Goal: Task Accomplishment & Management: Use online tool/utility

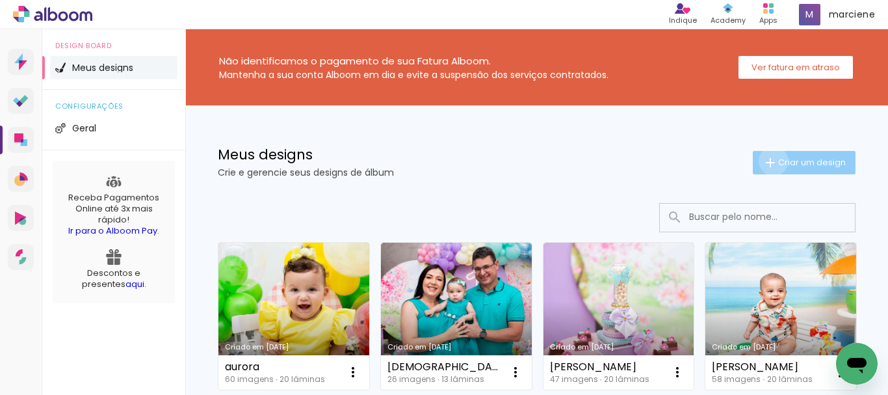
click at [763, 161] on iron-icon at bounding box center [771, 163] width 16 height 16
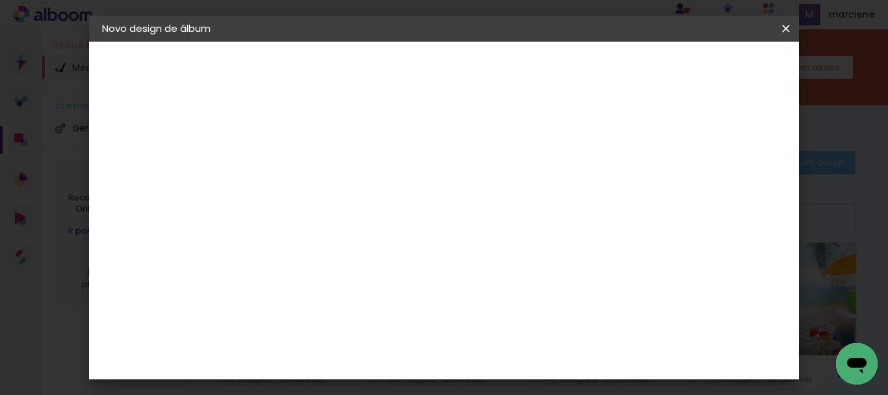
click at [315, 167] on input at bounding box center [315, 175] width 0 height 20
type input "[DATE]"
type paper-input "[DATE]"
click at [448, 67] on paper-button "Avançar" at bounding box center [416, 69] width 64 height 22
click at [455, 202] on iron-icon at bounding box center [448, 198] width 16 height 16
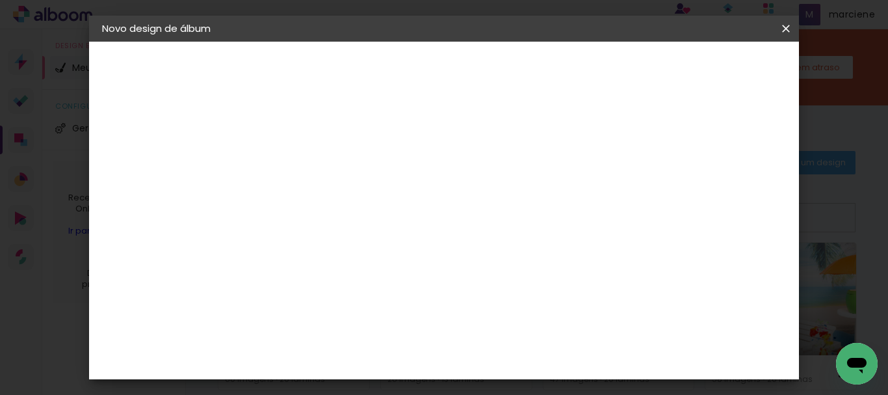
click at [558, 65] on paper-button "Avançar" at bounding box center [526, 69] width 64 height 22
drag, startPoint x: 289, startPoint y: 334, endPoint x: 209, endPoint y: 337, distance: 80.1
click at [209, 42] on quentale-album-spec "Iniciar design Iniciar design" at bounding box center [444, 42] width 711 height 0
type input "25"
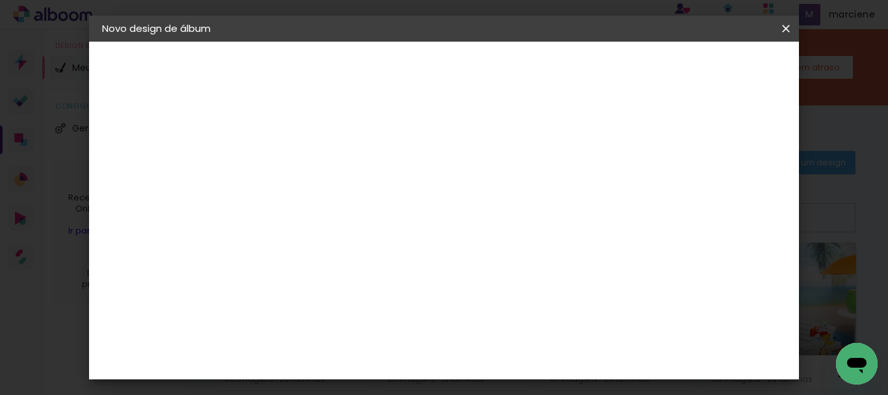
type paper-input "25"
drag, startPoint x: 521, startPoint y: 317, endPoint x: 501, endPoint y: 318, distance: 20.2
click at [501, 318] on input "60" at bounding box center [516, 321] width 34 height 20
type input "50"
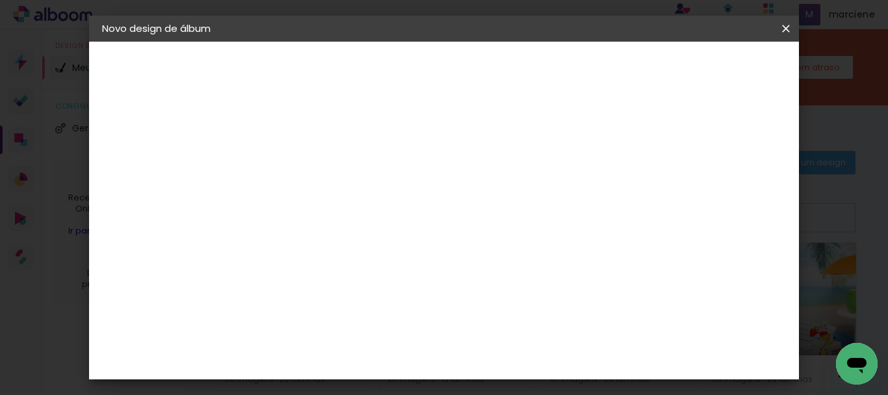
type paper-input "50"
click at [718, 70] on paper-button "Iniciar design" at bounding box center [675, 69] width 85 height 22
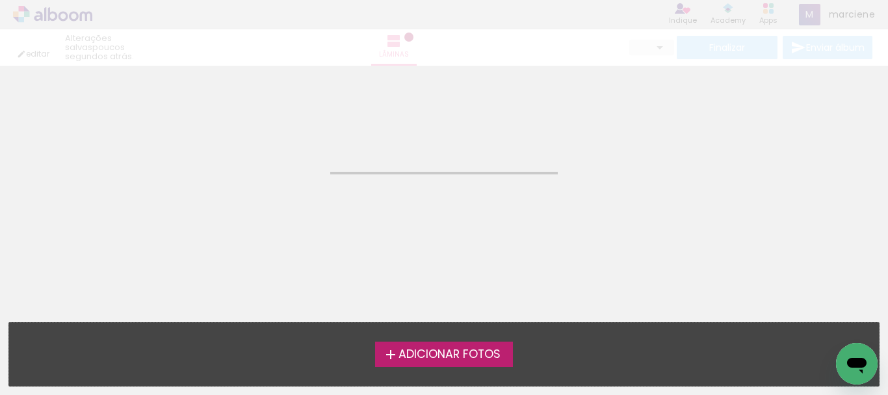
click at [453, 356] on span "Adicionar Fotos" at bounding box center [450, 355] width 102 height 12
click at [0, 0] on input "file" at bounding box center [0, 0] width 0 height 0
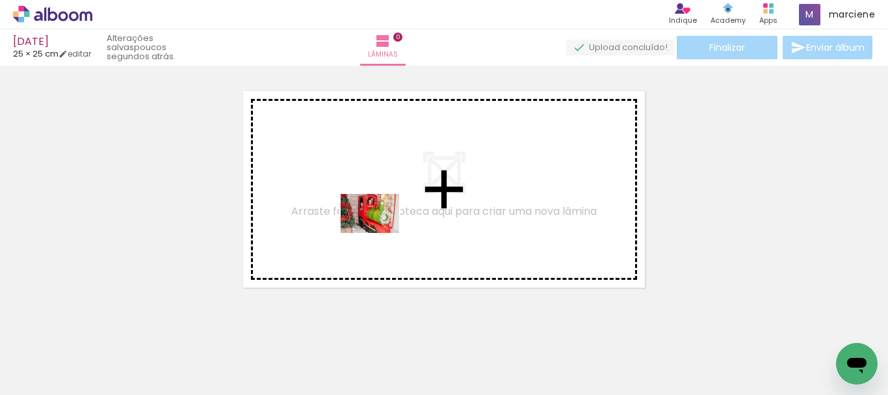
drag, startPoint x: 140, startPoint y: 364, endPoint x: 380, endPoint y: 233, distance: 273.0
click at [380, 233] on quentale-workspace at bounding box center [444, 197] width 888 height 395
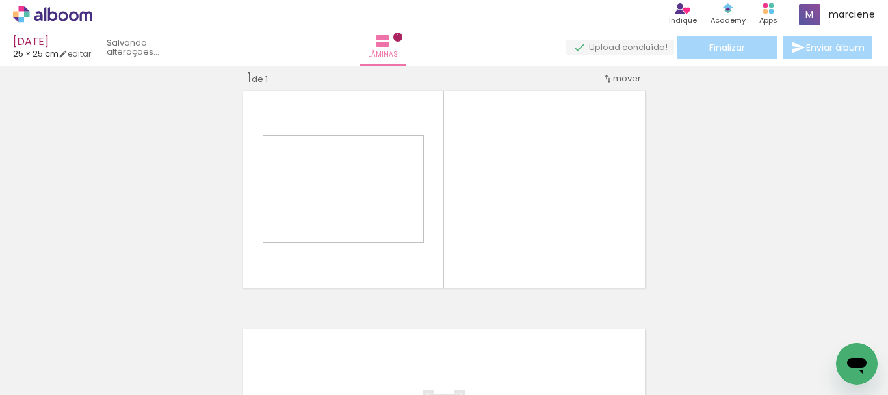
scroll to position [17, 0]
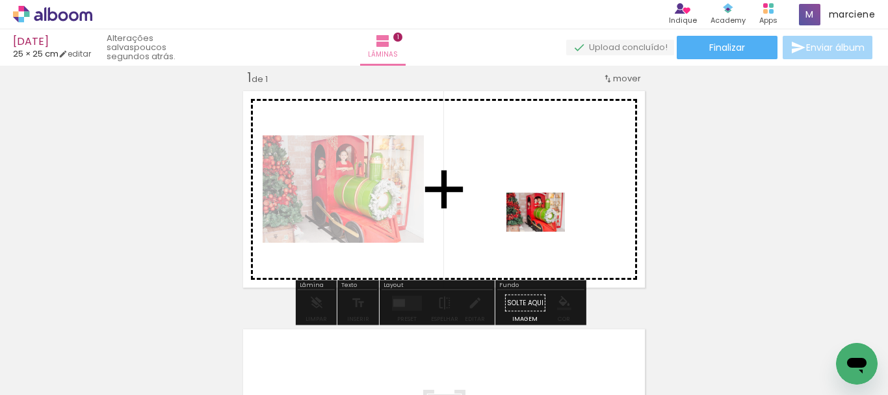
drag, startPoint x: 227, startPoint y: 358, endPoint x: 546, endPoint y: 232, distance: 342.7
click at [546, 232] on quentale-workspace at bounding box center [444, 197] width 888 height 395
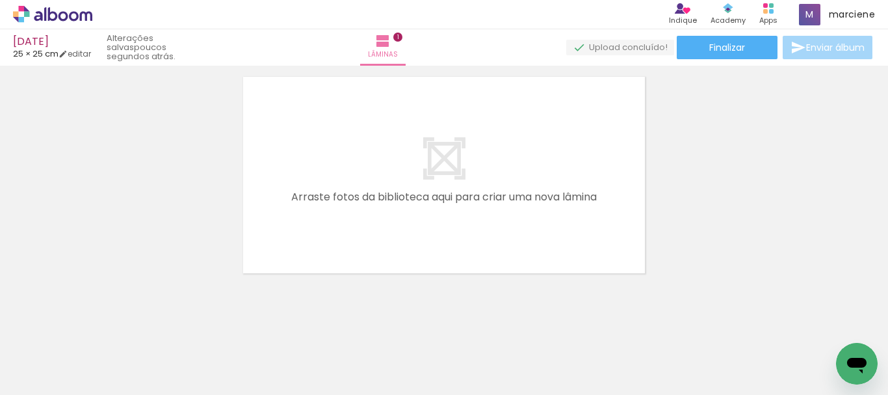
scroll to position [277, 0]
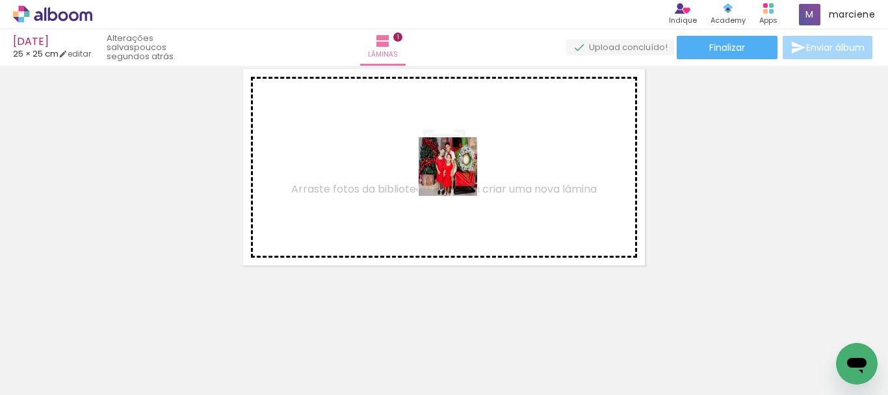
drag, startPoint x: 283, startPoint y: 351, endPoint x: 460, endPoint y: 170, distance: 253.4
click at [460, 170] on quentale-workspace at bounding box center [444, 197] width 888 height 395
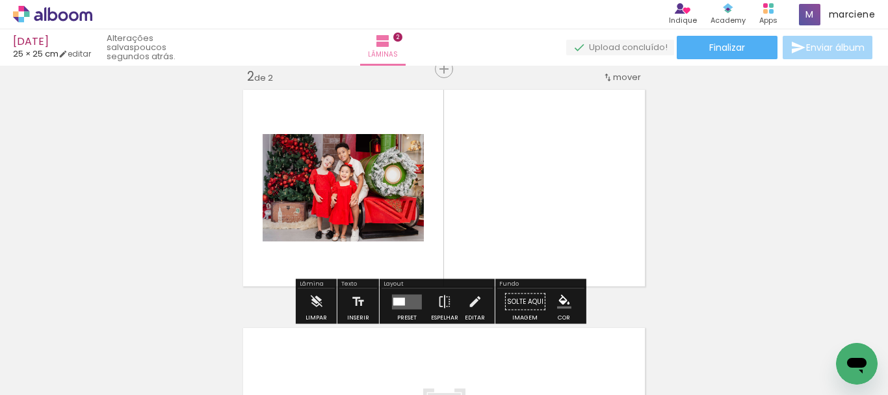
scroll to position [255, 0]
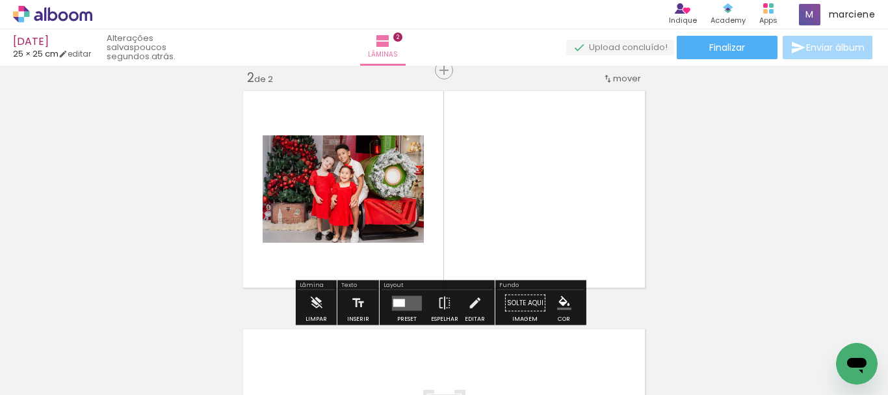
drag, startPoint x: 393, startPoint y: 302, endPoint x: 401, endPoint y: 300, distance: 8.7
click at [393, 302] on div at bounding box center [399, 302] width 12 height 8
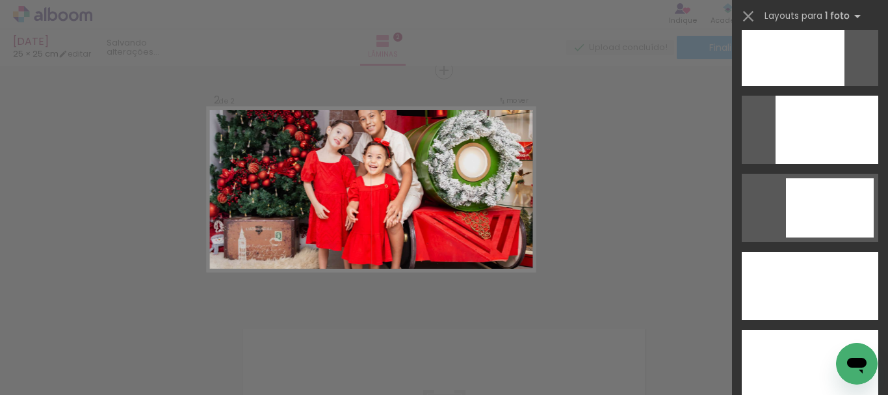
scroll to position [3524, 0]
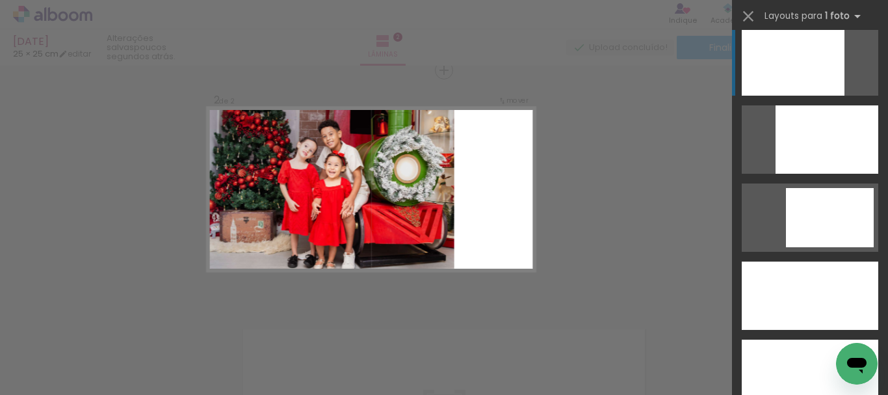
click at [795, 63] on div at bounding box center [793, 61] width 103 height 68
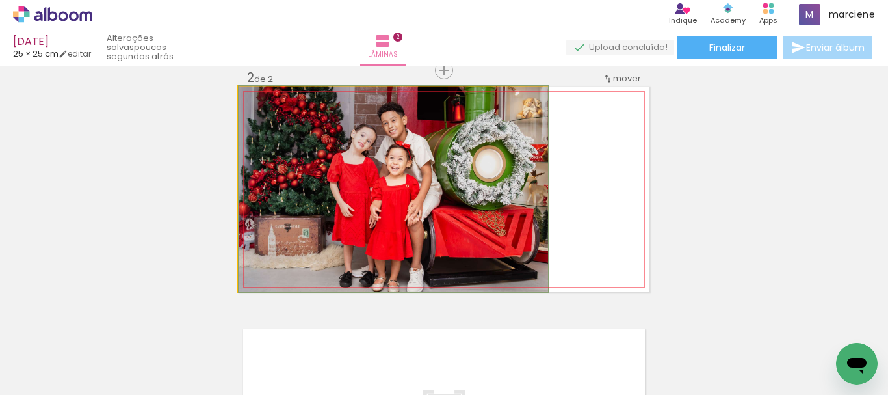
drag, startPoint x: 495, startPoint y: 184, endPoint x: 492, endPoint y: 176, distance: 8.8
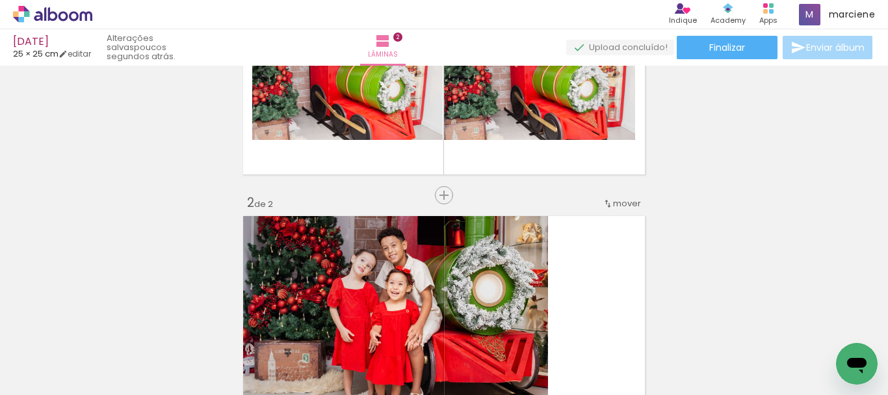
scroll to position [65, 0]
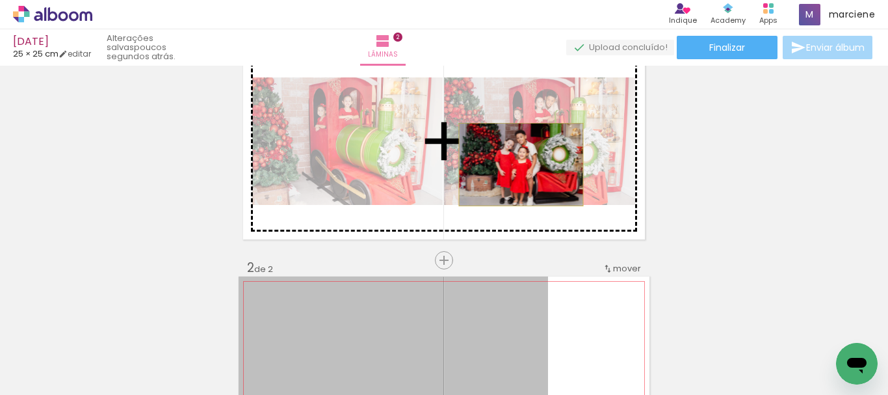
drag, startPoint x: 472, startPoint y: 306, endPoint x: 516, endPoint y: 165, distance: 147.9
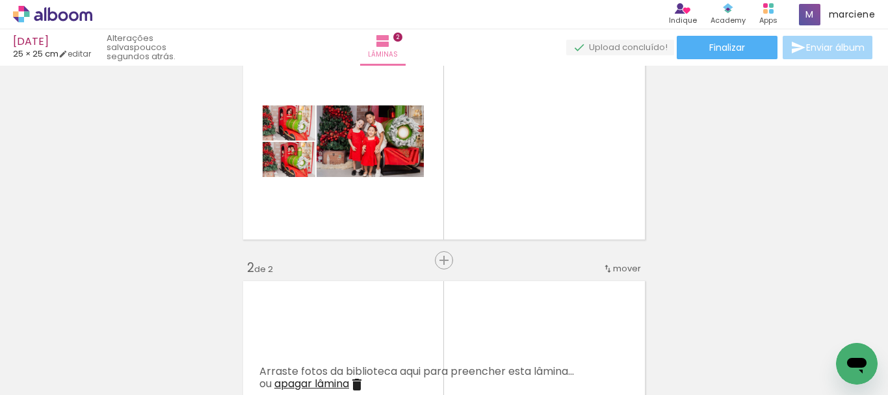
click at [404, 258] on div "Inserir lâmina 1 de 2 Inserir lâmina 2 de 2" at bounding box center [444, 362] width 888 height 715
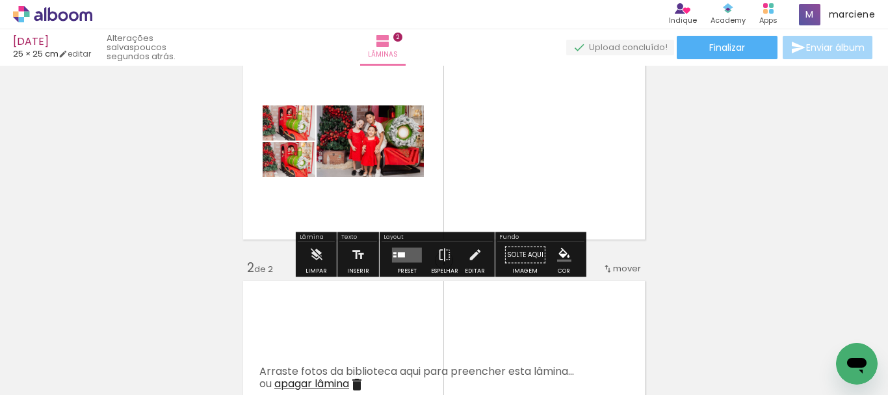
click at [399, 259] on quentale-layouter at bounding box center [407, 254] width 30 height 15
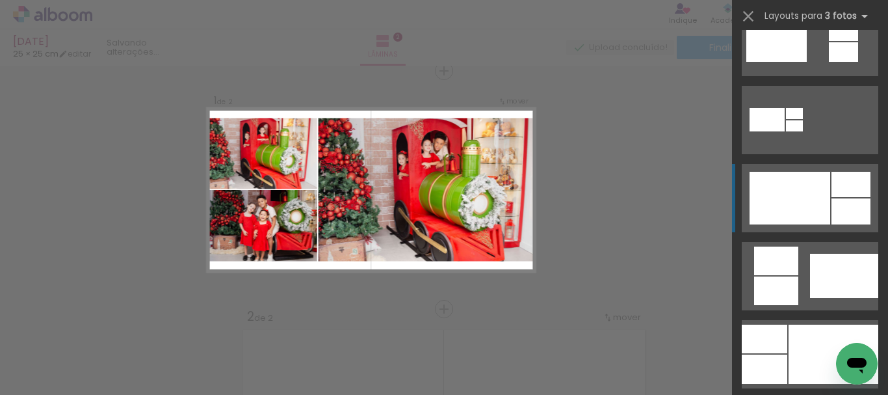
scroll to position [715, 0]
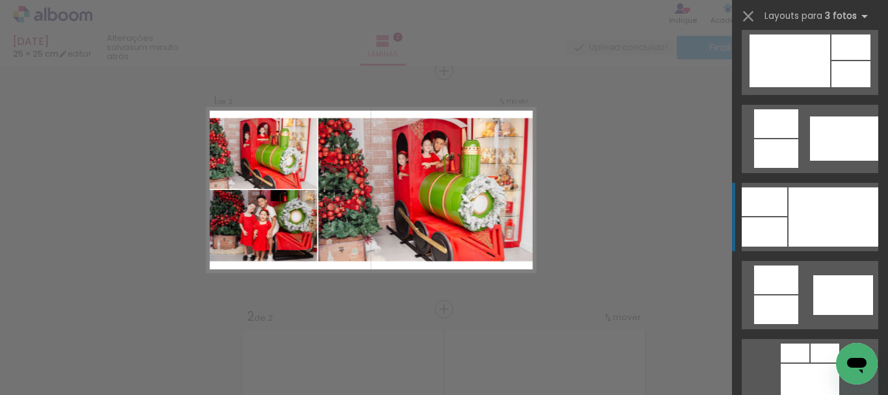
click at [811, 215] on div at bounding box center [834, 216] width 90 height 59
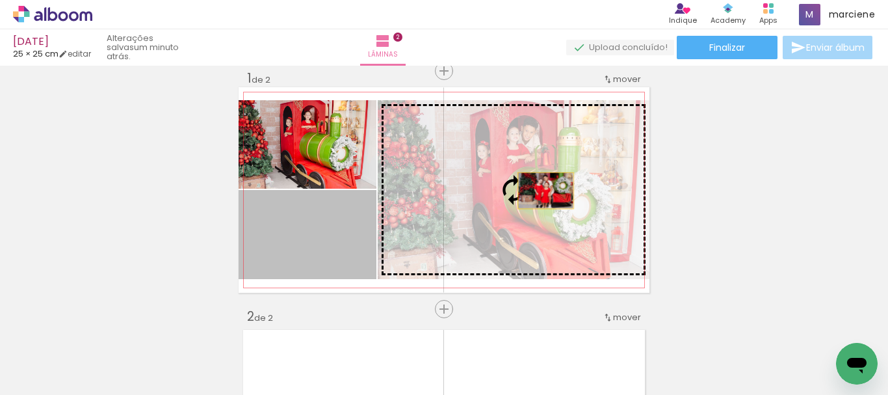
drag, startPoint x: 333, startPoint y: 247, endPoint x: 541, endPoint y: 191, distance: 215.7
click at [0, 0] on slot at bounding box center [0, 0] width 0 height 0
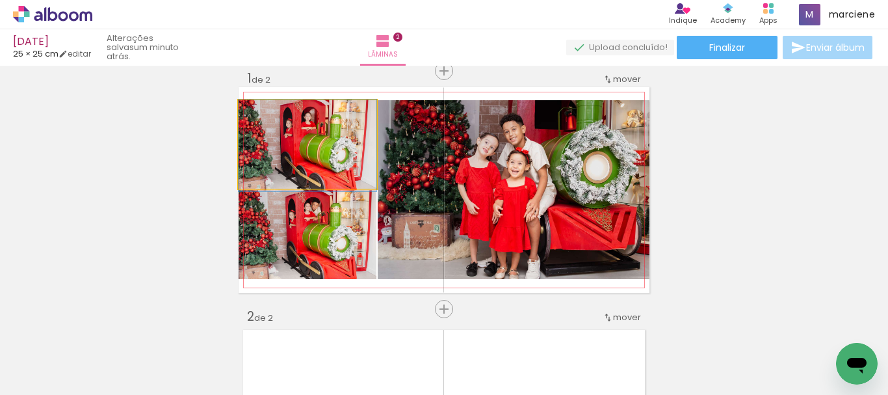
drag, startPoint x: 337, startPoint y: 174, endPoint x: 316, endPoint y: 175, distance: 20.9
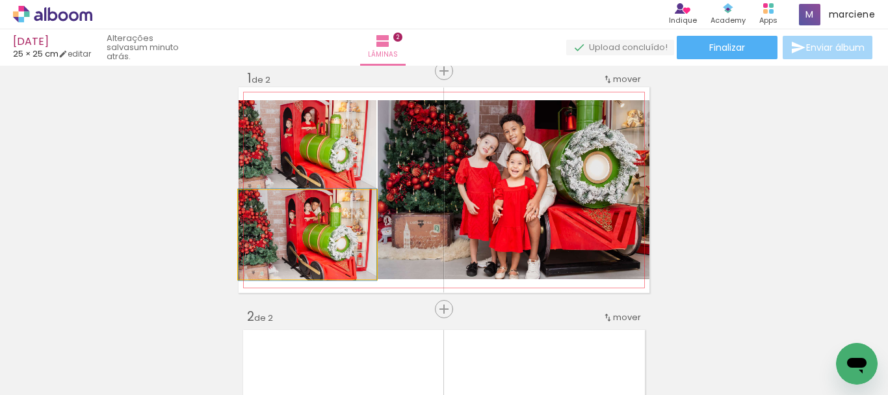
drag, startPoint x: 328, startPoint y: 251, endPoint x: 549, endPoint y: 222, distance: 223.0
click at [0, 0] on slot at bounding box center [0, 0] width 0 height 0
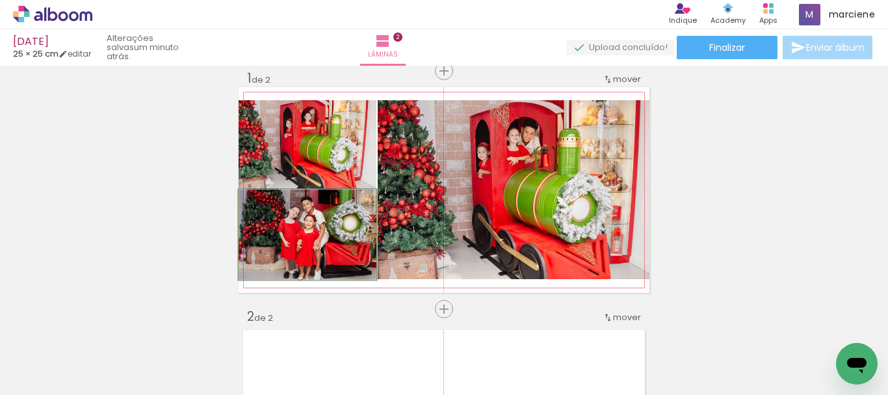
click at [343, 251] on quentale-photo at bounding box center [308, 234] width 138 height 89
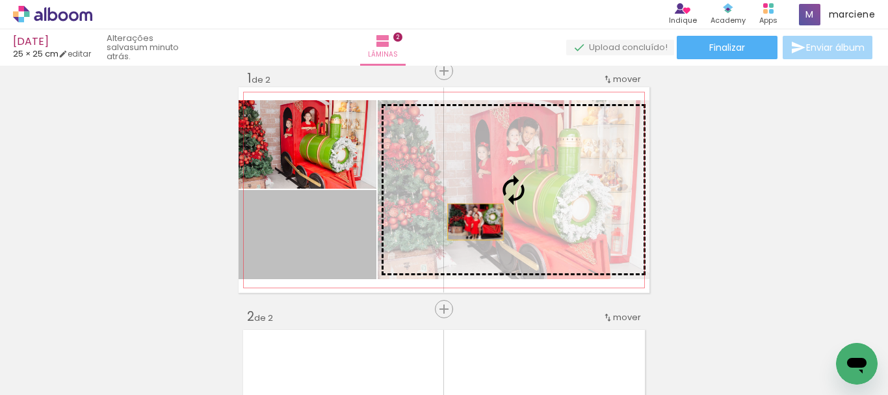
drag, startPoint x: 343, startPoint y: 251, endPoint x: 471, endPoint y: 222, distance: 130.8
click at [0, 0] on slot at bounding box center [0, 0] width 0 height 0
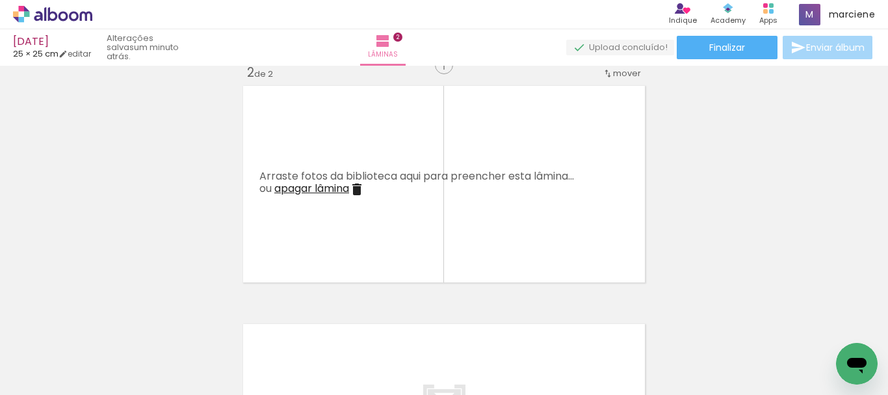
scroll to position [0, 155]
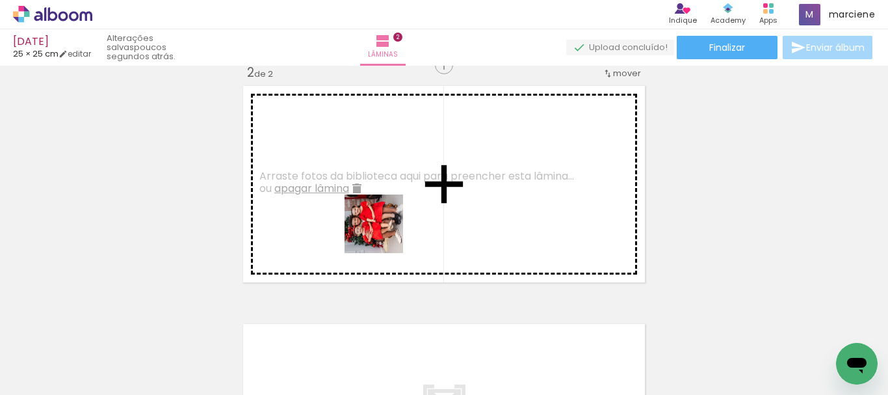
drag, startPoint x: 414, startPoint y: 351, endPoint x: 384, endPoint y: 230, distance: 124.0
click at [384, 230] on quentale-workspace at bounding box center [444, 197] width 888 height 395
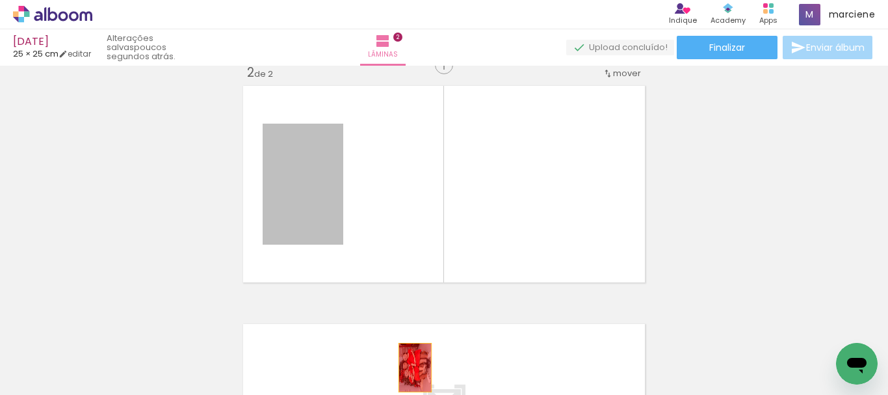
drag, startPoint x: 322, startPoint y: 198, endPoint x: 414, endPoint y: 371, distance: 196.7
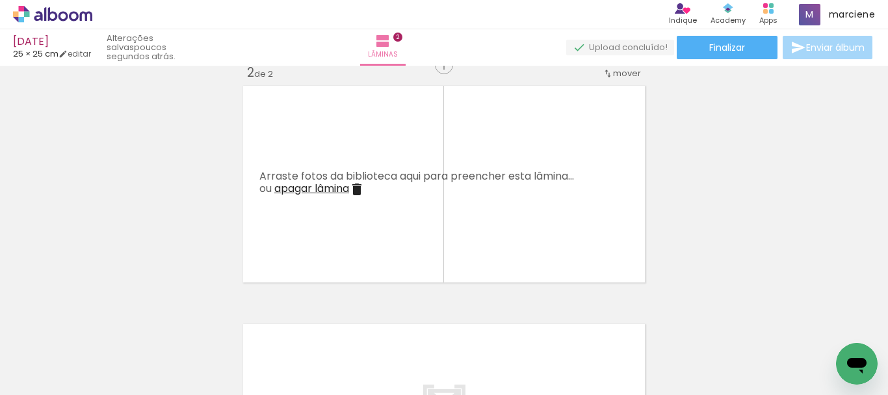
click at [34, 386] on paper-button "Adicionar Fotos" at bounding box center [39, 377] width 63 height 21
click at [0, 0] on input "file" at bounding box center [0, 0] width 0 height 0
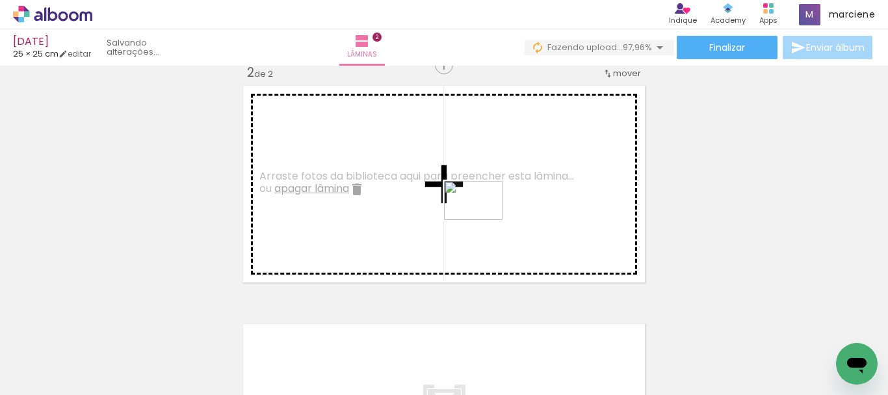
drag, startPoint x: 430, startPoint y: 358, endPoint x: 483, endPoint y: 220, distance: 148.4
click at [483, 220] on quentale-workspace at bounding box center [444, 197] width 888 height 395
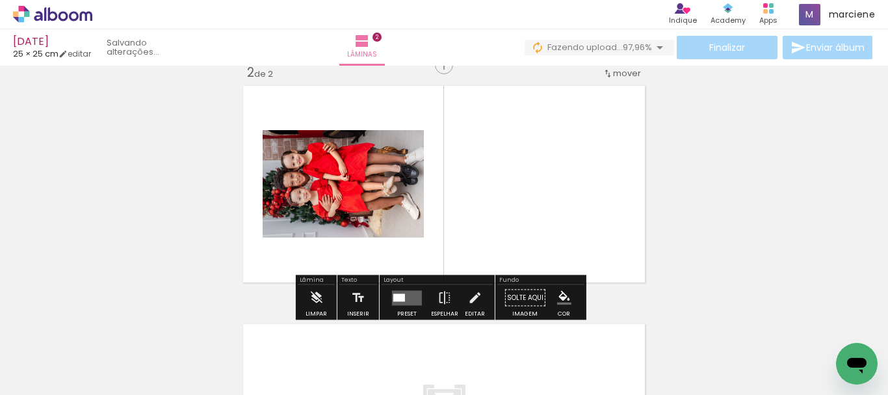
click at [406, 294] on quentale-layouter at bounding box center [407, 297] width 30 height 15
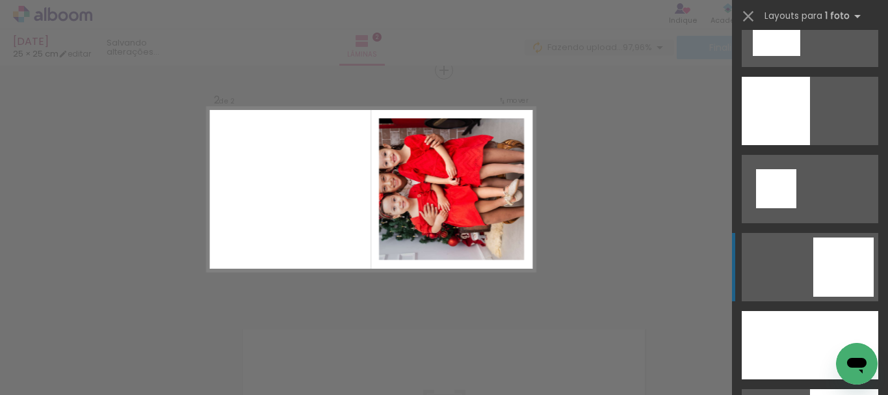
scroll to position [1756, 0]
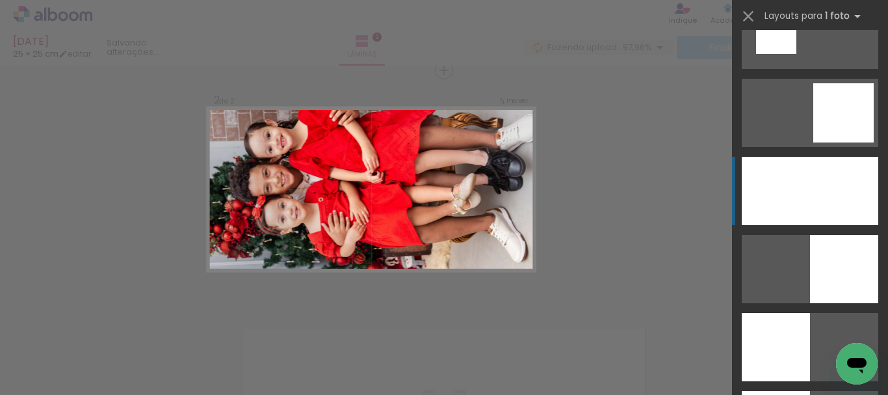
click at [813, 171] on div at bounding box center [810, 191] width 137 height 68
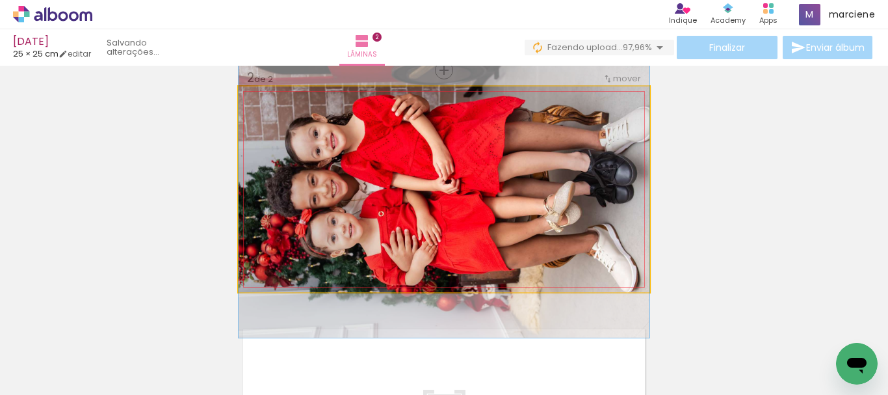
drag, startPoint x: 580, startPoint y: 174, endPoint x: 581, endPoint y: 185, distance: 11.8
click at [573, 189] on quentale-photo at bounding box center [444, 188] width 411 height 205
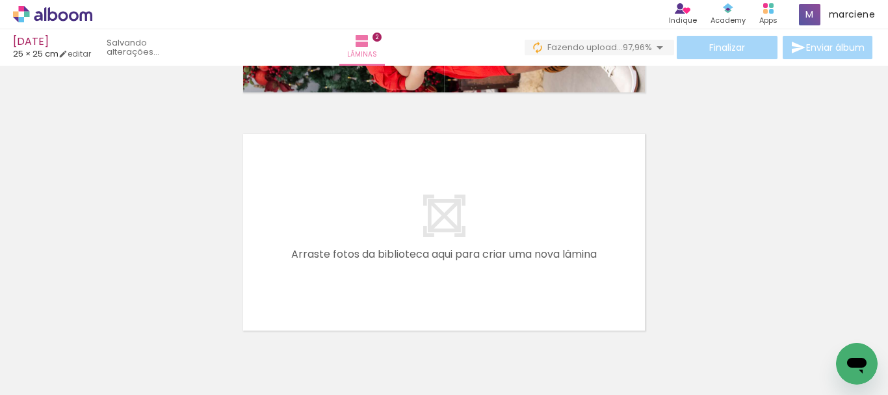
scroll to position [515, 0]
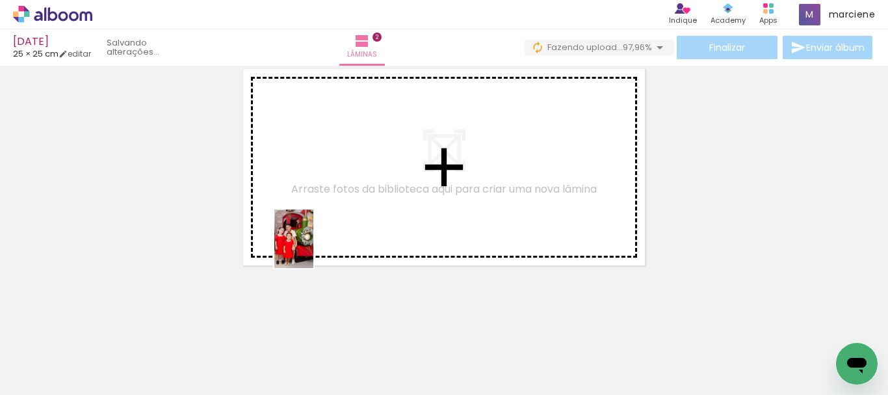
drag, startPoint x: 198, startPoint y: 364, endPoint x: 313, endPoint y: 248, distance: 163.2
click at [313, 248] on quentale-workspace at bounding box center [444, 197] width 888 height 395
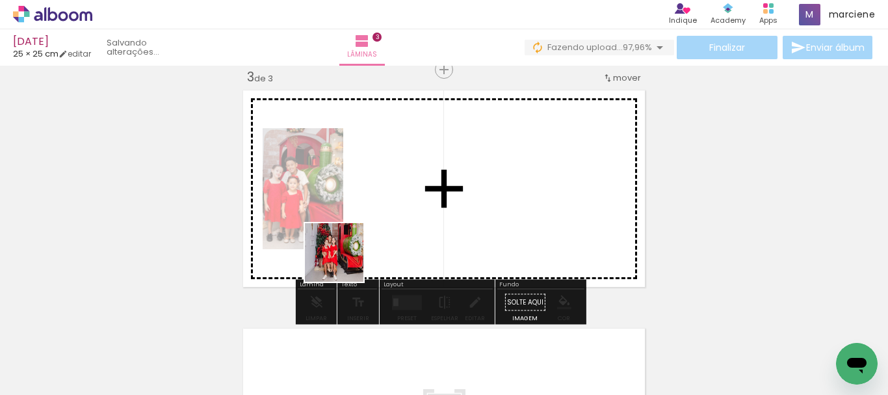
scroll to position [493, 0]
drag, startPoint x: 271, startPoint y: 355, endPoint x: 388, endPoint y: 217, distance: 181.4
click at [388, 217] on quentale-workspace at bounding box center [444, 197] width 888 height 395
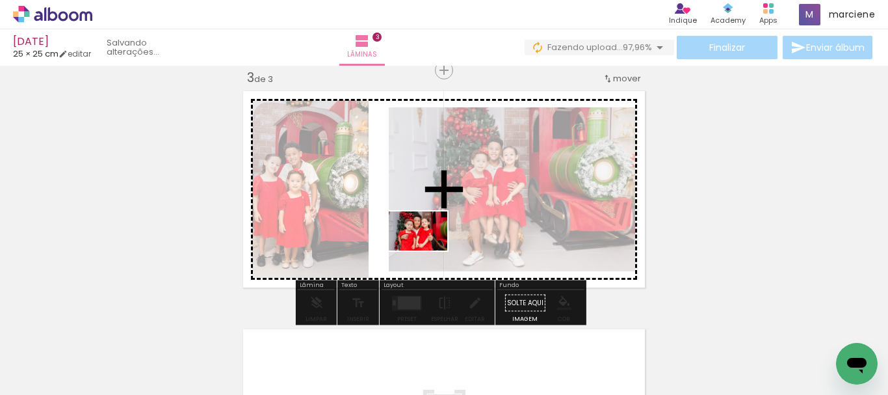
drag, startPoint x: 367, startPoint y: 361, endPoint x: 428, endPoint y: 250, distance: 126.0
click at [428, 250] on quentale-workspace at bounding box center [444, 197] width 888 height 395
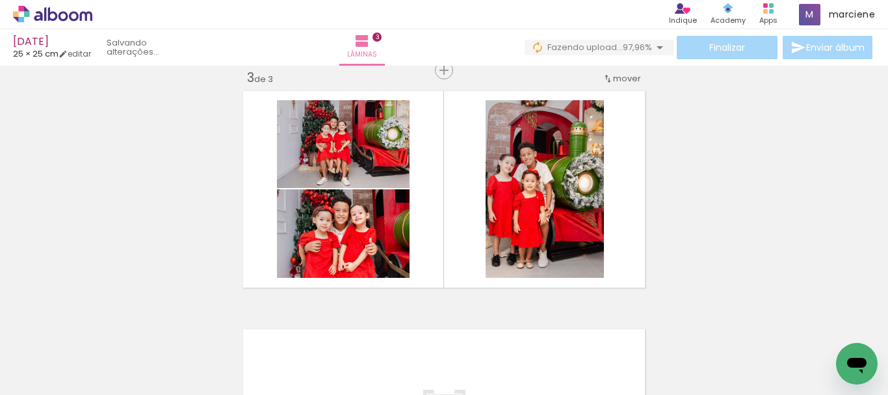
scroll to position [0, 464]
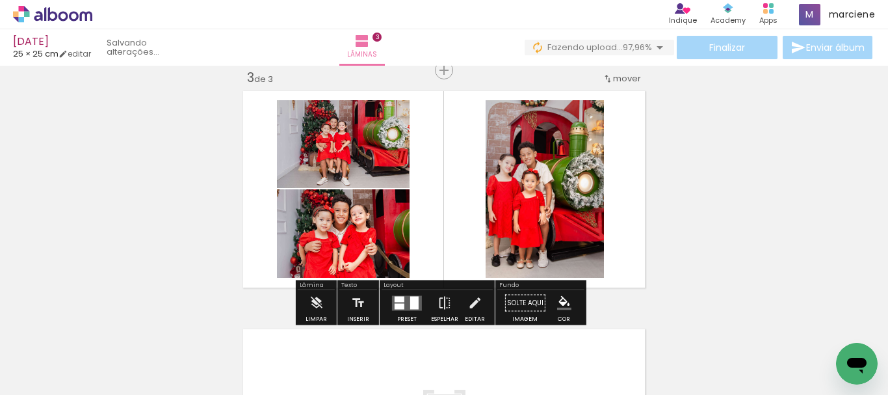
click at [405, 297] on quentale-layouter at bounding box center [407, 302] width 30 height 15
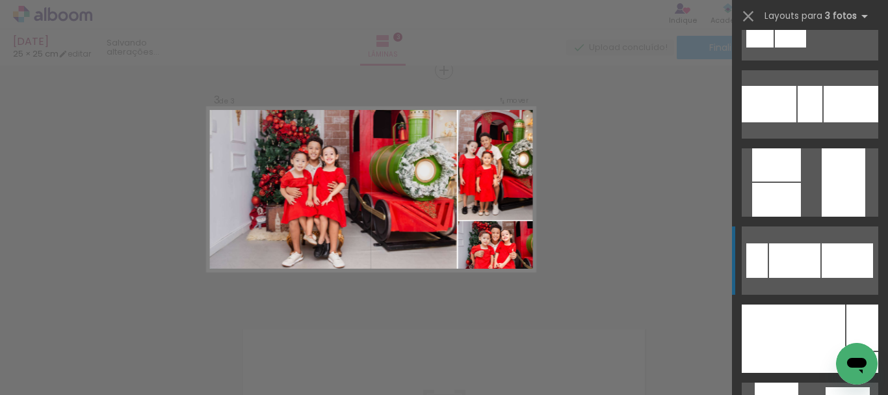
scroll to position [390, 0]
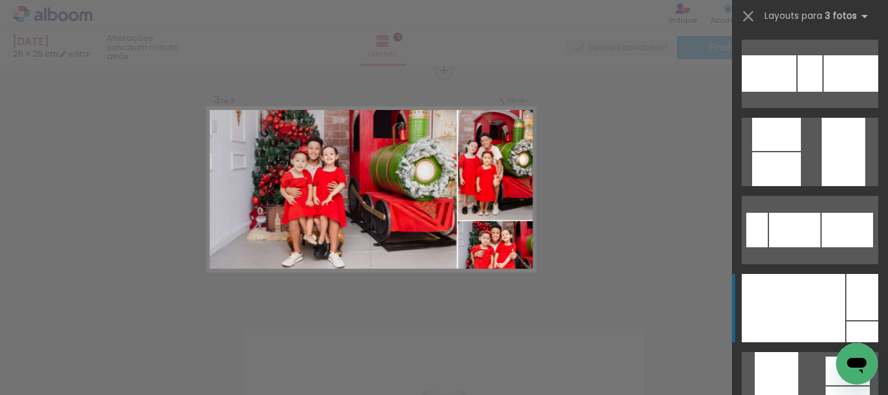
click at [810, 297] on div at bounding box center [793, 308] width 103 height 68
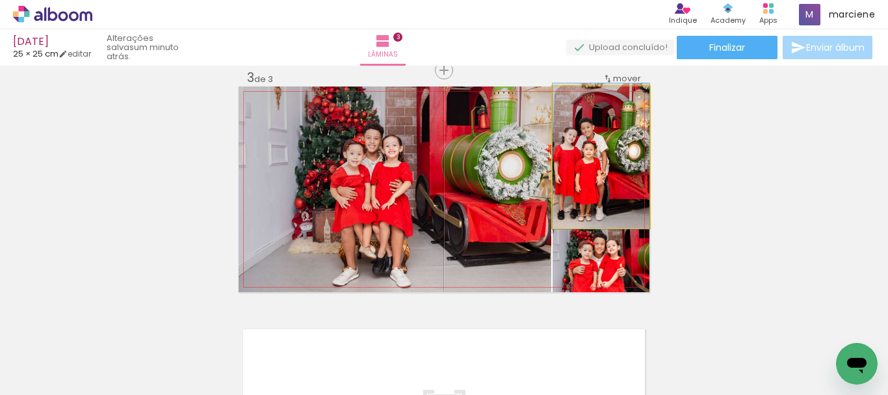
drag, startPoint x: 594, startPoint y: 188, endPoint x: 608, endPoint y: 187, distance: 13.7
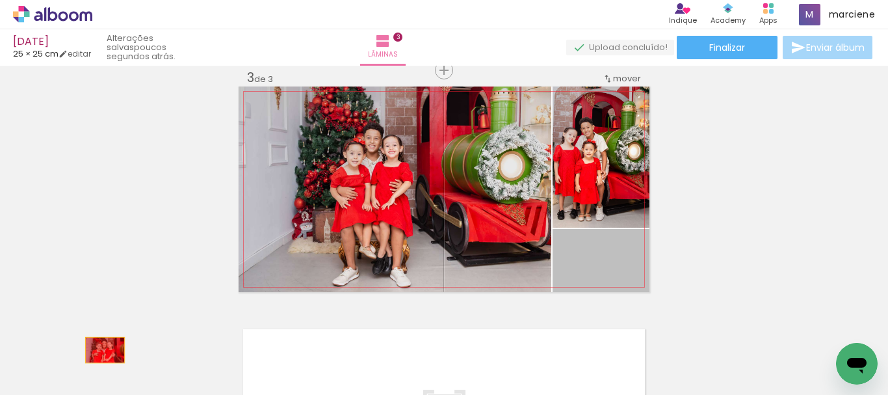
drag, startPoint x: 611, startPoint y: 262, endPoint x: 100, endPoint y: 350, distance: 518.0
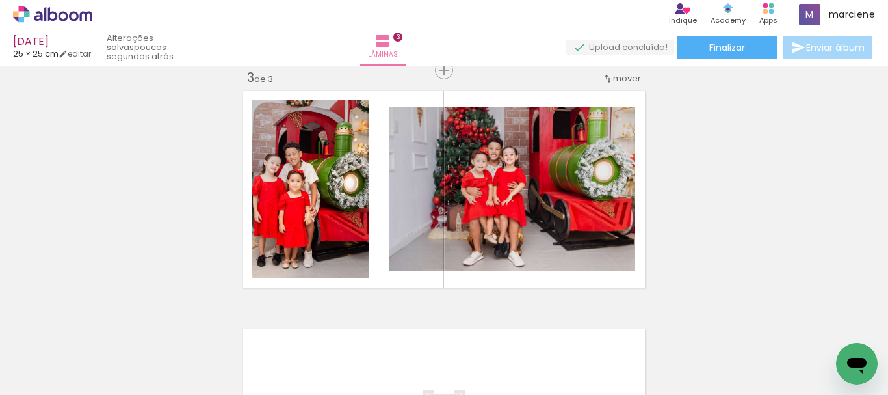
scroll to position [0, 434]
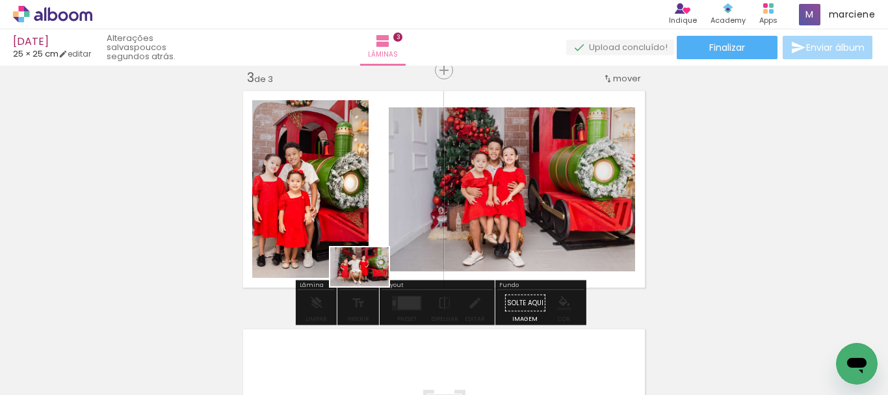
drag, startPoint x: 220, startPoint y: 352, endPoint x: 369, endPoint y: 286, distance: 163.0
click at [369, 286] on quentale-workspace at bounding box center [444, 197] width 888 height 395
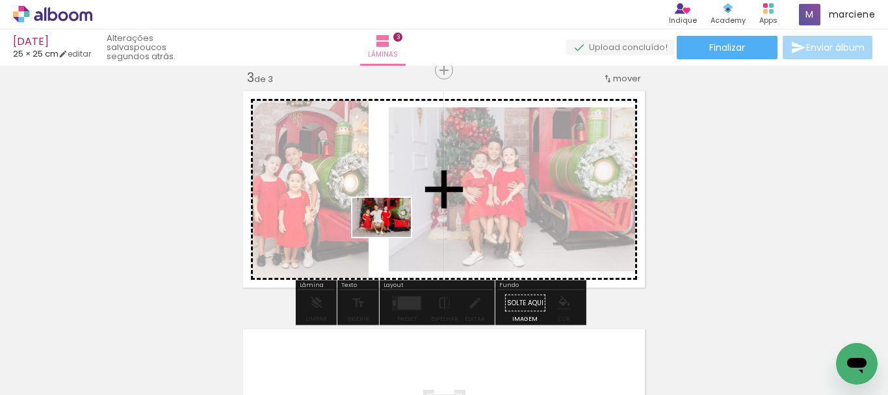
drag, startPoint x: 220, startPoint y: 356, endPoint x: 391, endPoint y: 237, distance: 208.4
click at [391, 237] on quentale-workspace at bounding box center [444, 197] width 888 height 395
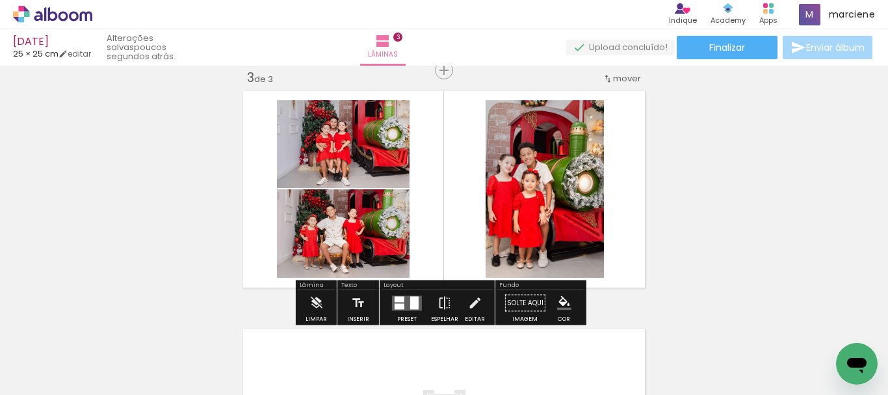
click at [416, 293] on div at bounding box center [407, 303] width 35 height 26
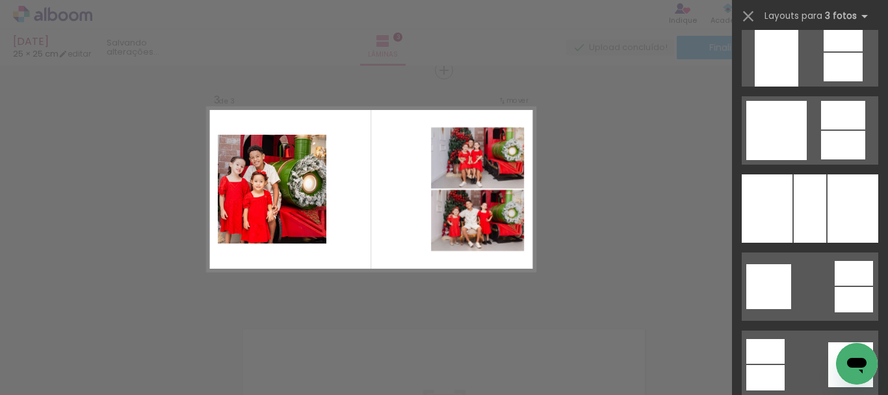
scroll to position [2146, 0]
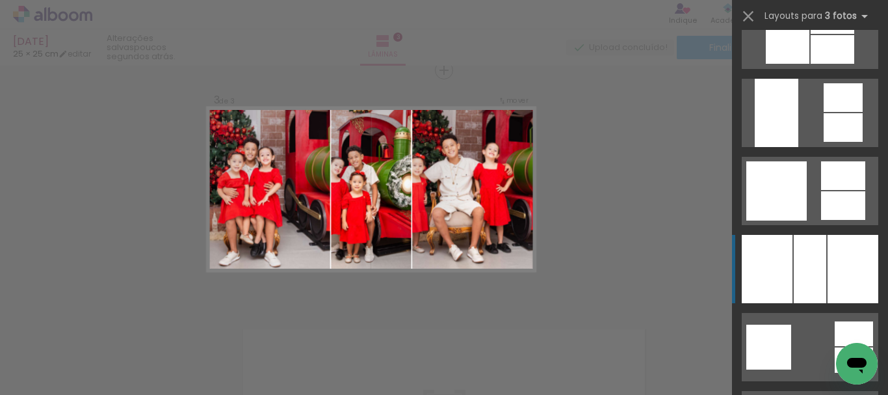
click at [812, 285] on div at bounding box center [810, 269] width 33 height 68
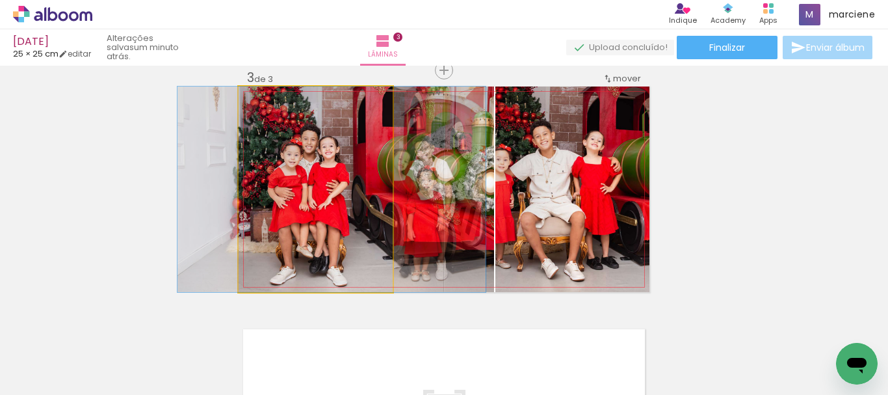
drag, startPoint x: 354, startPoint y: 215, endPoint x: 370, endPoint y: 212, distance: 16.5
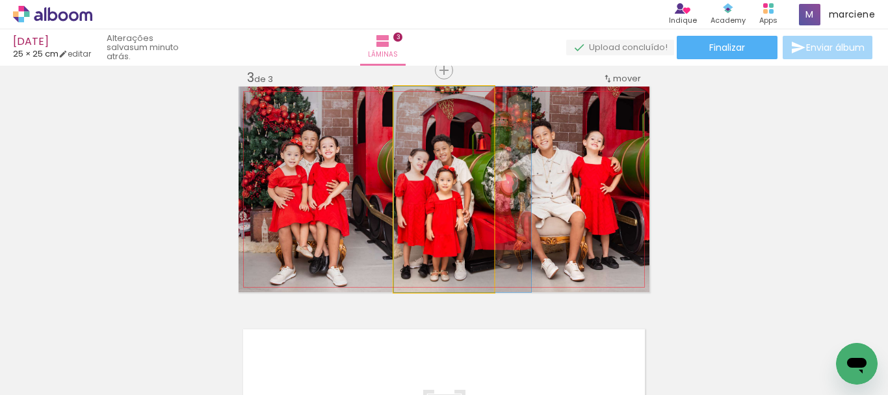
drag, startPoint x: 442, startPoint y: 196, endPoint x: 464, endPoint y: 191, distance: 23.3
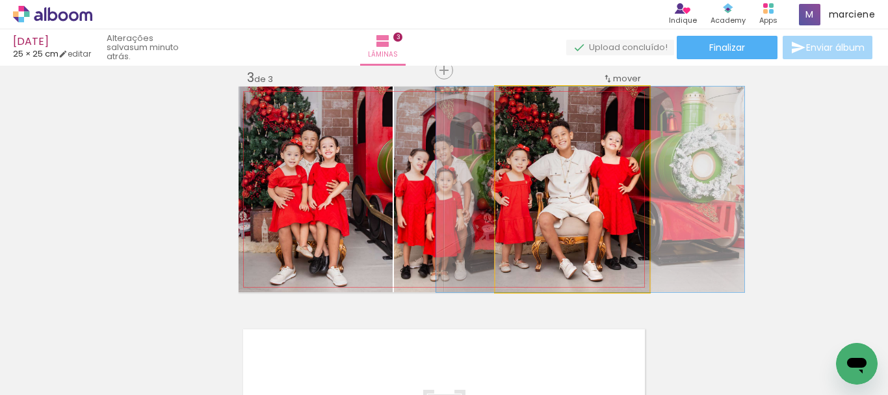
drag, startPoint x: 573, startPoint y: 187, endPoint x: 591, endPoint y: 187, distance: 18.2
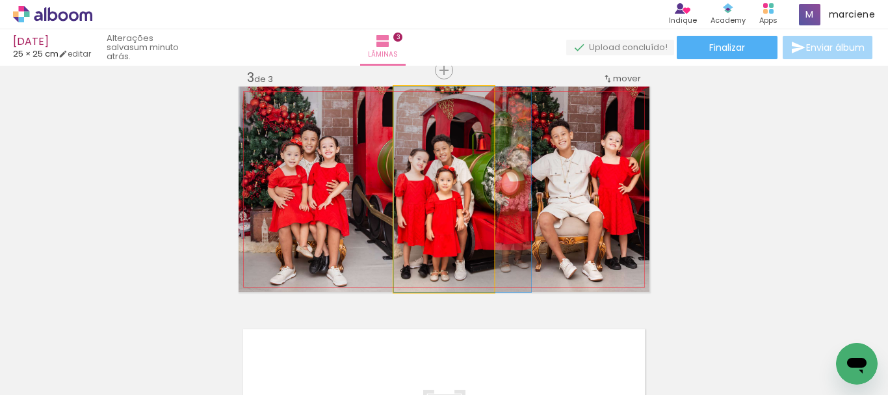
drag, startPoint x: 445, startPoint y: 176, endPoint x: 457, endPoint y: 176, distance: 11.7
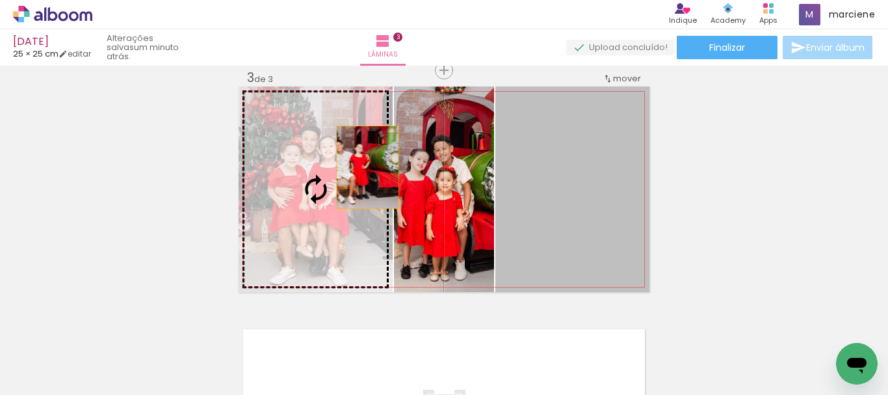
drag, startPoint x: 572, startPoint y: 178, endPoint x: 363, endPoint y: 167, distance: 209.0
click at [0, 0] on slot at bounding box center [0, 0] width 0 height 0
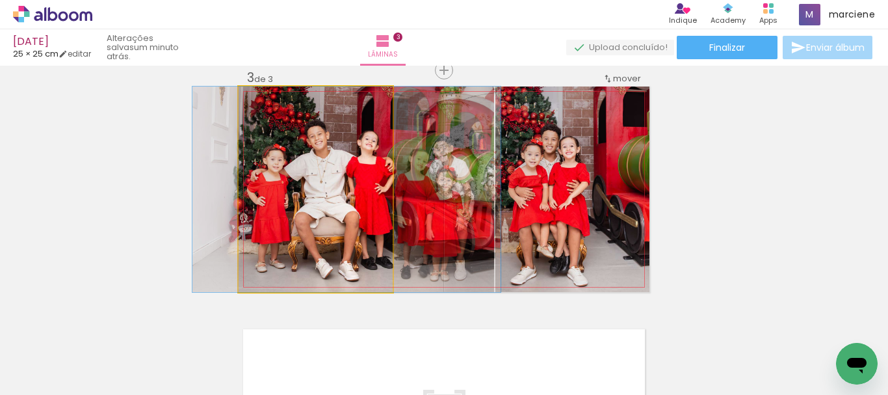
drag, startPoint x: 335, startPoint y: 182, endPoint x: 366, endPoint y: 180, distance: 31.3
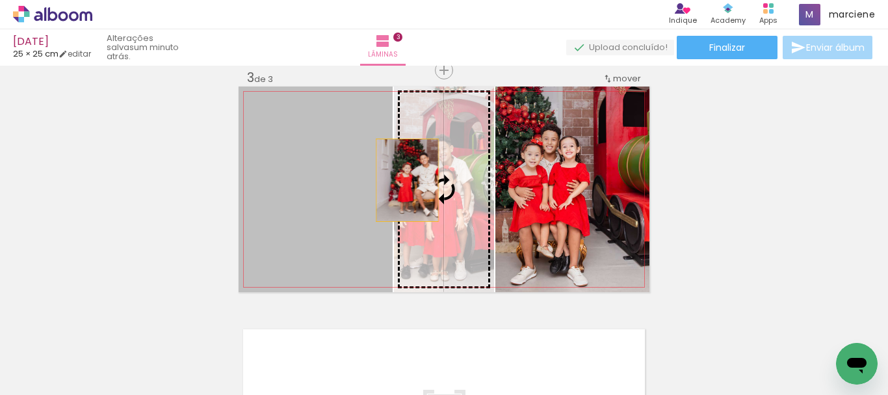
drag, startPoint x: 349, startPoint y: 179, endPoint x: 403, endPoint y: 180, distance: 54.0
click at [0, 0] on slot at bounding box center [0, 0] width 0 height 0
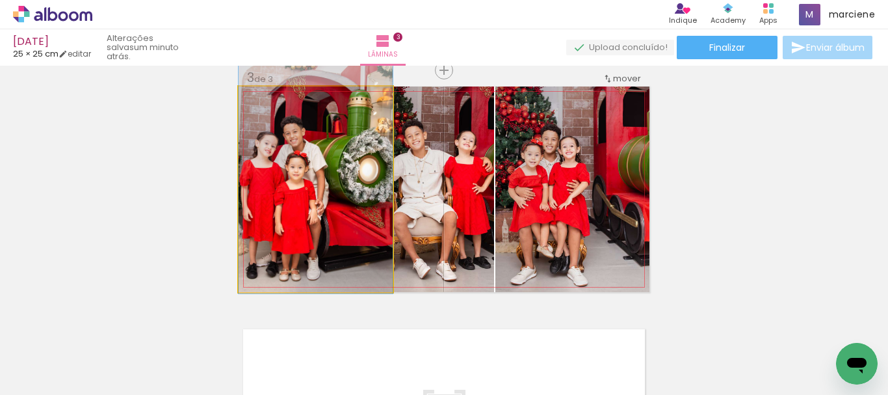
drag, startPoint x: 339, startPoint y: 187, endPoint x: 352, endPoint y: 175, distance: 18.0
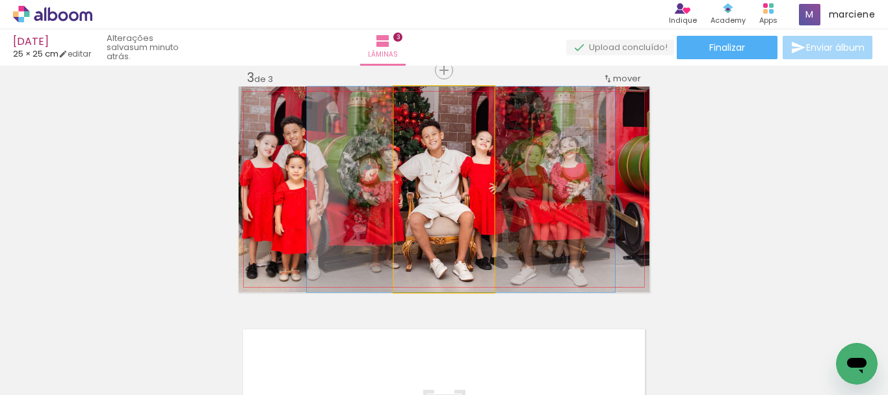
drag, startPoint x: 425, startPoint y: 173, endPoint x: 442, endPoint y: 172, distance: 17.0
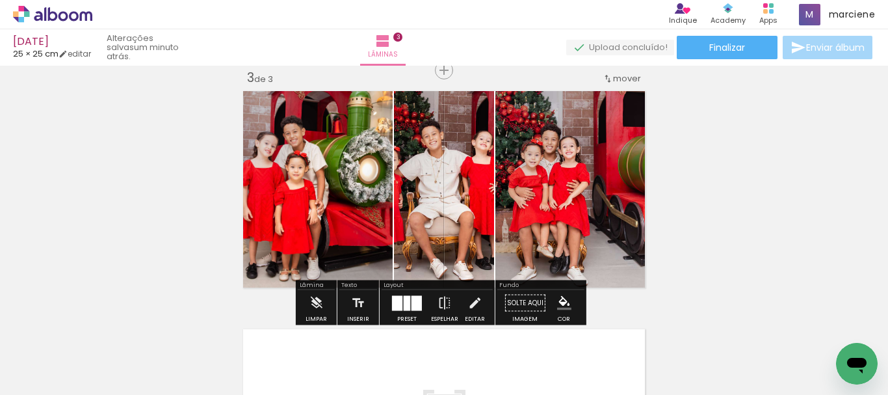
click at [404, 298] on div at bounding box center [407, 302] width 7 height 15
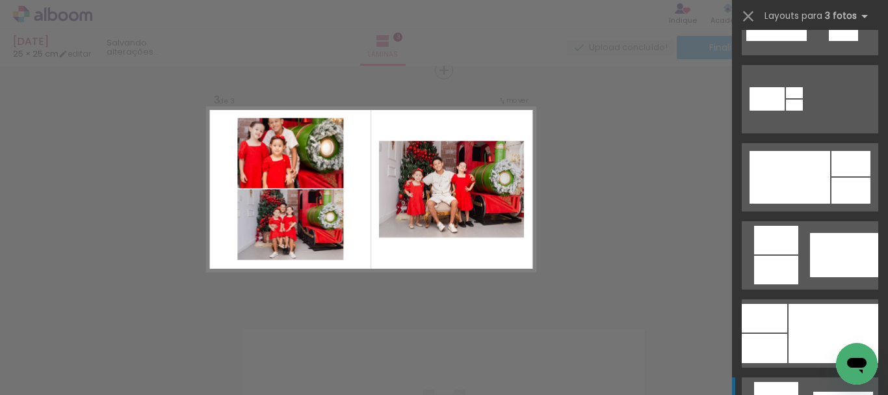
scroll to position [7544, 0]
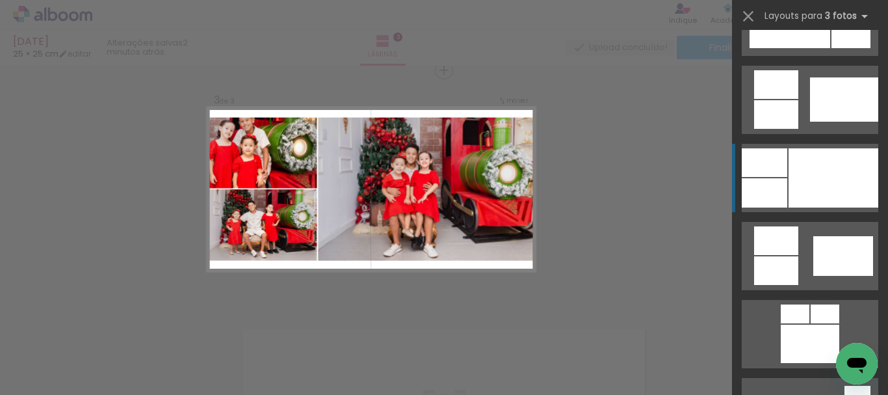
click at [819, 173] on div at bounding box center [834, 177] width 90 height 59
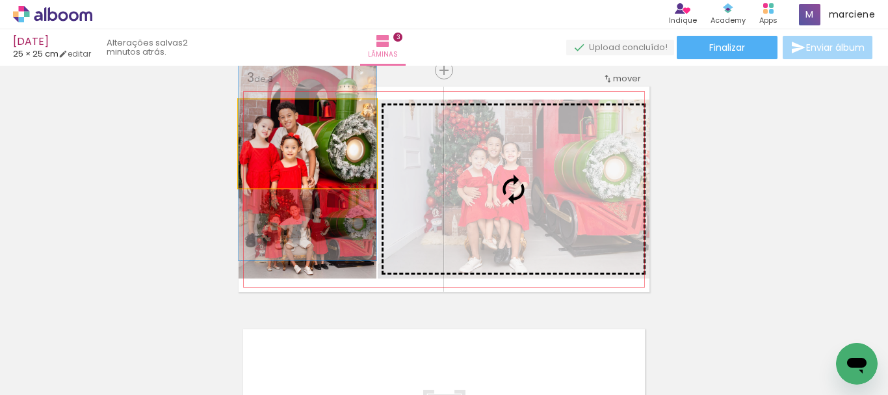
drag, startPoint x: 356, startPoint y: 159, endPoint x: 375, endPoint y: 172, distance: 23.4
click at [0, 0] on slot at bounding box center [0, 0] width 0 height 0
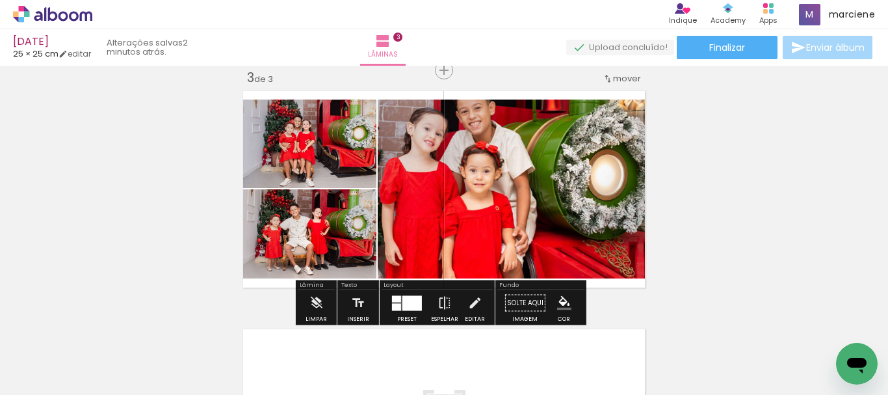
click at [421, 301] on div at bounding box center [407, 303] width 35 height 26
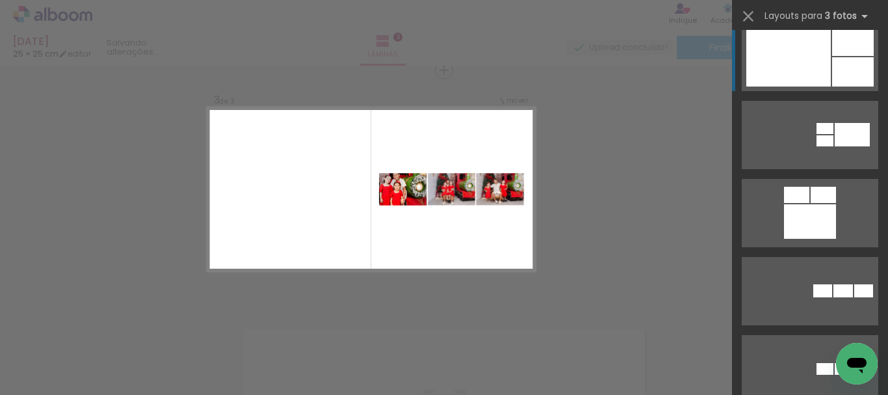
scroll to position [8818, 0]
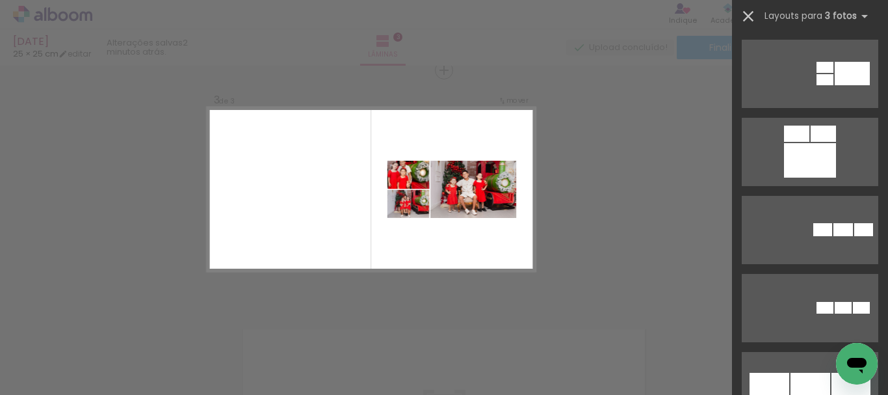
click at [749, 12] on iron-icon at bounding box center [748, 16] width 18 height 18
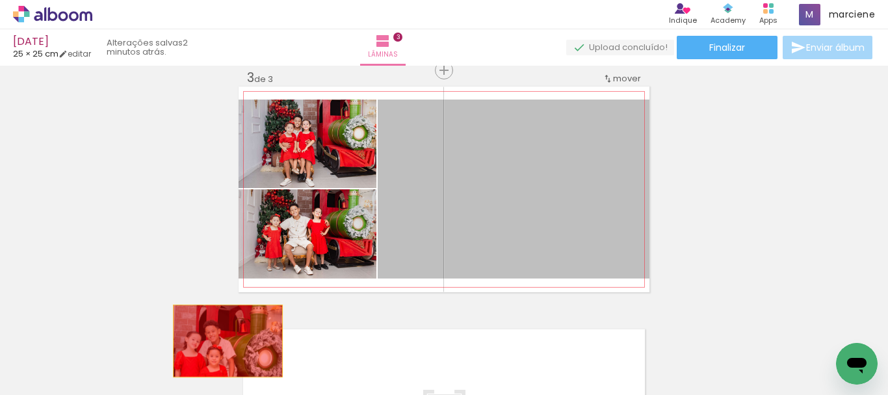
drag, startPoint x: 520, startPoint y: 198, endPoint x: 222, endPoint y: 341, distance: 329.6
click at [222, 341] on quentale-workspace at bounding box center [444, 197] width 888 height 395
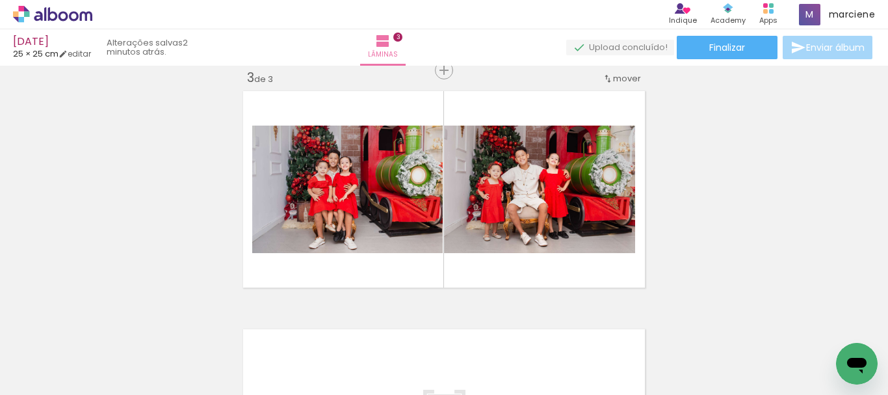
scroll to position [0, 201]
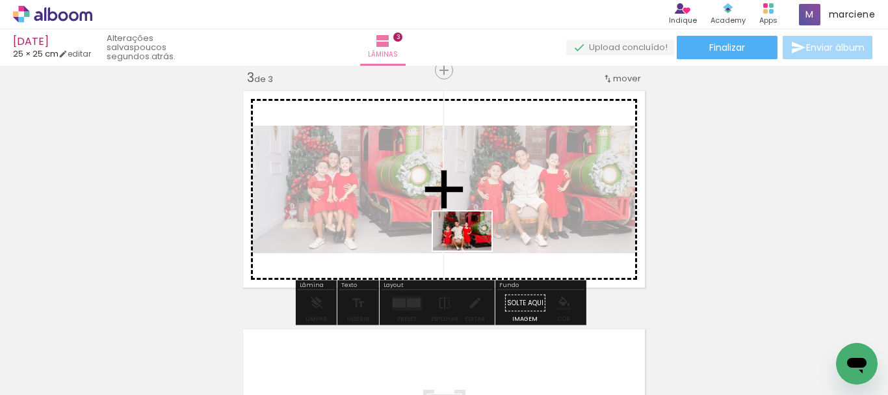
drag, startPoint x: 521, startPoint y: 360, endPoint x: 472, endPoint y: 250, distance: 119.6
click at [472, 250] on quentale-workspace at bounding box center [444, 197] width 888 height 395
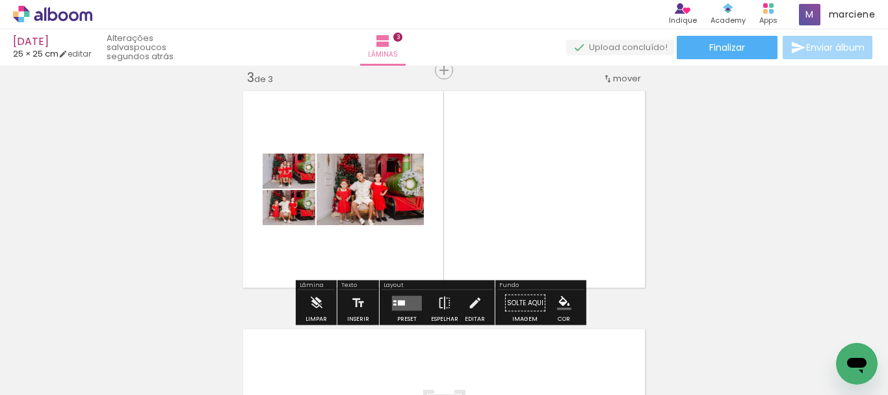
click at [397, 296] on quentale-layouter at bounding box center [407, 302] width 30 height 15
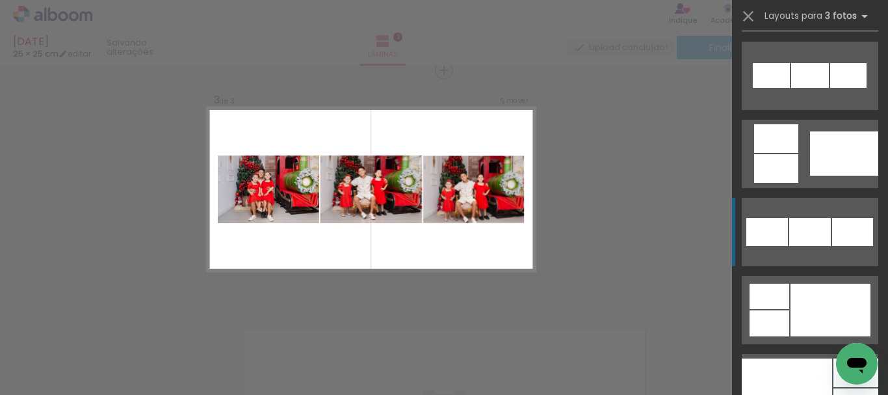
scroll to position [1171, 0]
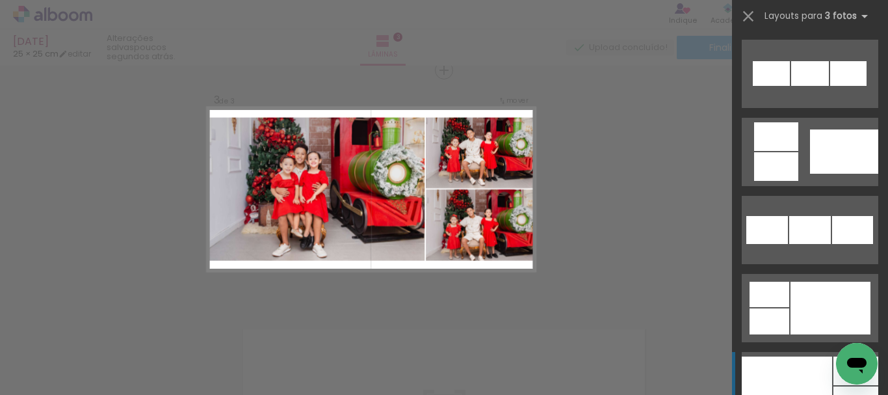
click at [816, 371] on div at bounding box center [787, 385] width 90 height 59
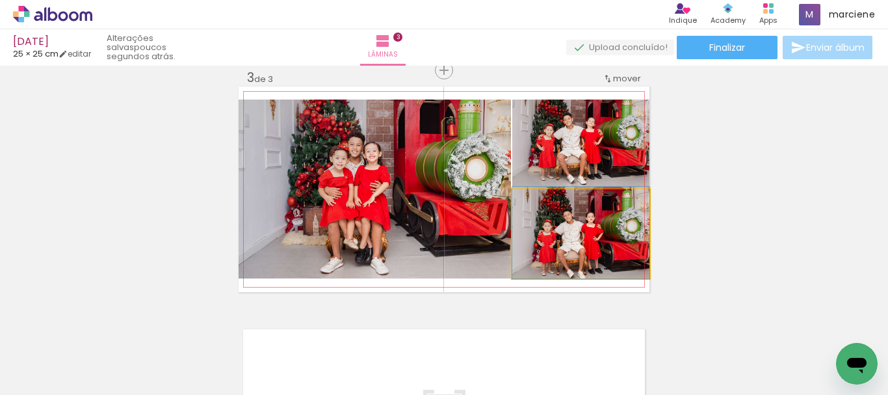
drag, startPoint x: 595, startPoint y: 243, endPoint x: 564, endPoint y: 241, distance: 30.6
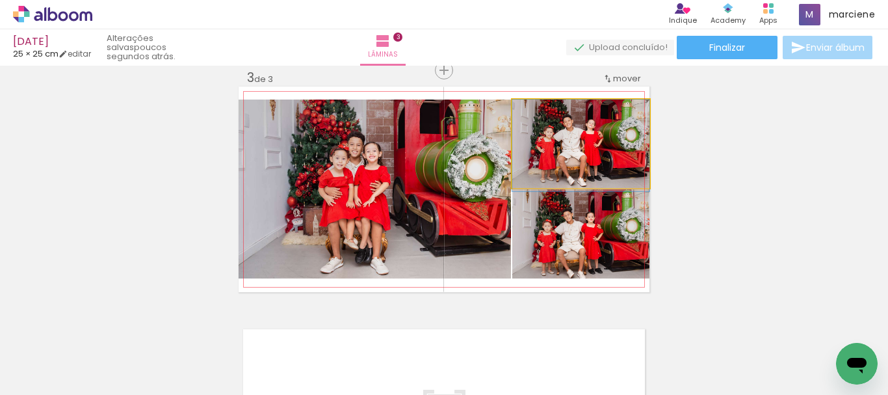
drag, startPoint x: 569, startPoint y: 161, endPoint x: 409, endPoint y: 179, distance: 161.0
click at [0, 0] on slot at bounding box center [0, 0] width 0 height 0
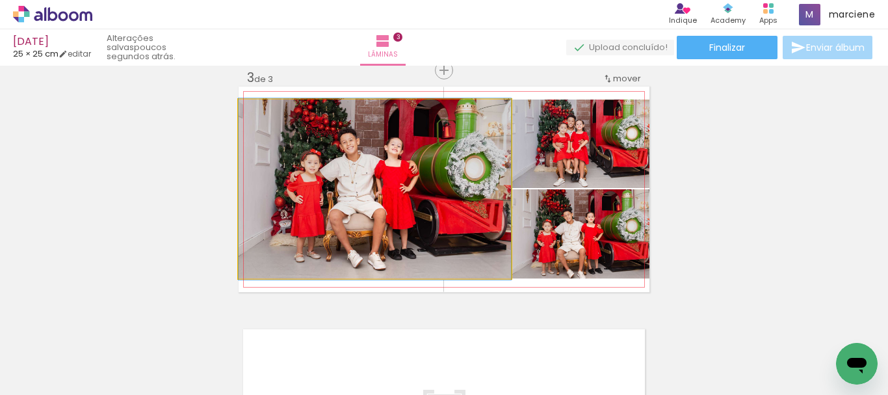
click at [409, 181] on quentale-photo at bounding box center [375, 188] width 272 height 179
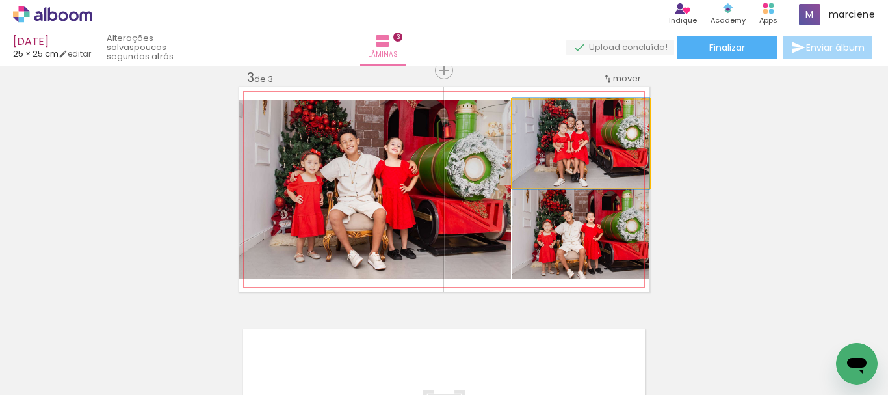
click at [582, 163] on quentale-photo at bounding box center [580, 143] width 137 height 88
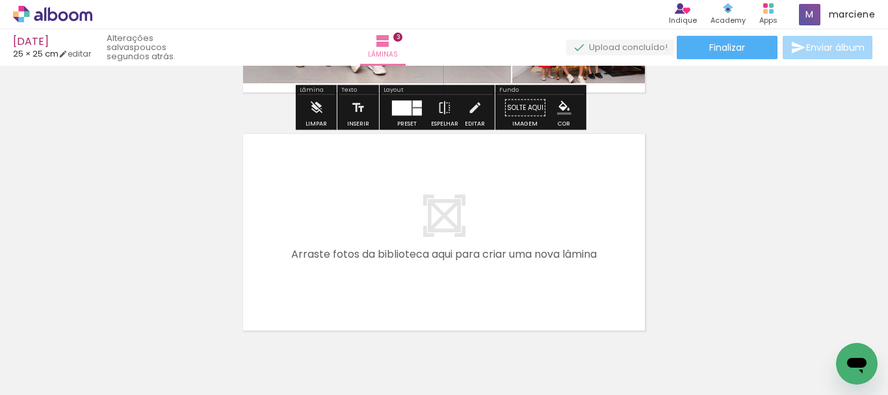
scroll to position [753, 0]
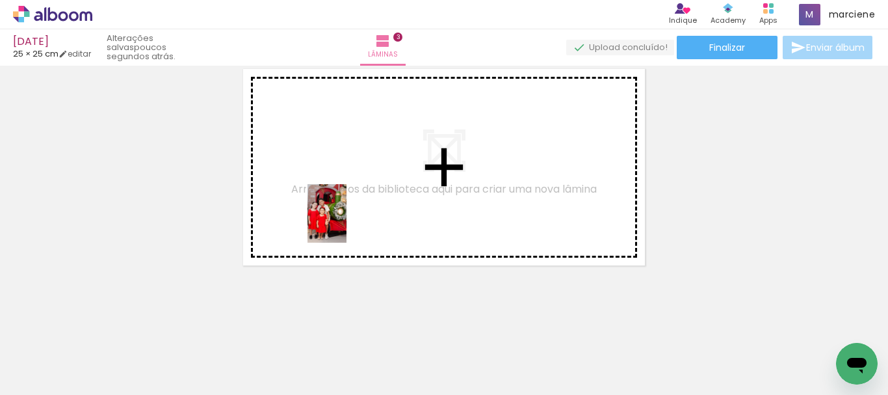
drag, startPoint x: 142, startPoint y: 371, endPoint x: 554, endPoint y: 349, distance: 412.2
click at [355, 209] on quentale-workspace at bounding box center [444, 197] width 888 height 395
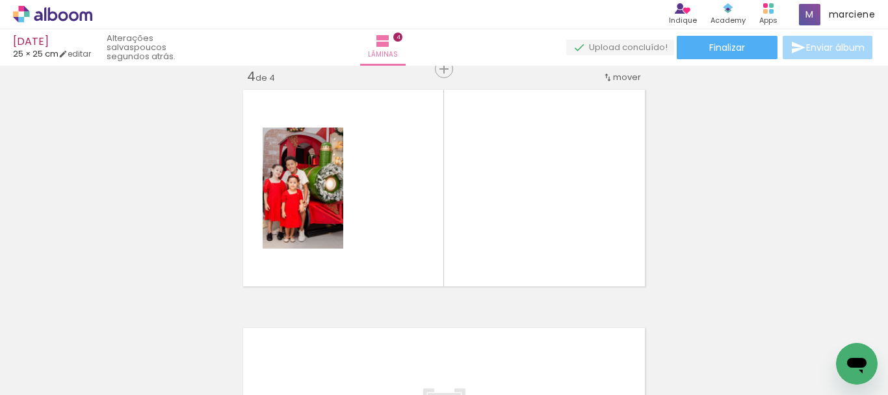
scroll to position [731, 0]
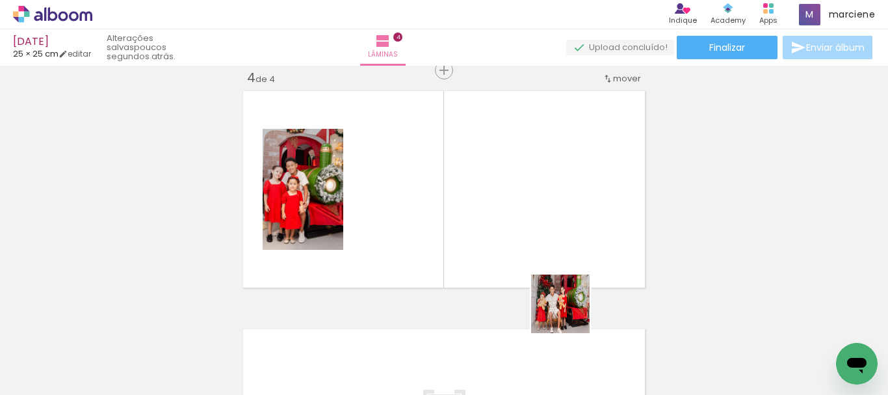
drag, startPoint x: 600, startPoint y: 369, endPoint x: 509, endPoint y: 239, distance: 157.9
click at [509, 239] on quentale-workspace at bounding box center [444, 197] width 888 height 395
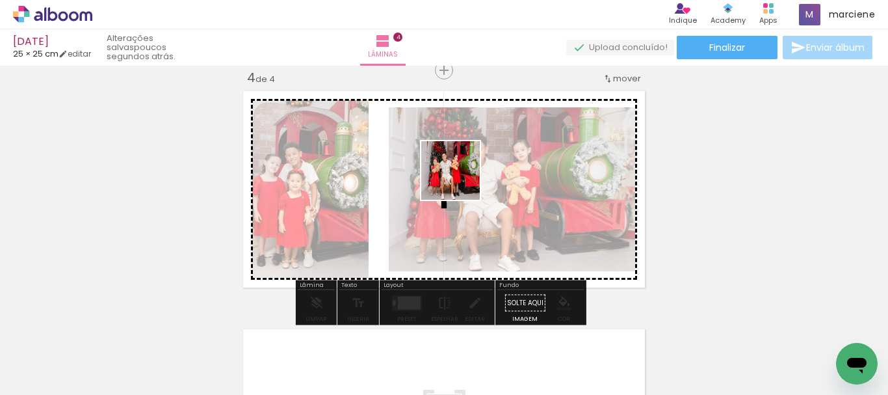
drag, startPoint x: 671, startPoint y: 340, endPoint x: 460, endPoint y: 180, distance: 264.6
click at [460, 180] on quentale-workspace at bounding box center [444, 197] width 888 height 395
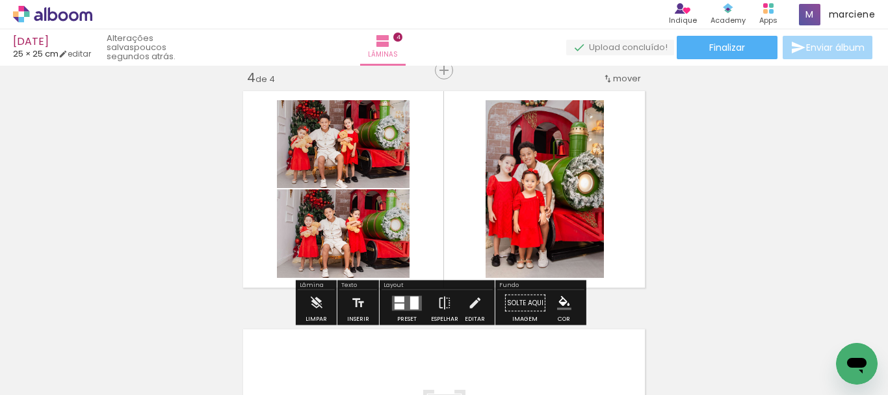
click at [414, 302] on div at bounding box center [414, 302] width 8 height 13
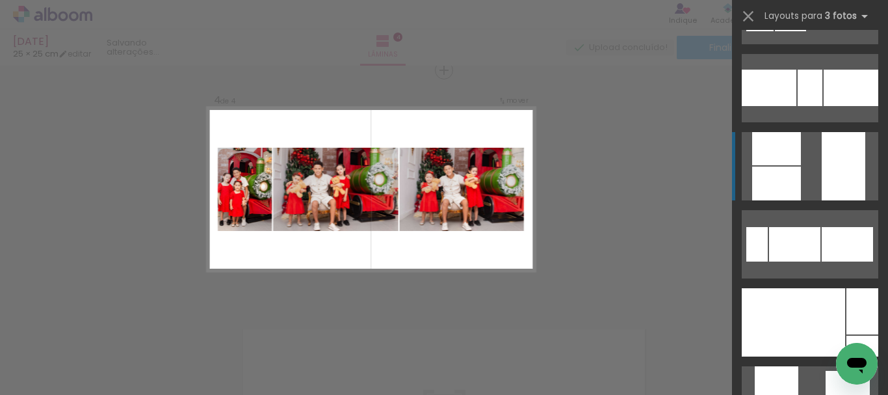
scroll to position [455, 0]
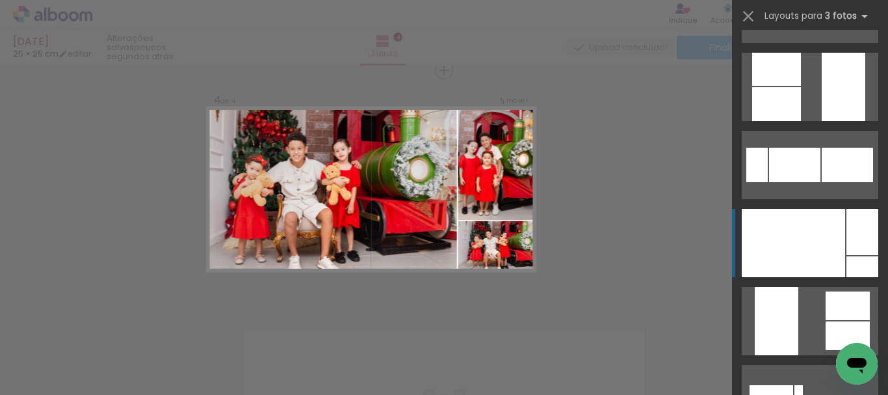
click at [824, 216] on div at bounding box center [793, 243] width 103 height 68
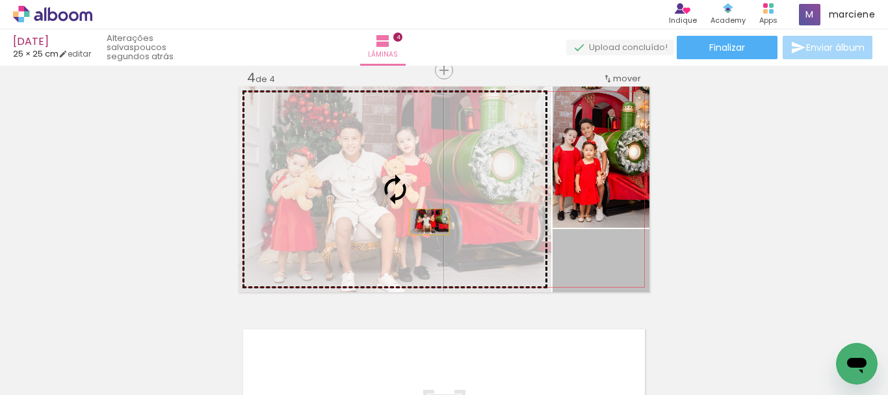
drag, startPoint x: 626, startPoint y: 265, endPoint x: 412, endPoint y: 219, distance: 218.9
click at [0, 0] on slot at bounding box center [0, 0] width 0 height 0
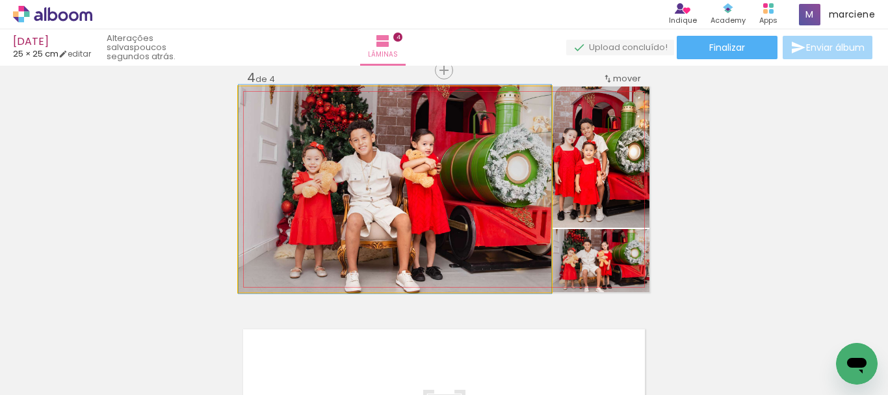
click at [412, 202] on quentale-photo at bounding box center [395, 188] width 313 height 205
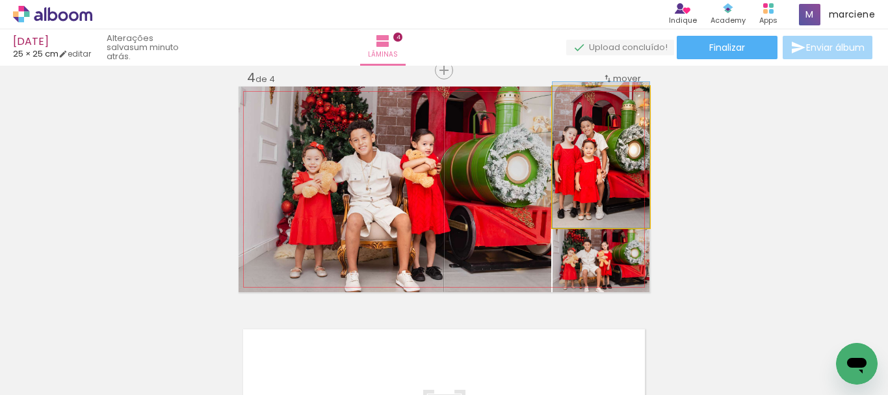
drag, startPoint x: 614, startPoint y: 178, endPoint x: 622, endPoint y: 170, distance: 12.0
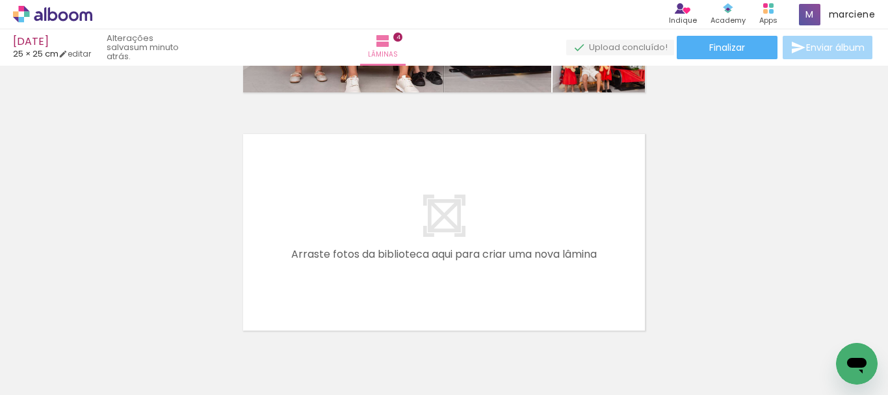
scroll to position [0, 739]
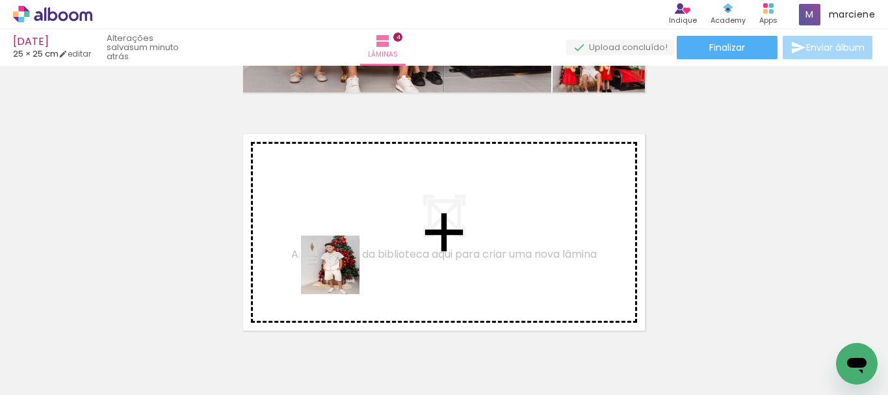
drag, startPoint x: 355, startPoint y: 347, endPoint x: 335, endPoint y: 261, distance: 87.5
click at [335, 261] on quentale-workspace at bounding box center [444, 197] width 888 height 395
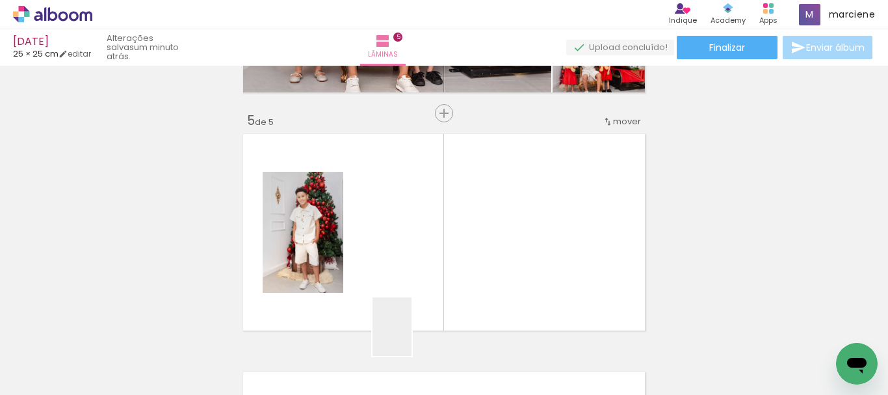
scroll to position [969, 0]
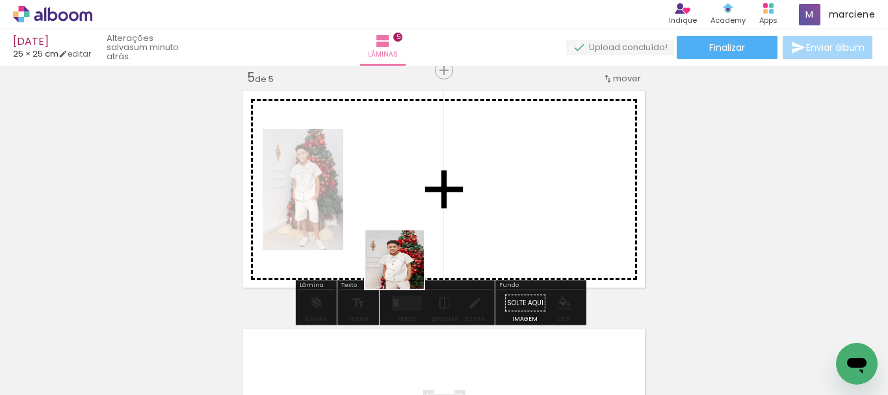
drag, startPoint x: 412, startPoint y: 345, endPoint x: 402, endPoint y: 250, distance: 94.9
click at [402, 250] on quentale-workspace at bounding box center [444, 197] width 888 height 395
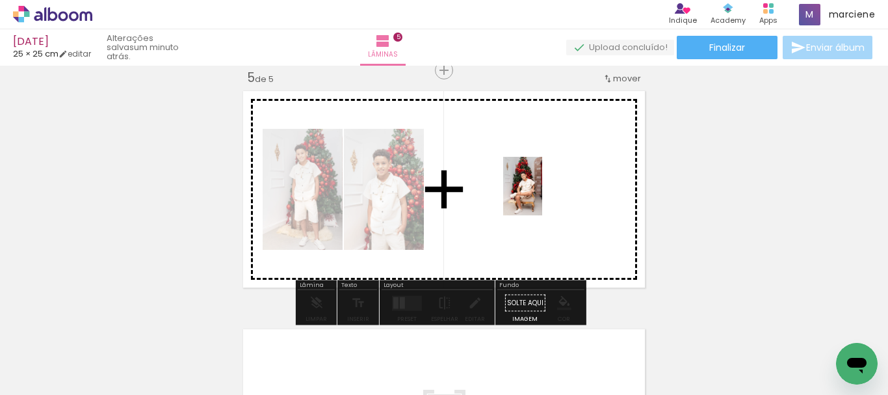
drag, startPoint x: 209, startPoint y: 345, endPoint x: 542, endPoint y: 196, distance: 365.0
click at [542, 196] on quentale-workspace at bounding box center [444, 197] width 888 height 395
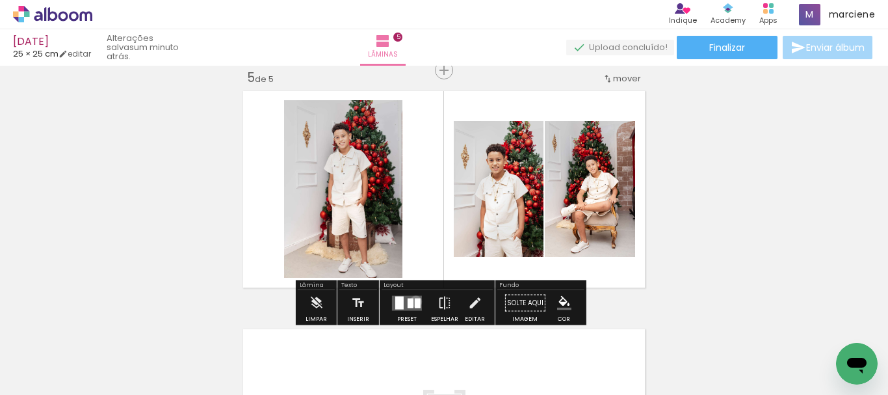
click at [415, 301] on div at bounding box center [418, 303] width 6 height 10
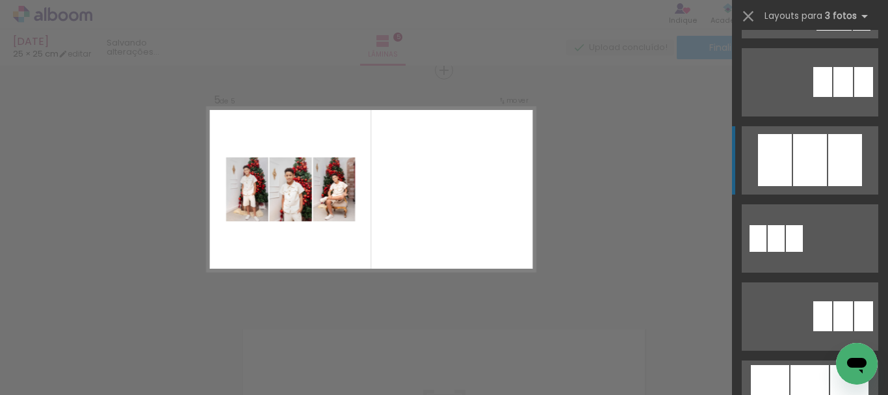
scroll to position [585, 0]
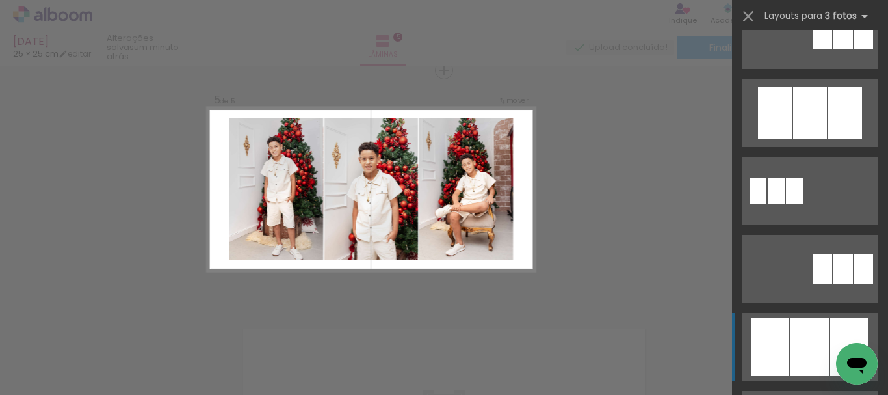
click at [799, 325] on div at bounding box center [810, 346] width 38 height 59
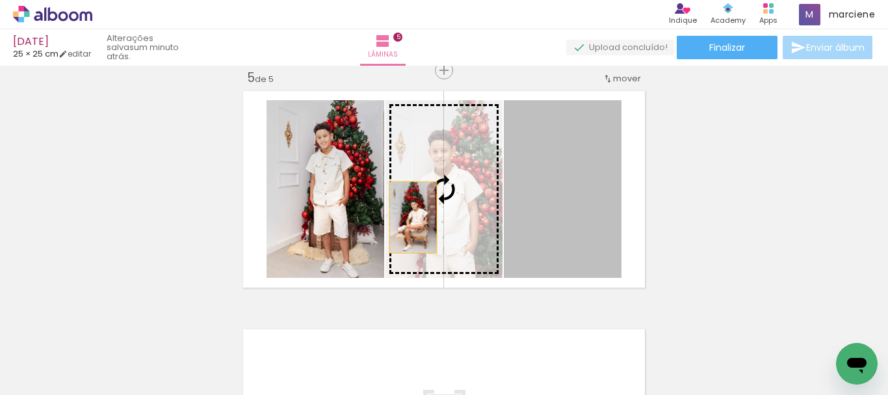
drag, startPoint x: 578, startPoint y: 225, endPoint x: 408, endPoint y: 217, distance: 169.9
click at [0, 0] on slot at bounding box center [0, 0] width 0 height 0
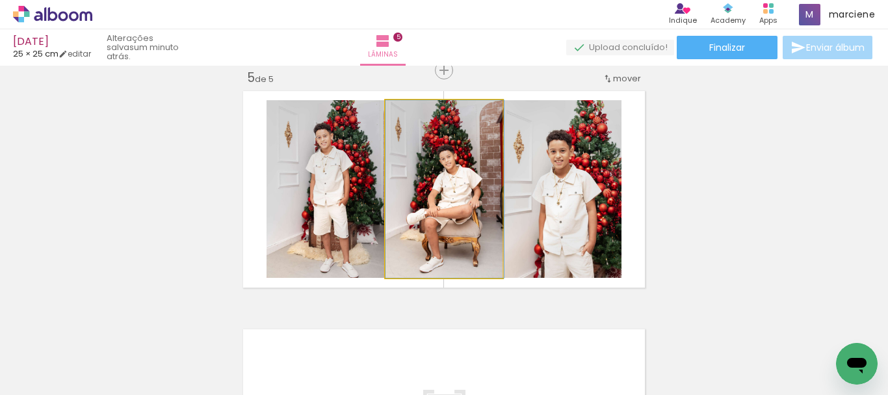
drag, startPoint x: 448, startPoint y: 218, endPoint x: 461, endPoint y: 220, distance: 13.3
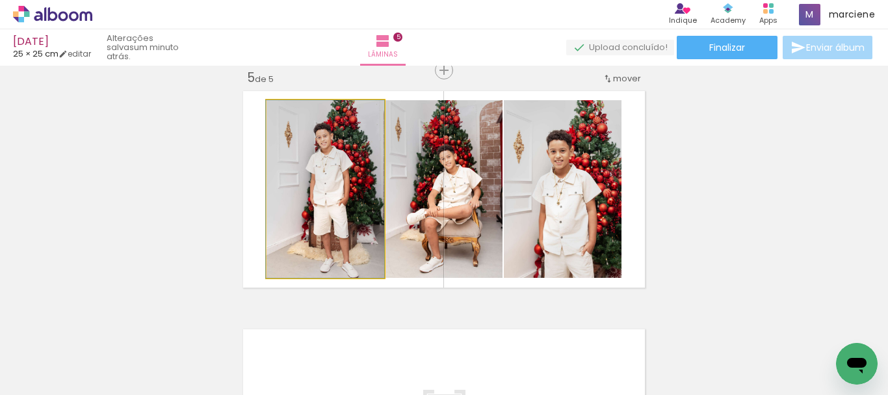
drag, startPoint x: 321, startPoint y: 203, endPoint x: 391, endPoint y: 211, distance: 71.4
click at [0, 0] on slot at bounding box center [0, 0] width 0 height 0
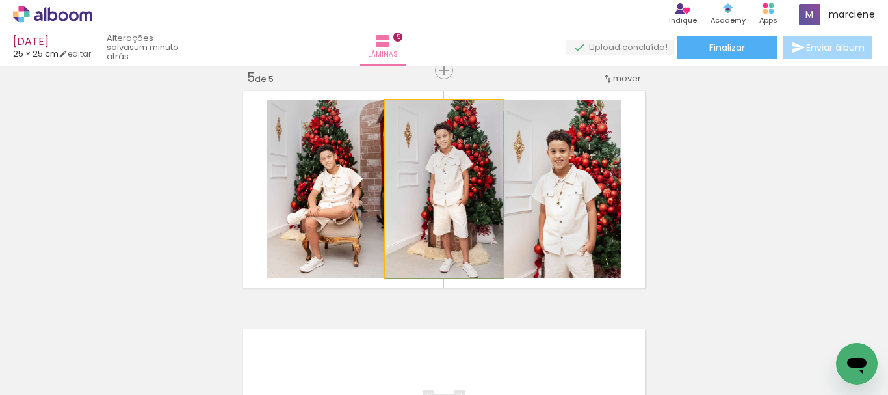
drag, startPoint x: 416, startPoint y: 208, endPoint x: 435, endPoint y: 208, distance: 19.5
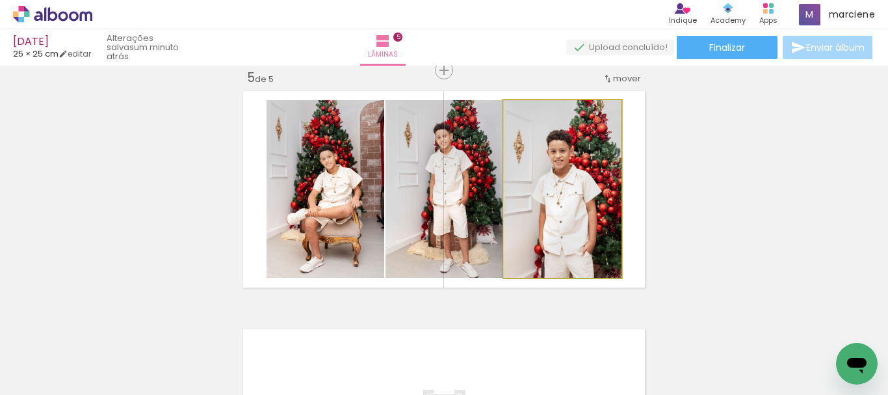
drag, startPoint x: 583, startPoint y: 215, endPoint x: 451, endPoint y: 209, distance: 131.5
click at [0, 0] on slot at bounding box center [0, 0] width 0 height 0
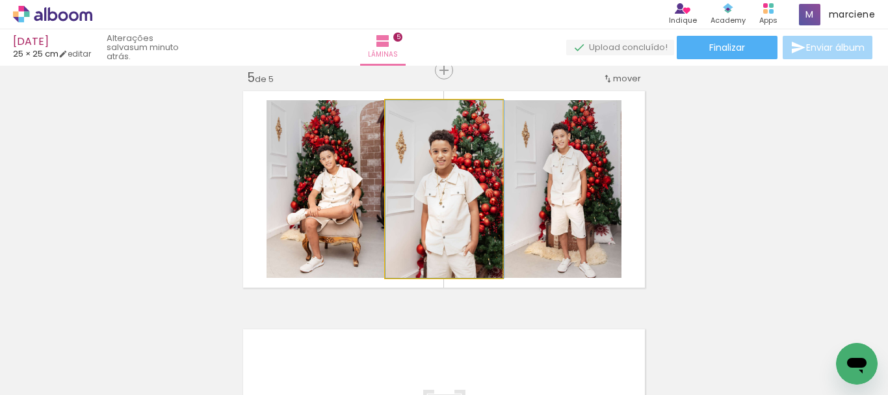
drag, startPoint x: 464, startPoint y: 198, endPoint x: 474, endPoint y: 198, distance: 10.4
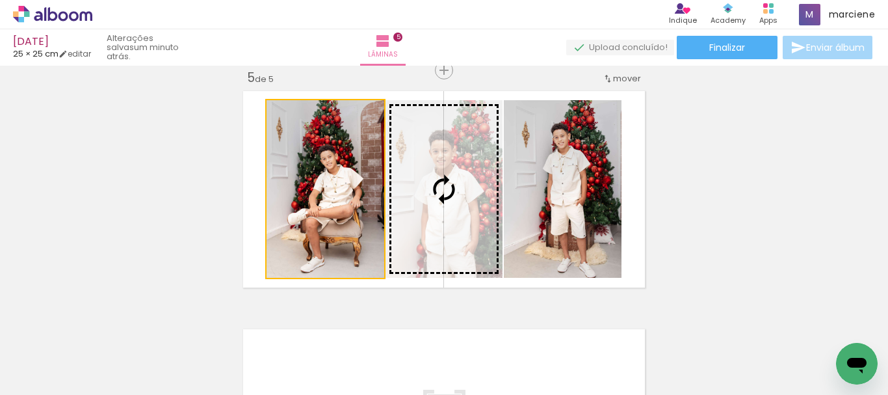
drag, startPoint x: 334, startPoint y: 215, endPoint x: 452, endPoint y: 217, distance: 117.7
click at [0, 0] on slot at bounding box center [0, 0] width 0 height 0
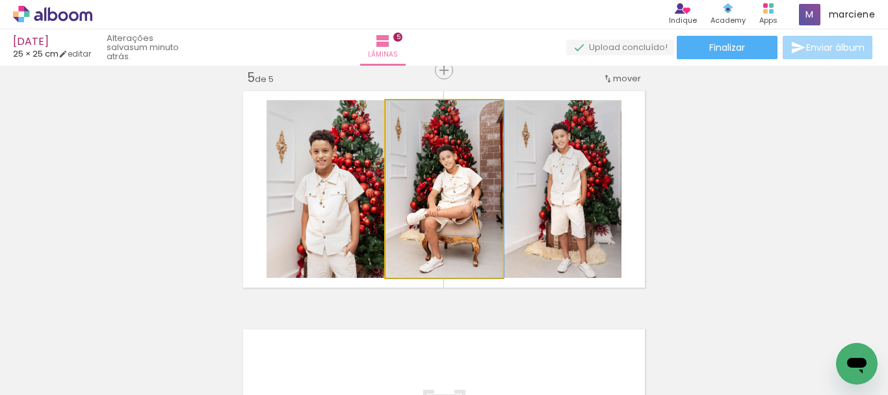
drag, startPoint x: 452, startPoint y: 217, endPoint x: 468, endPoint y: 219, distance: 16.3
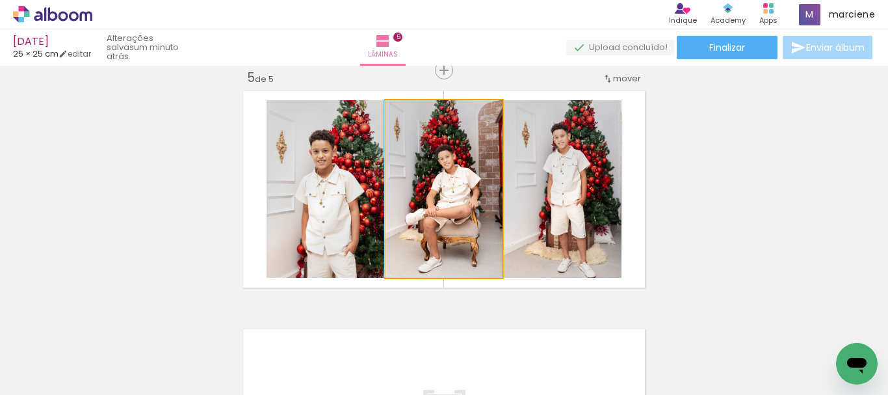
drag, startPoint x: 469, startPoint y: 219, endPoint x: 459, endPoint y: 220, distance: 9.8
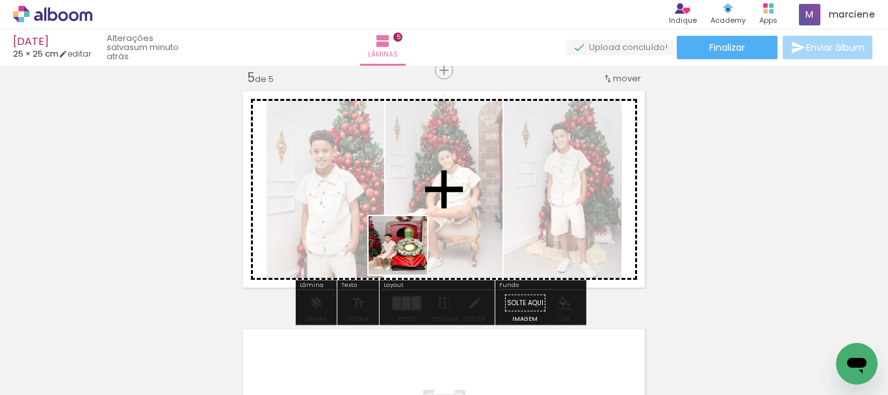
drag, startPoint x: 259, startPoint y: 352, endPoint x: 411, endPoint y: 250, distance: 182.7
click at [411, 250] on quentale-workspace at bounding box center [444, 197] width 888 height 395
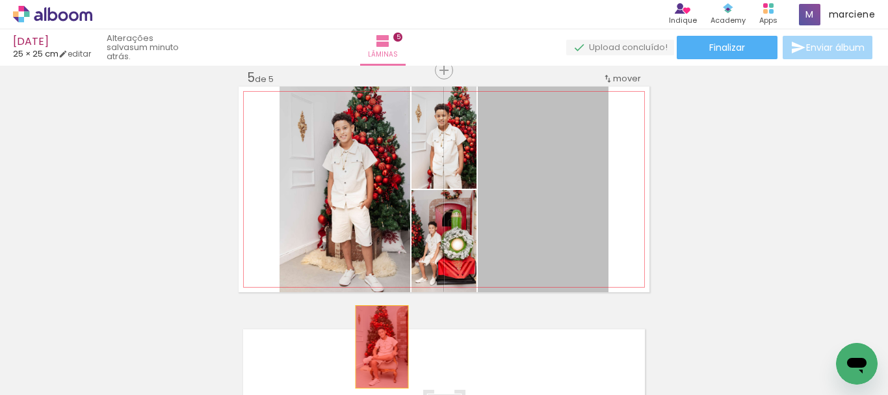
drag, startPoint x: 538, startPoint y: 191, endPoint x: 377, endPoint y: 347, distance: 224.4
click at [377, 347] on quentale-workspace at bounding box center [444, 197] width 888 height 395
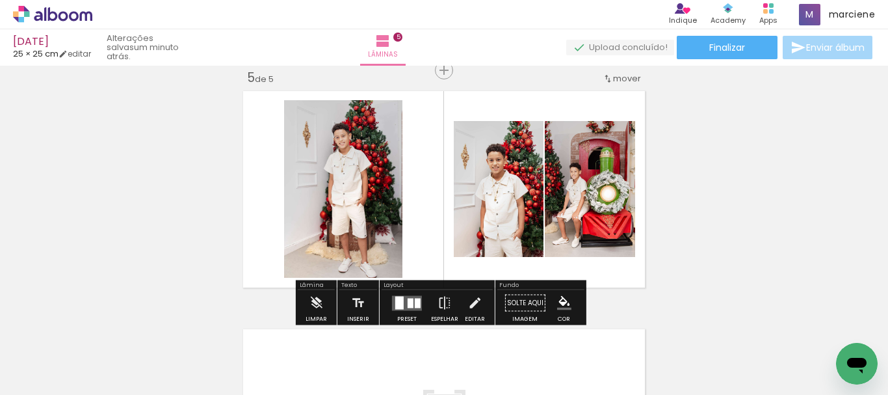
click at [410, 299] on div at bounding box center [411, 303] width 6 height 10
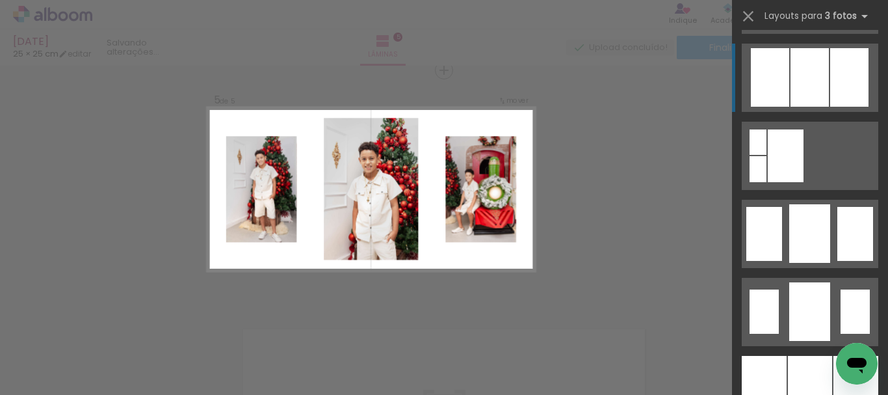
scroll to position [910, 0]
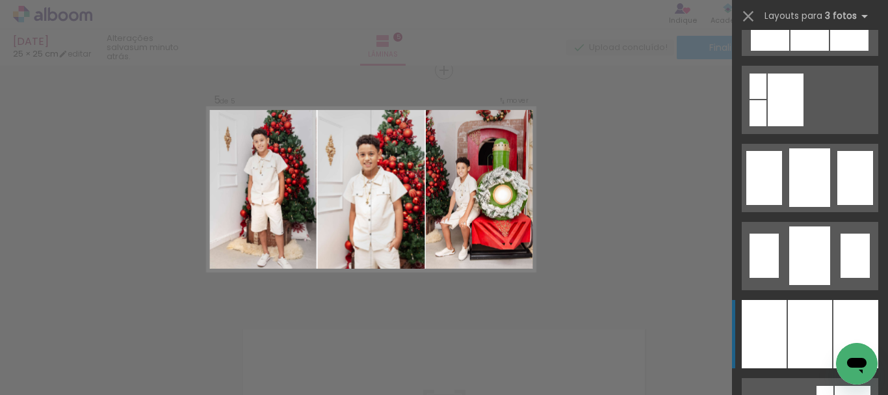
click at [814, 315] on div at bounding box center [810, 334] width 44 height 68
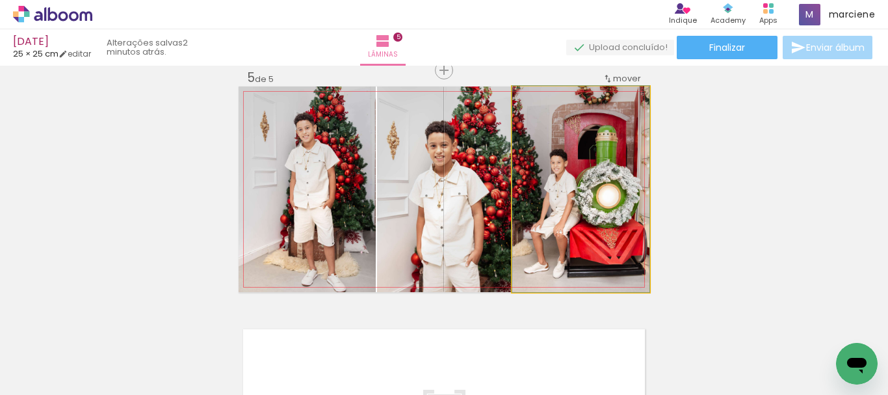
drag, startPoint x: 619, startPoint y: 229, endPoint x: 435, endPoint y: 220, distance: 184.3
click at [0, 0] on slot at bounding box center [0, 0] width 0 height 0
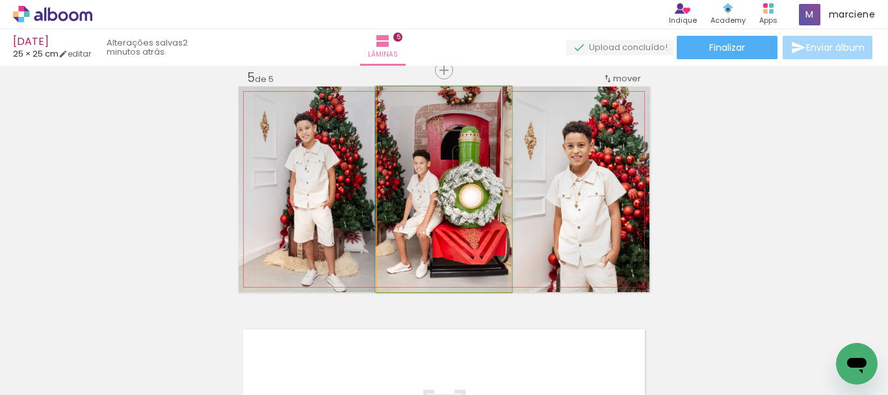
drag, startPoint x: 445, startPoint y: 215, endPoint x: 445, endPoint y: 204, distance: 10.4
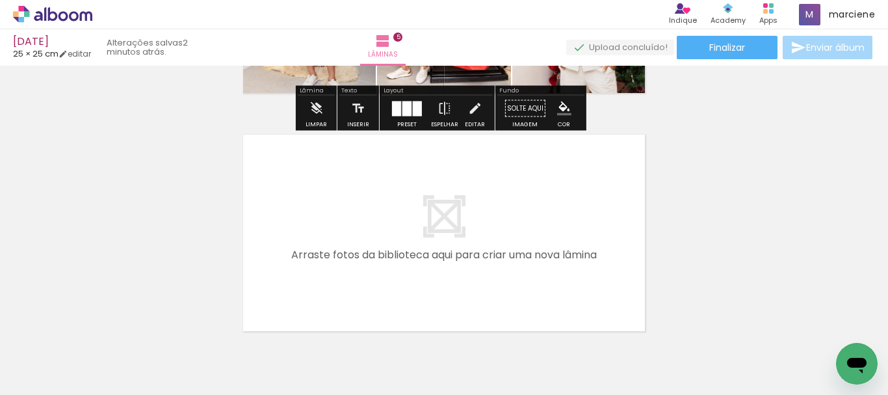
scroll to position [1164, 0]
click at [18, 378] on iron-icon at bounding box center [19, 377] width 16 height 16
click at [0, 0] on input "file" at bounding box center [0, 0] width 0 height 0
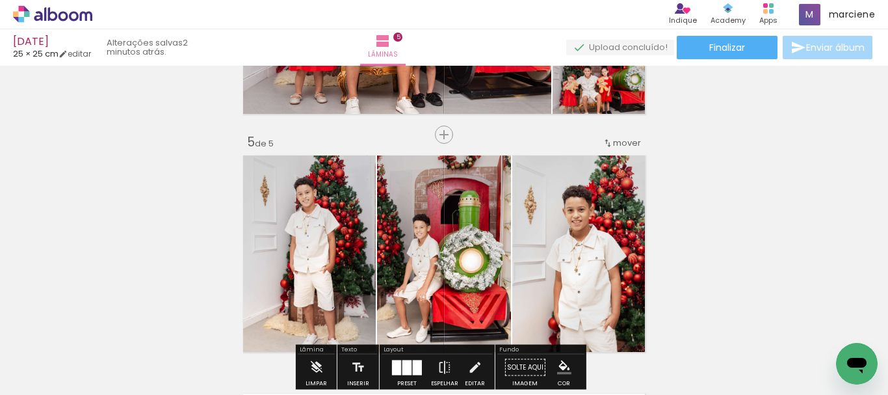
scroll to position [904, 0]
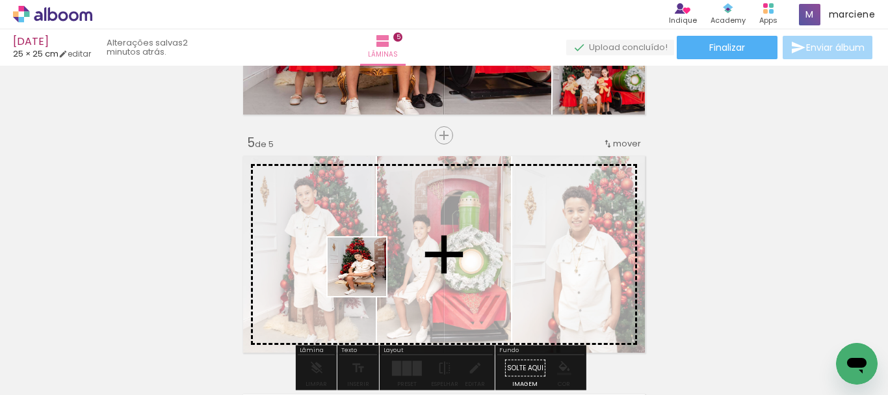
drag, startPoint x: 189, startPoint y: 363, endPoint x: 377, endPoint y: 271, distance: 208.5
click at [377, 271] on quentale-workspace at bounding box center [444, 197] width 888 height 395
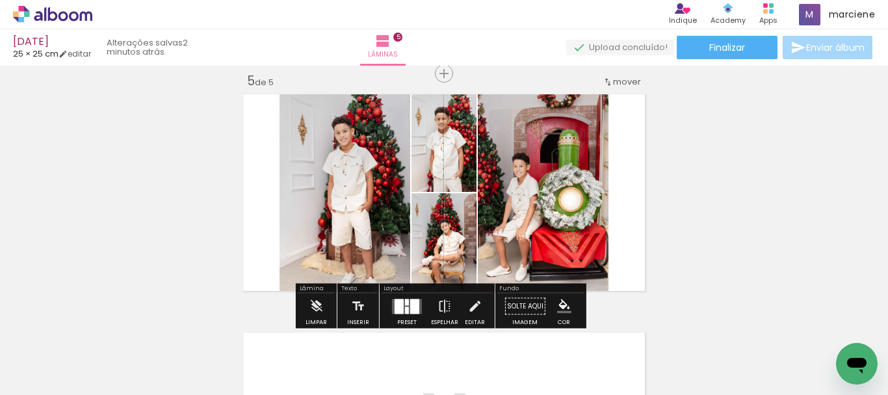
scroll to position [969, 0]
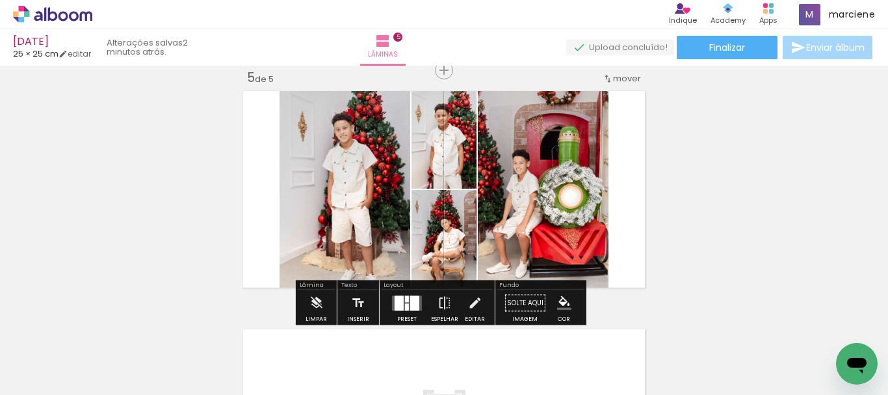
click at [418, 302] on quentale-layouter at bounding box center [407, 302] width 30 height 15
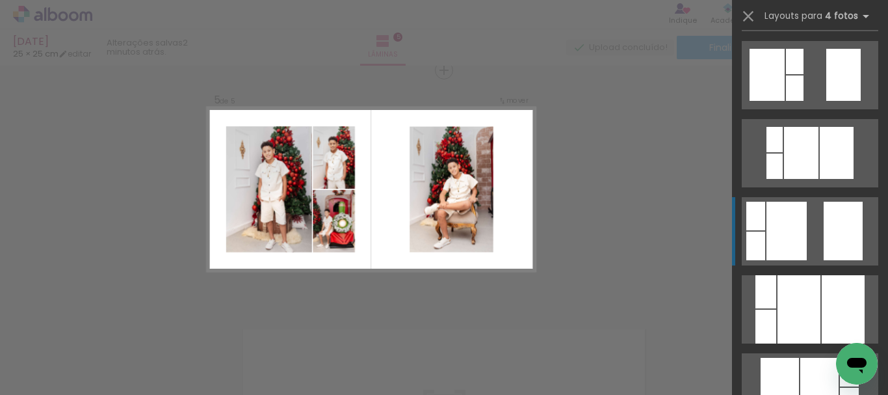
scroll to position [390, 0]
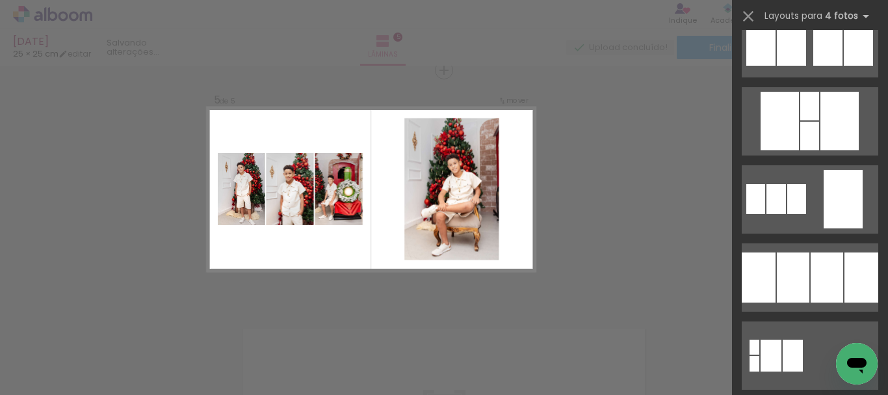
scroll to position [1236, 0]
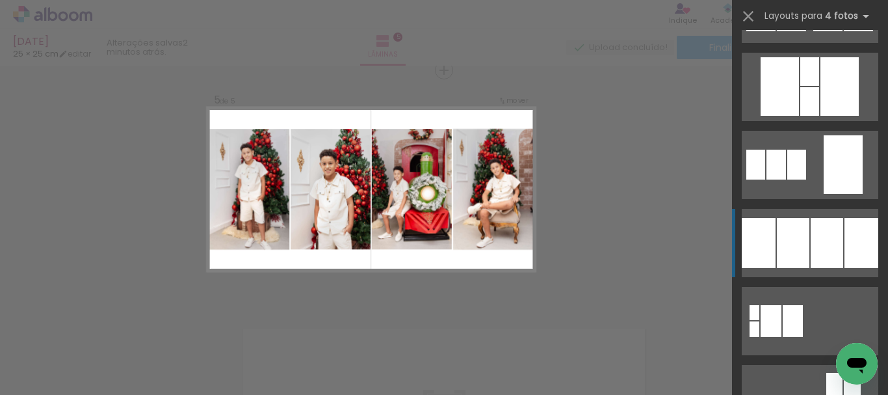
click at [811, 229] on div at bounding box center [827, 243] width 33 height 50
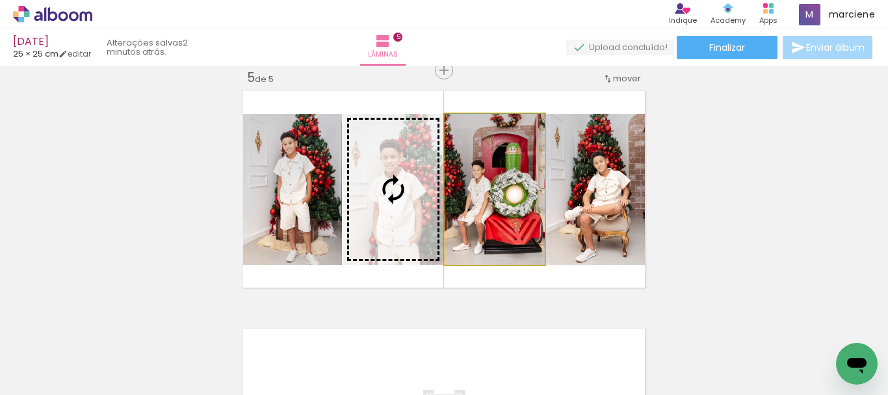
drag, startPoint x: 495, startPoint y: 208, endPoint x: 437, endPoint y: 208, distance: 57.9
click at [0, 0] on slot at bounding box center [0, 0] width 0 height 0
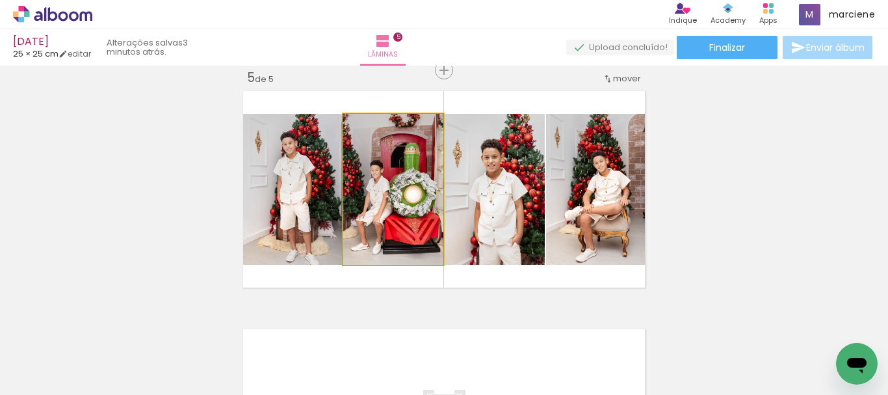
click at [423, 211] on quentale-photo at bounding box center [393, 189] width 100 height 151
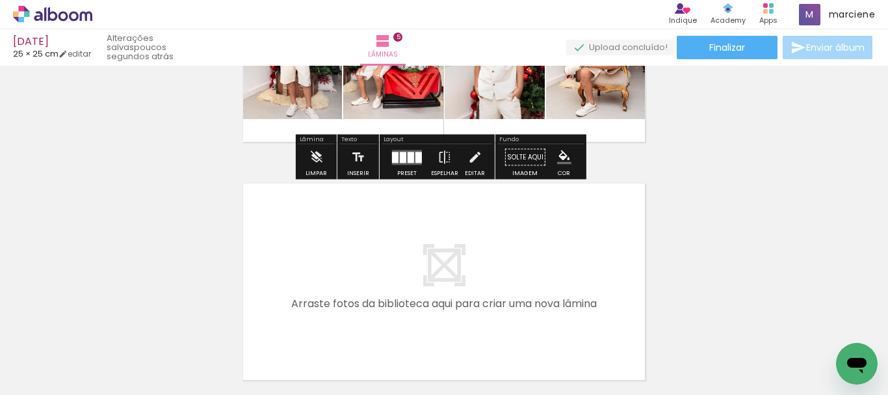
scroll to position [904, 0]
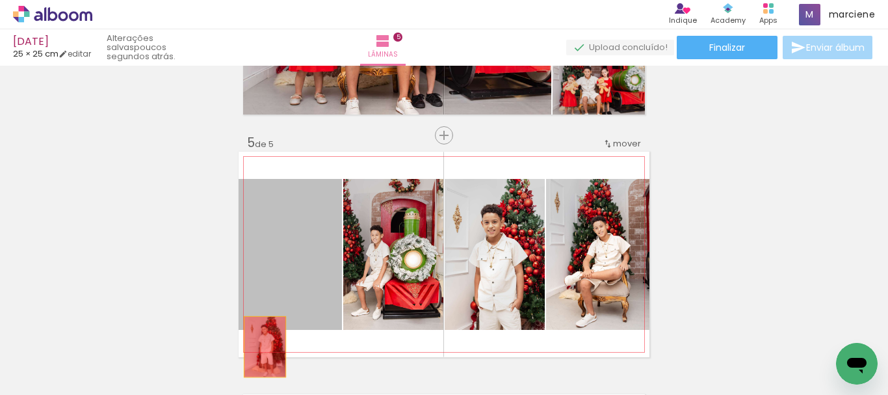
drag, startPoint x: 317, startPoint y: 265, endPoint x: 260, endPoint y: 349, distance: 101.7
click at [260, 349] on quentale-workspace at bounding box center [444, 197] width 888 height 395
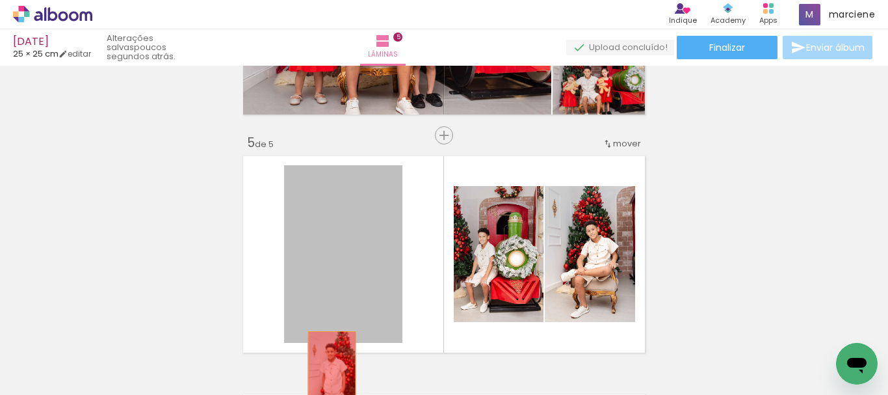
drag, startPoint x: 370, startPoint y: 266, endPoint x: 327, endPoint y: 367, distance: 109.6
click at [327, 367] on quentale-workspace at bounding box center [444, 197] width 888 height 395
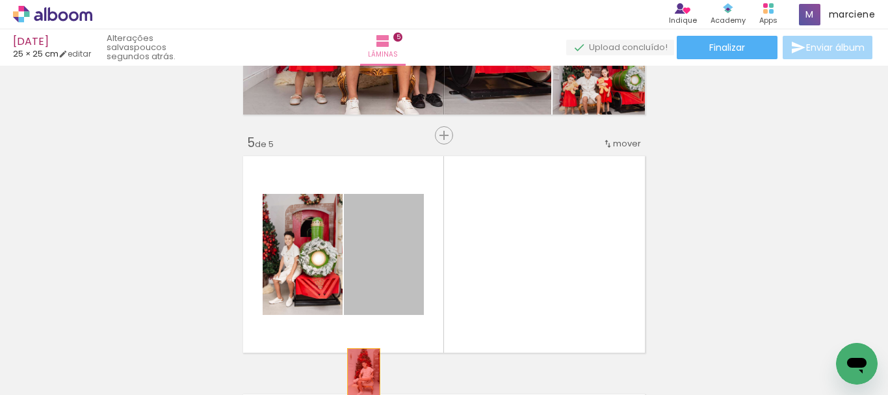
drag, startPoint x: 384, startPoint y: 283, endPoint x: 359, endPoint y: 373, distance: 93.1
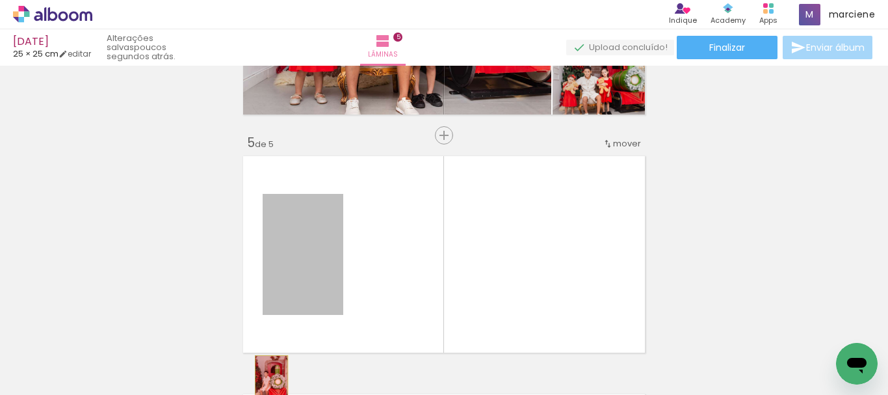
drag, startPoint x: 302, startPoint y: 272, endPoint x: 267, endPoint y: 380, distance: 112.9
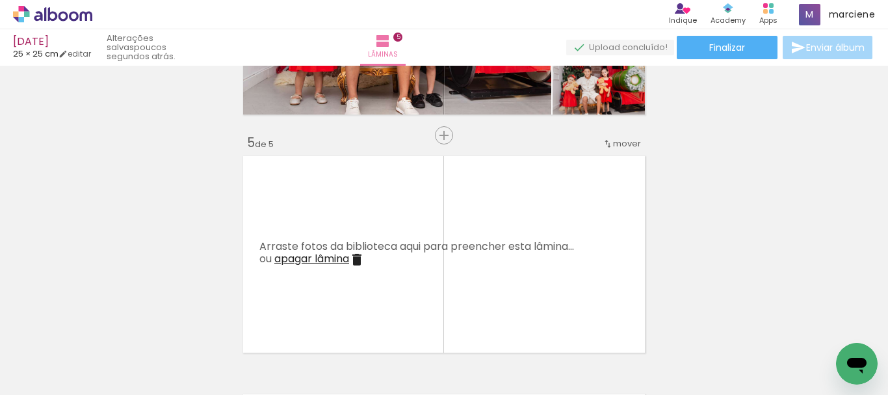
scroll to position [0, 1153]
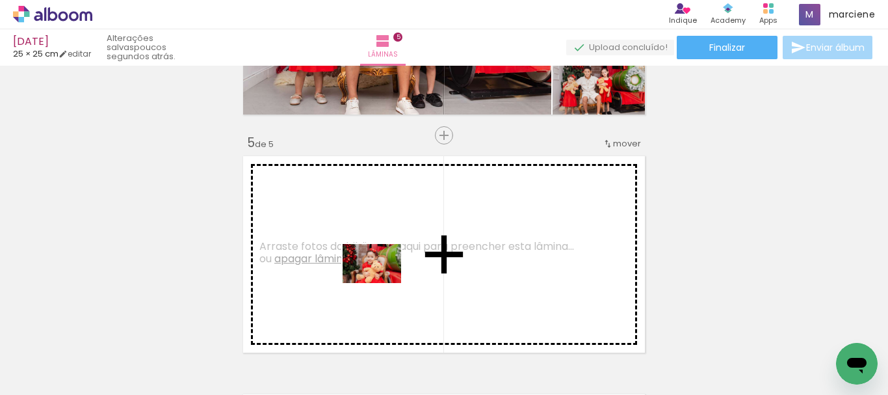
drag, startPoint x: 503, startPoint y: 363, endPoint x: 382, endPoint y: 283, distance: 145.6
click at [382, 283] on quentale-workspace at bounding box center [444, 197] width 888 height 395
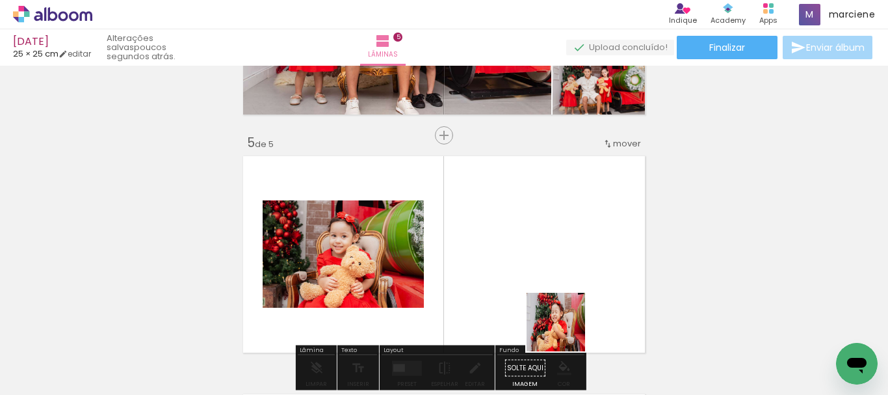
drag, startPoint x: 568, startPoint y: 343, endPoint x: 550, endPoint y: 276, distance: 70.0
click at [550, 276] on quentale-workspace at bounding box center [444, 197] width 888 height 395
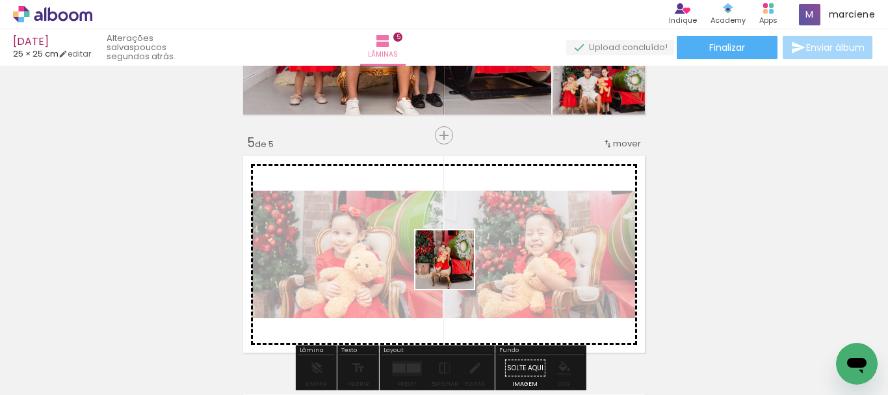
drag, startPoint x: 447, startPoint y: 352, endPoint x: 455, endPoint y: 269, distance: 83.5
click at [455, 269] on quentale-workspace at bounding box center [444, 197] width 888 height 395
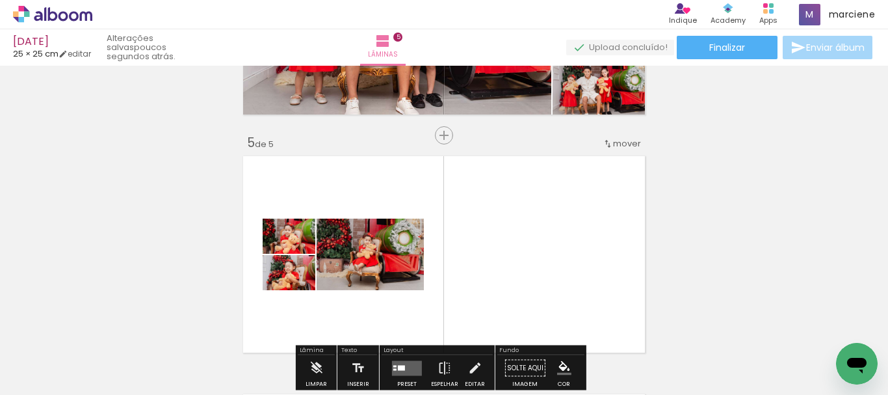
scroll to position [969, 0]
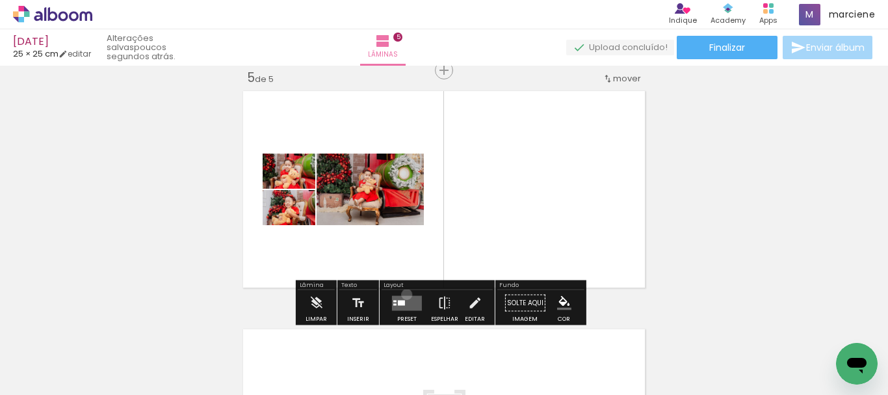
click at [404, 294] on div at bounding box center [407, 303] width 35 height 26
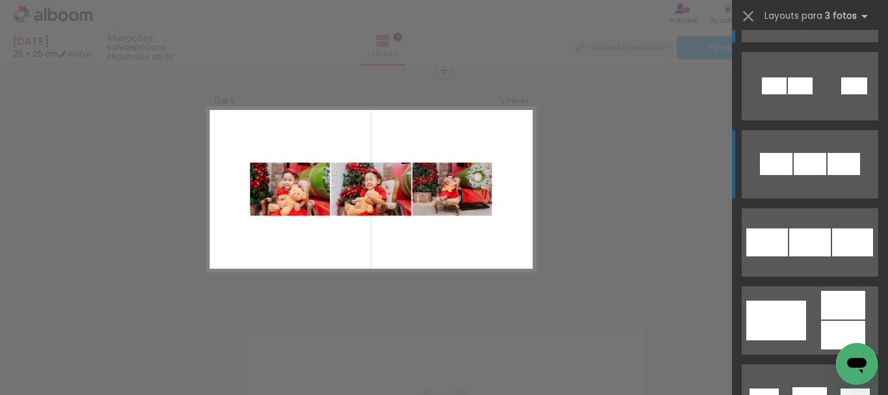
scroll to position [130, 0]
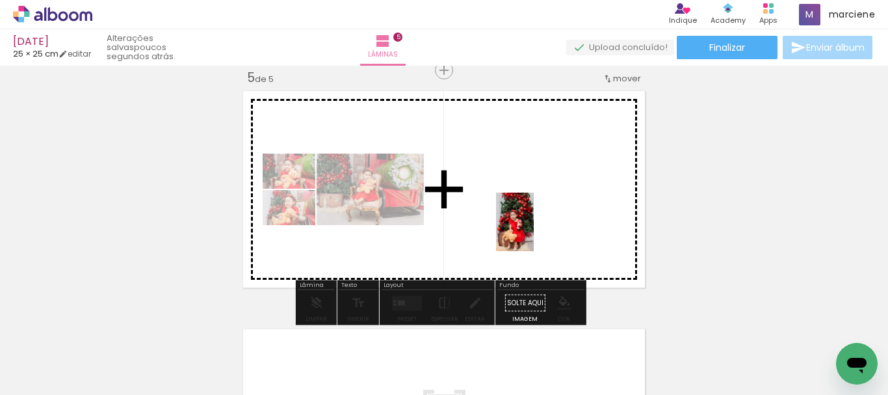
drag, startPoint x: 739, startPoint y: 369, endPoint x: 535, endPoint y: 232, distance: 245.5
click at [535, 232] on quentale-workspace at bounding box center [444, 197] width 888 height 395
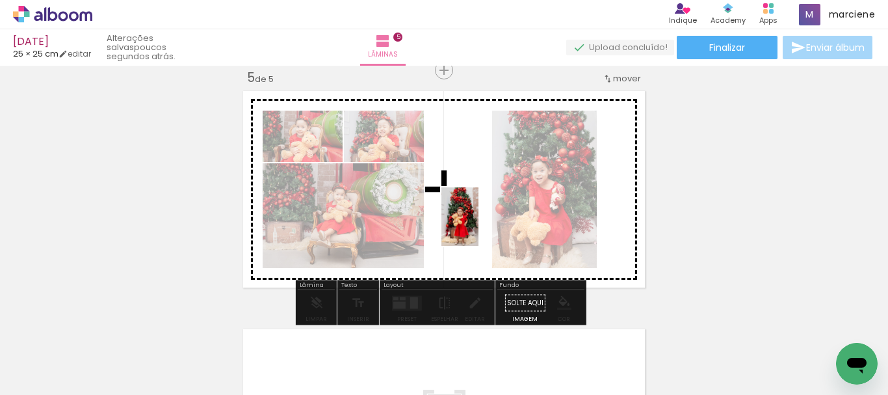
drag, startPoint x: 668, startPoint y: 349, endPoint x: 481, endPoint y: 226, distance: 223.7
click at [481, 226] on quentale-workspace at bounding box center [444, 197] width 888 height 395
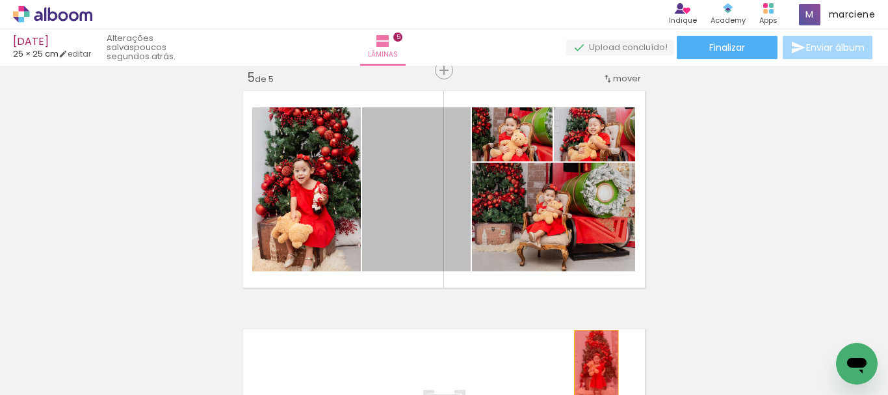
drag, startPoint x: 418, startPoint y: 202, endPoint x: 592, endPoint y: 363, distance: 237.0
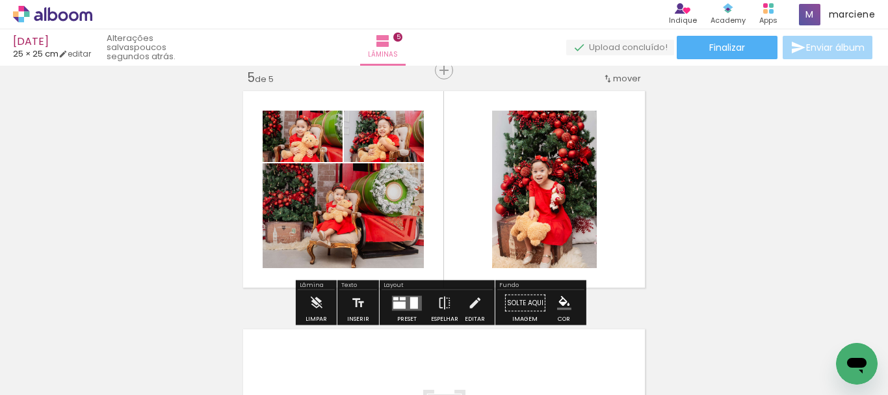
click at [412, 299] on div at bounding box center [414, 303] width 8 height 12
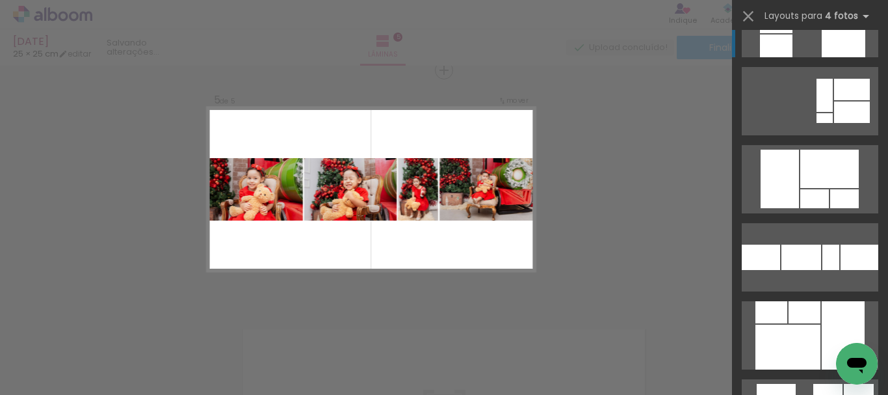
scroll to position [2796, 0]
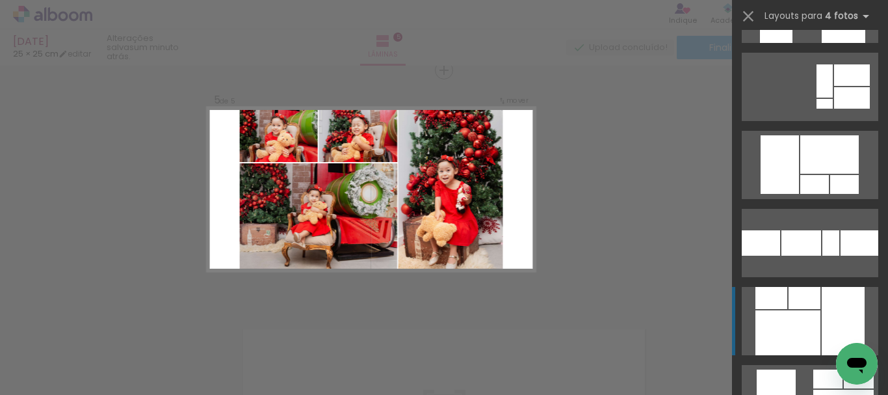
click at [822, 316] on div at bounding box center [843, 321] width 43 height 68
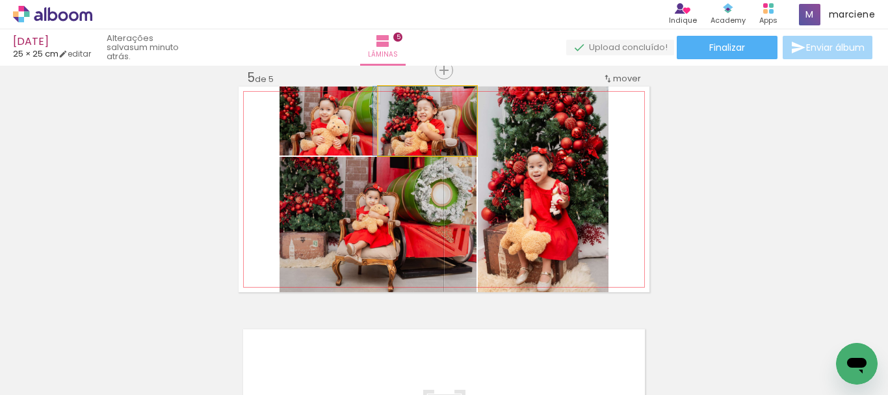
drag, startPoint x: 403, startPoint y: 140, endPoint x: 385, endPoint y: 189, distance: 51.8
click at [0, 0] on slot at bounding box center [0, 0] width 0 height 0
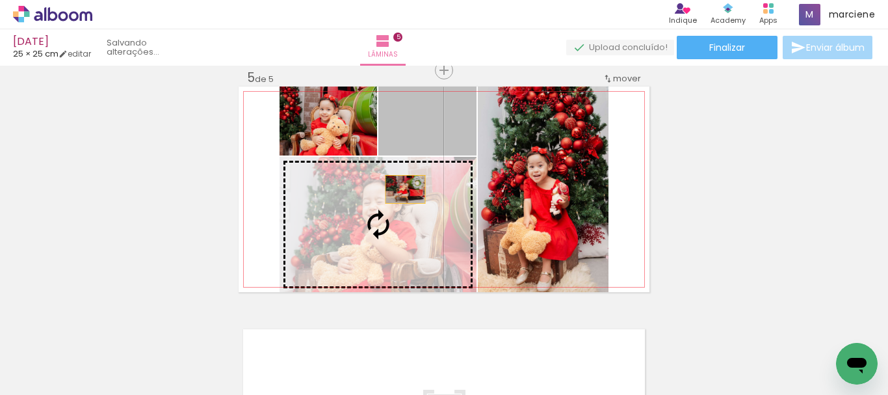
drag, startPoint x: 429, startPoint y: 127, endPoint x: 395, endPoint y: 205, distance: 85.6
click at [0, 0] on slot at bounding box center [0, 0] width 0 height 0
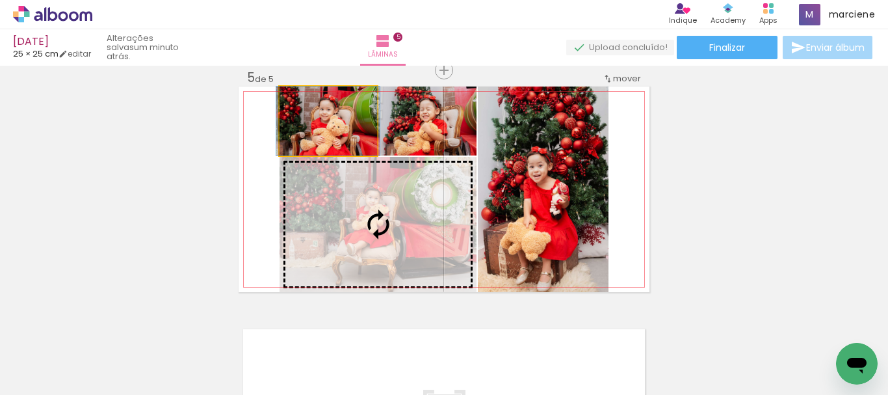
click at [0, 0] on slot at bounding box center [0, 0] width 0 height 0
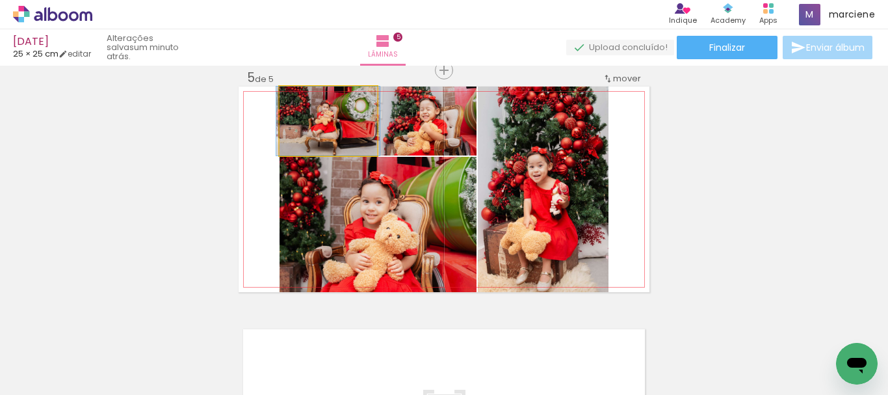
drag, startPoint x: 364, startPoint y: 142, endPoint x: 376, endPoint y: 200, distance: 58.5
click at [0, 0] on slot at bounding box center [0, 0] width 0 height 0
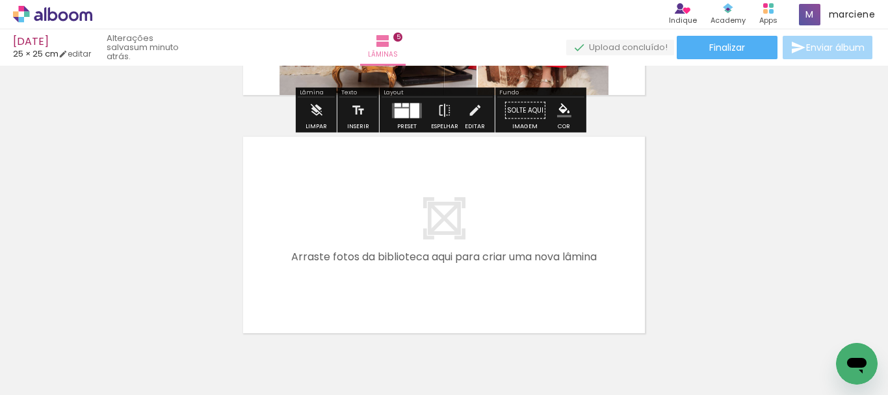
scroll to position [1164, 0]
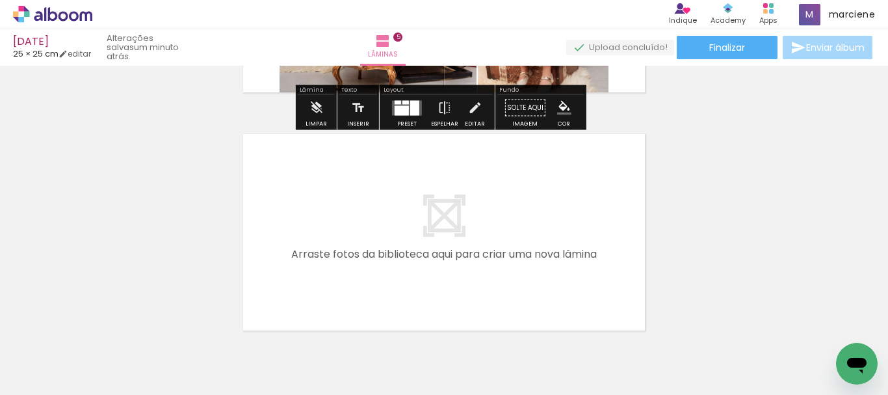
click at [53, 373] on span "Adicionar Fotos" at bounding box center [46, 377] width 39 height 14
click at [0, 0] on input "file" at bounding box center [0, 0] width 0 height 0
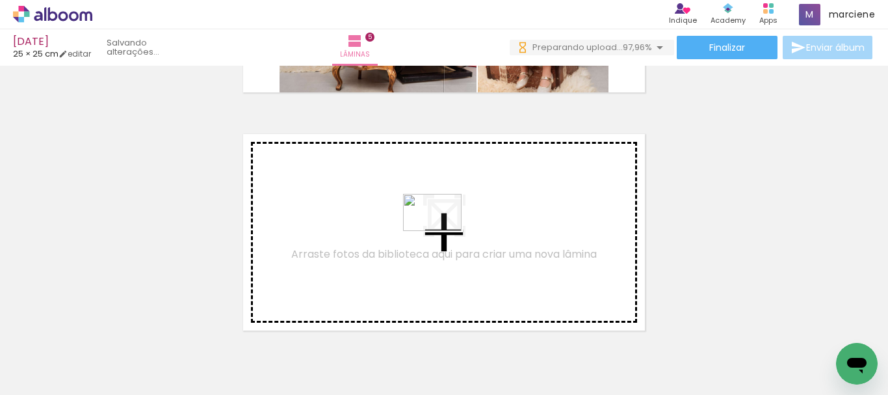
drag, startPoint x: 656, startPoint y: 353, endPoint x: 442, endPoint y: 233, distance: 245.5
click at [442, 233] on quentale-workspace at bounding box center [444, 197] width 888 height 395
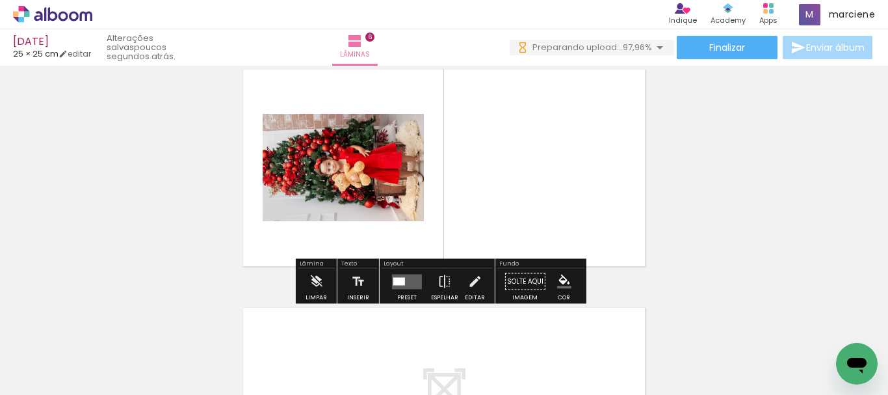
scroll to position [1207, 0]
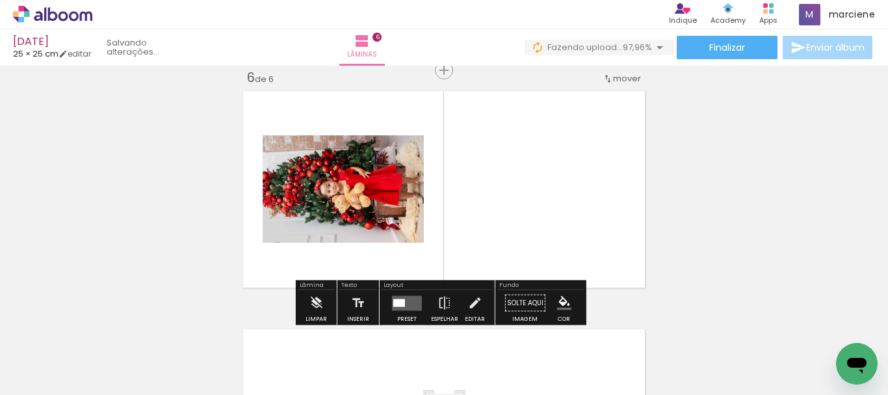
click at [396, 297] on quentale-layouter at bounding box center [407, 302] width 30 height 15
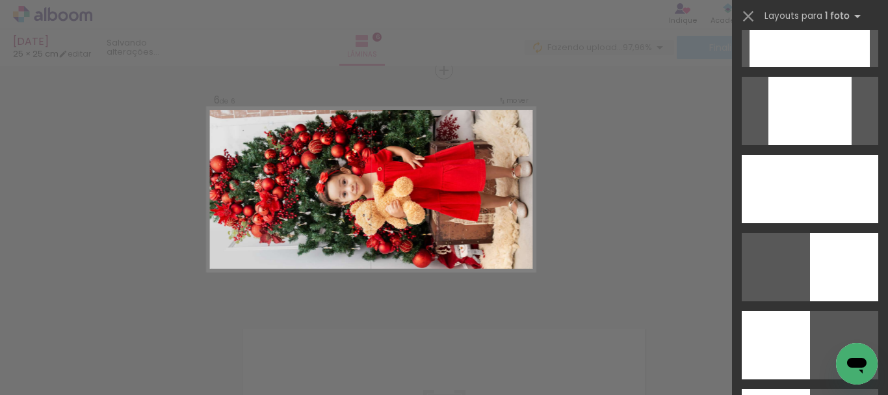
scroll to position [975, 0]
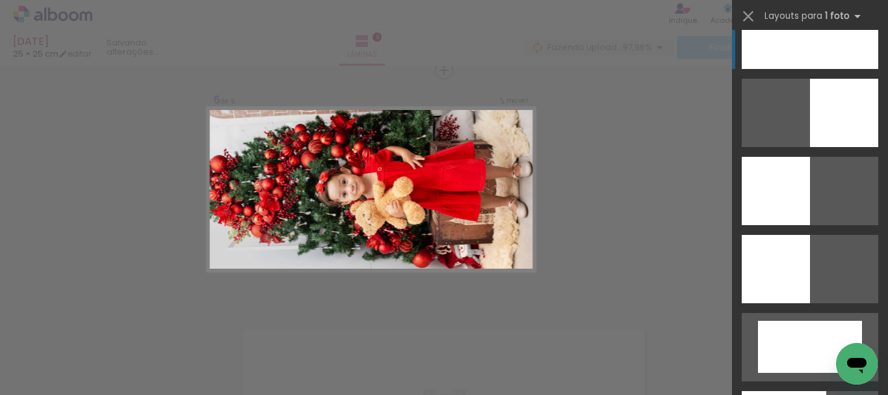
click at [810, 57] on div at bounding box center [810, 35] width 137 height 68
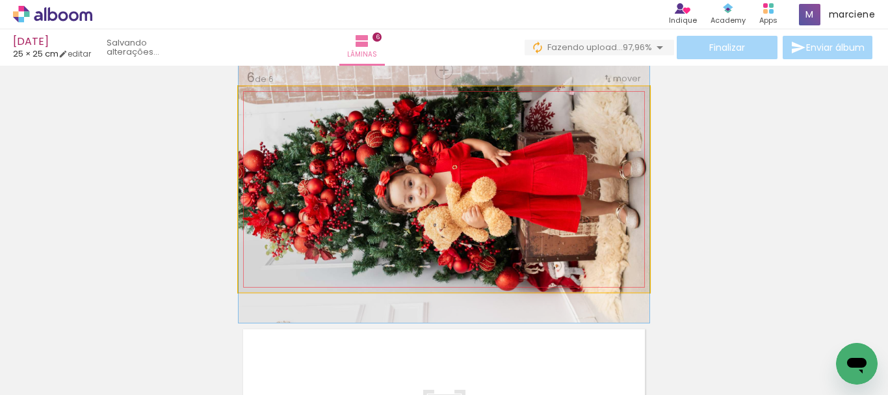
drag, startPoint x: 579, startPoint y: 183, endPoint x: 567, endPoint y: 187, distance: 12.8
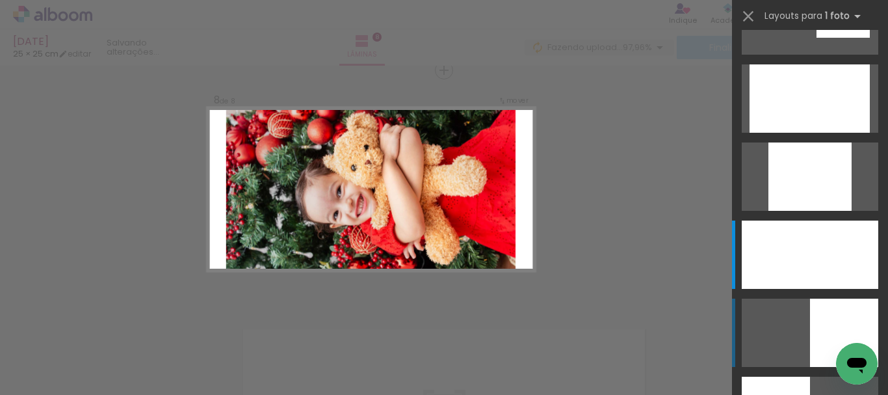
scroll to position [735, 0]
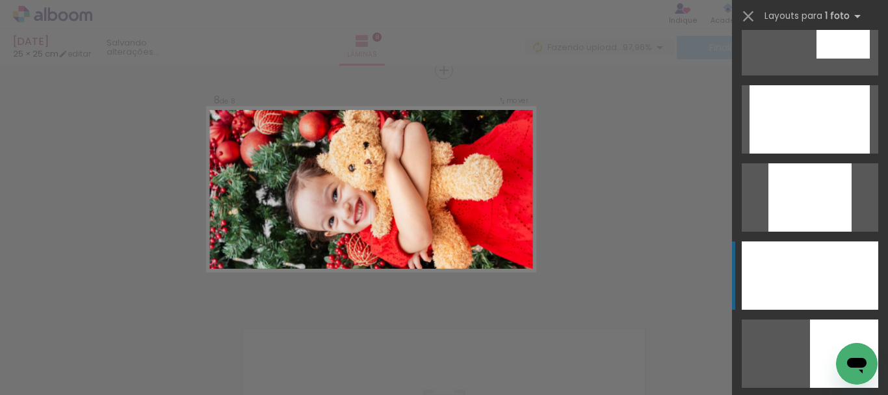
click at [837, 286] on div at bounding box center [810, 275] width 137 height 68
click at [779, 280] on div at bounding box center [810, 275] width 137 height 68
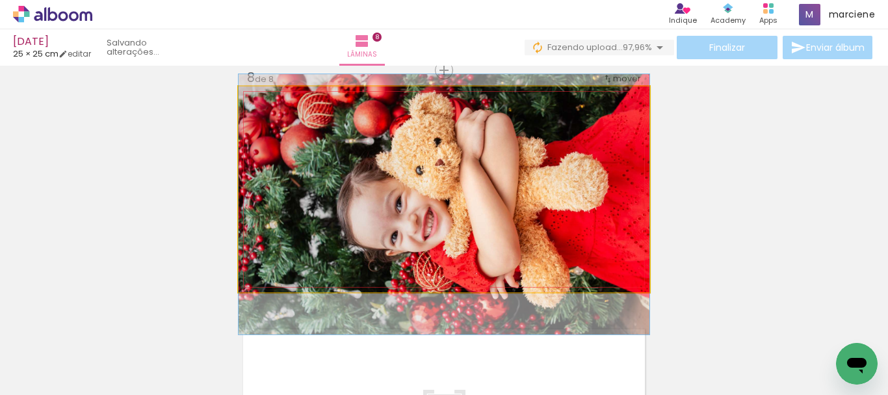
drag, startPoint x: 477, startPoint y: 186, endPoint x: 471, endPoint y: 194, distance: 9.4
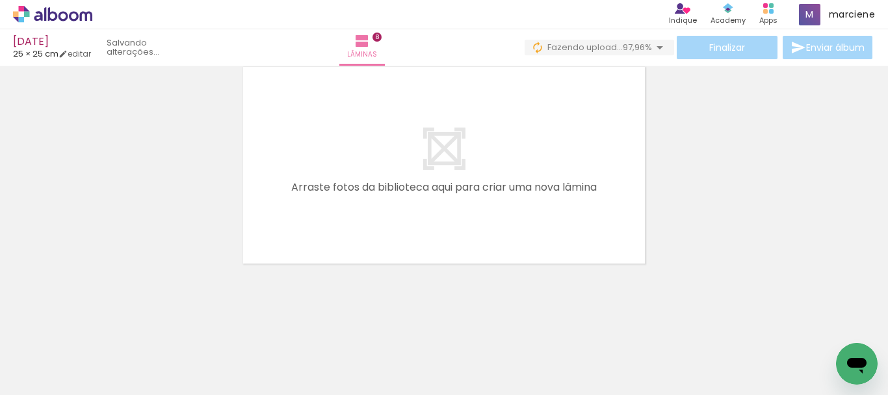
scroll to position [0, 662]
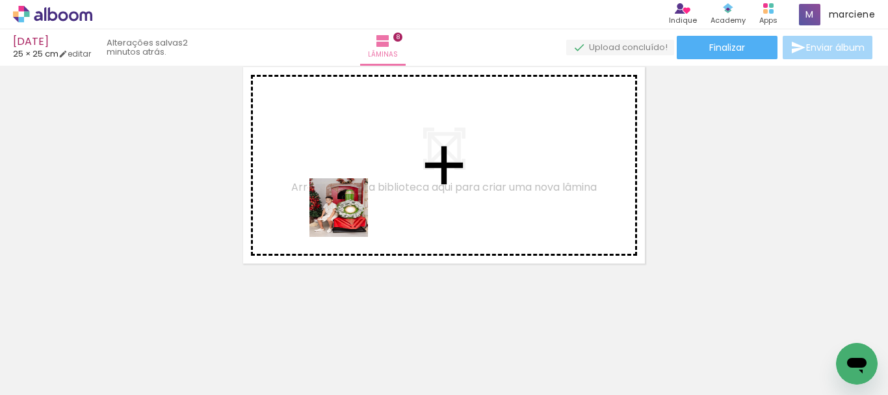
drag, startPoint x: 349, startPoint y: 356, endPoint x: 349, endPoint y: 217, distance: 138.5
click at [349, 217] on quentale-workspace at bounding box center [444, 197] width 888 height 395
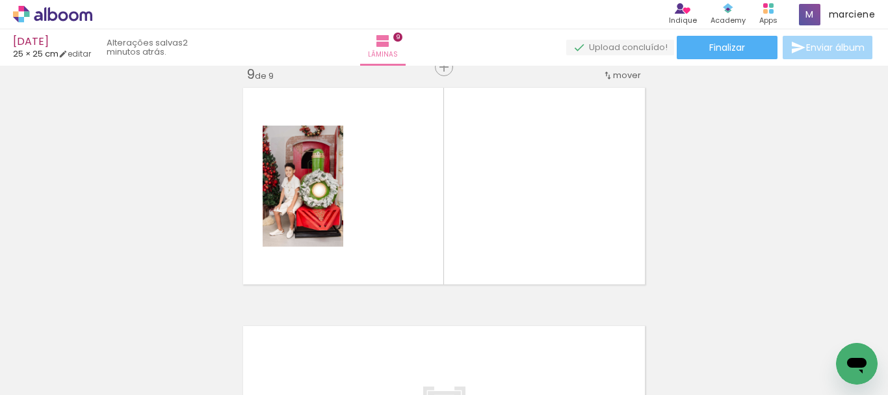
scroll to position [1921, 0]
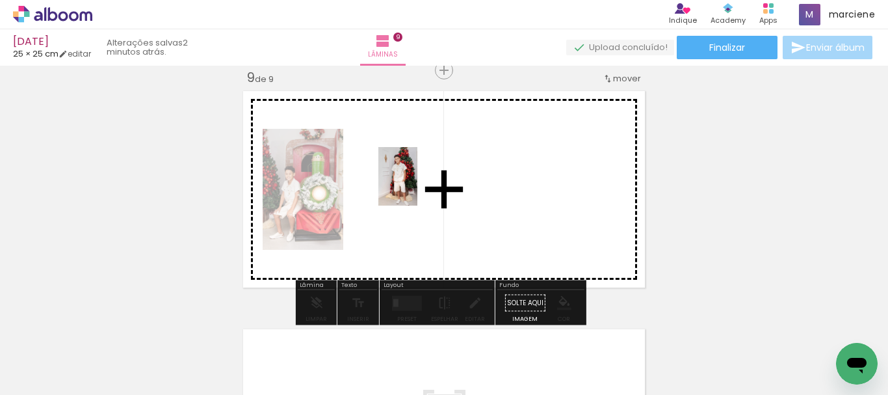
drag, startPoint x: 445, startPoint y: 354, endPoint x: 418, endPoint y: 186, distance: 170.0
click at [418, 186] on quentale-workspace at bounding box center [444, 197] width 888 height 395
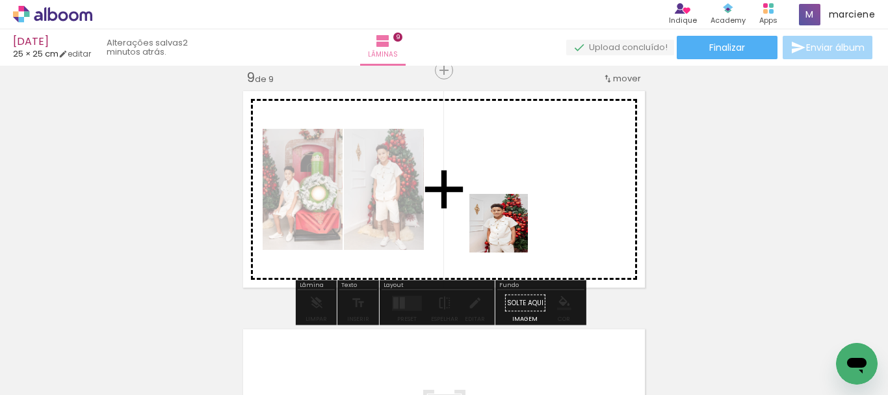
drag, startPoint x: 495, startPoint y: 355, endPoint x: 509, endPoint y: 231, distance: 125.0
click at [509, 231] on quentale-workspace at bounding box center [444, 197] width 888 height 395
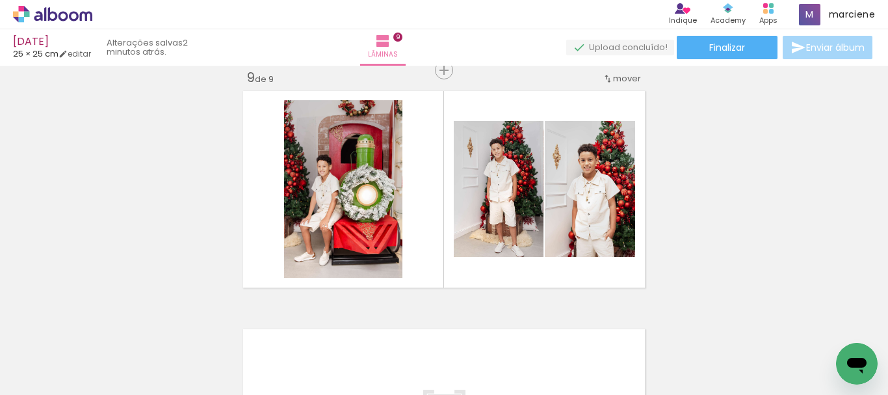
scroll to position [0, 701]
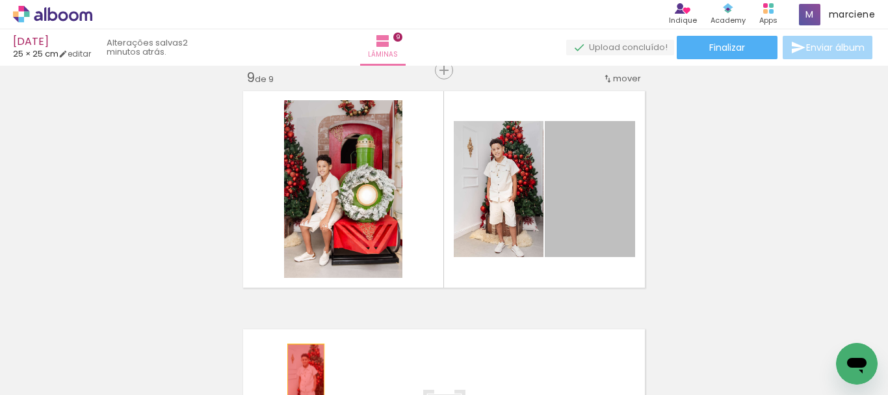
drag, startPoint x: 599, startPoint y: 219, endPoint x: 301, endPoint y: 371, distance: 334.5
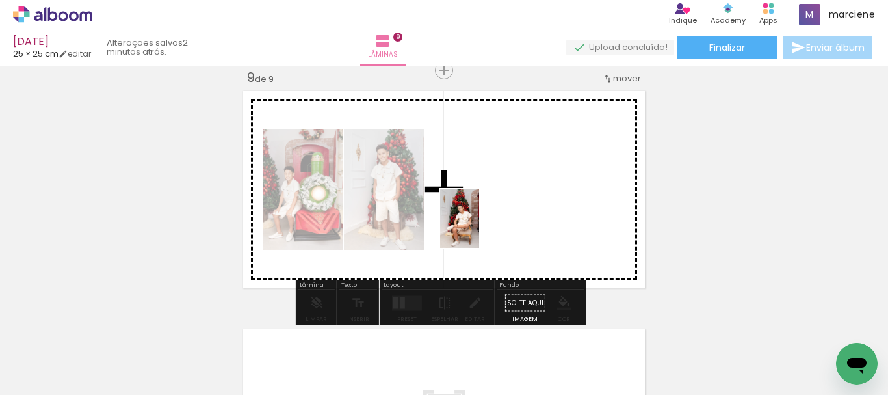
drag, startPoint x: 237, startPoint y: 354, endPoint x: 479, endPoint y: 228, distance: 273.4
click at [479, 228] on quentale-workspace at bounding box center [444, 197] width 888 height 395
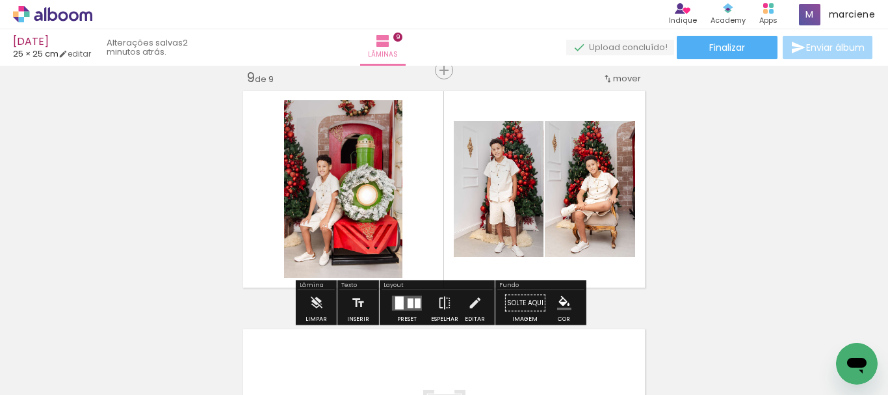
click at [408, 300] on div at bounding box center [411, 303] width 6 height 10
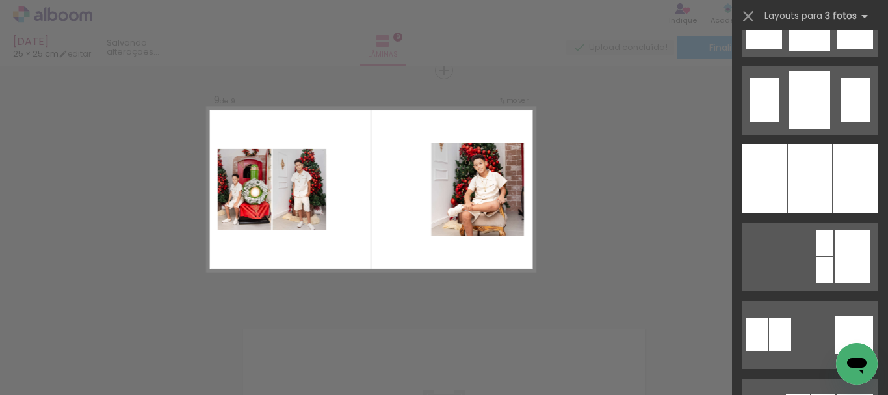
scroll to position [1106, 0]
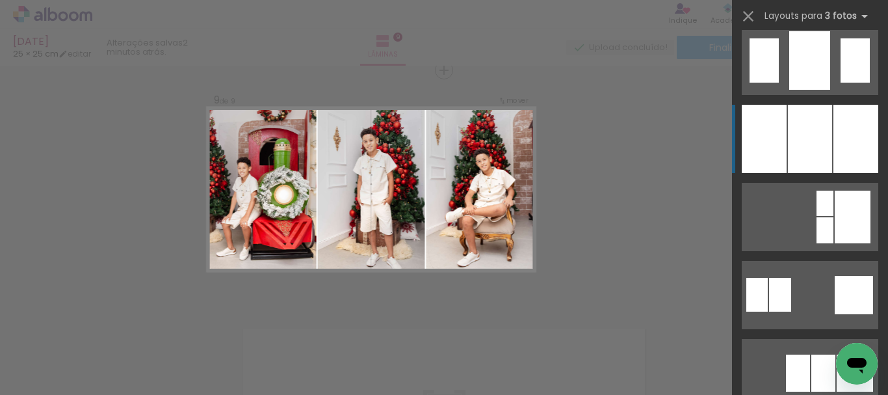
click at [850, 155] on div at bounding box center [856, 139] width 45 height 68
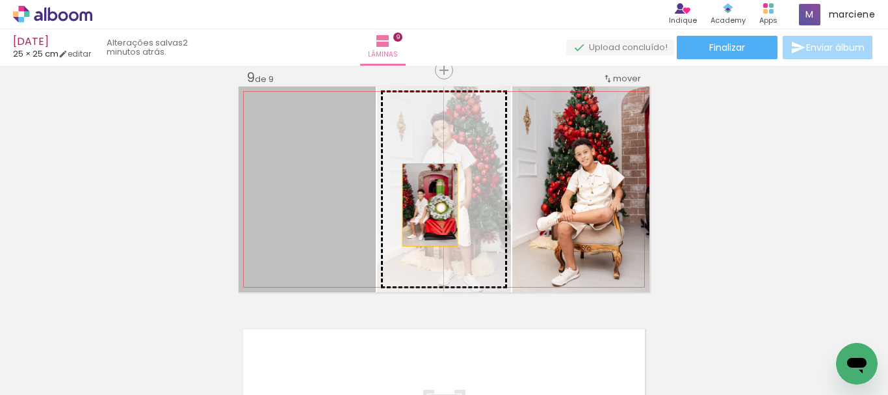
drag, startPoint x: 315, startPoint y: 205, endPoint x: 425, endPoint y: 205, distance: 110.6
click at [0, 0] on slot at bounding box center [0, 0] width 0 height 0
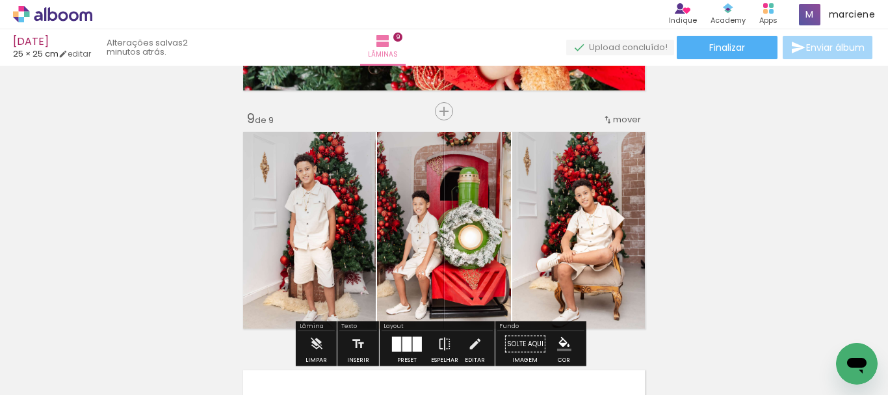
scroll to position [1986, 0]
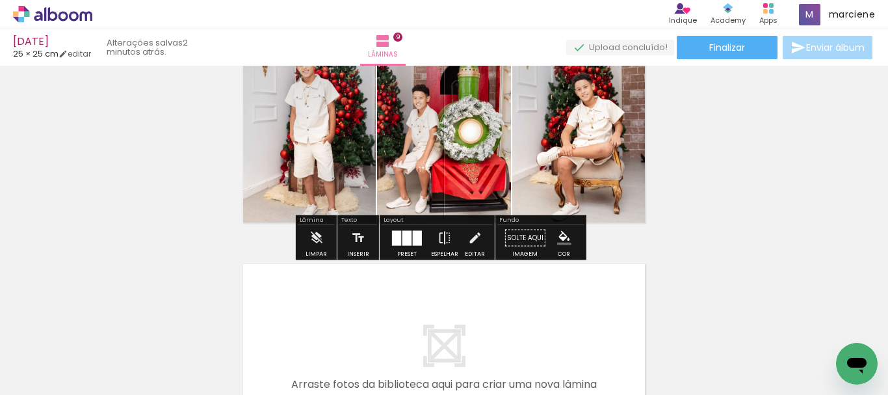
click at [27, 381] on iron-icon at bounding box center [19, 377] width 16 height 16
click at [0, 0] on input "file" at bounding box center [0, 0] width 0 height 0
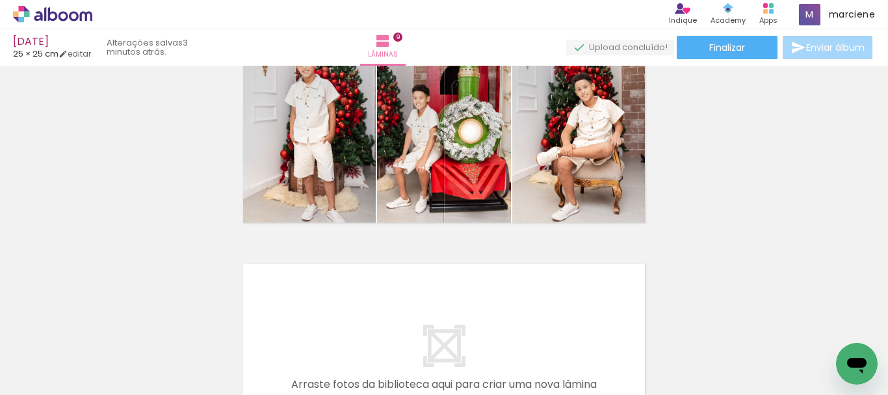
scroll to position [2116, 0]
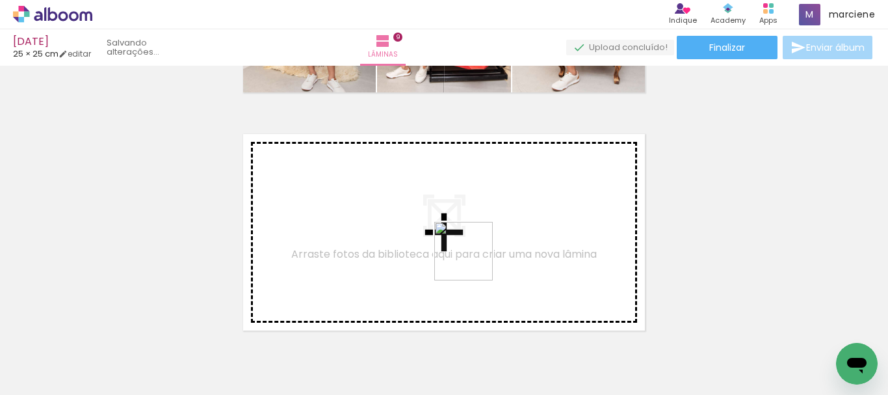
drag, startPoint x: 464, startPoint y: 352, endPoint x: 473, endPoint y: 261, distance: 91.5
click at [473, 261] on quentale-workspace at bounding box center [444, 197] width 888 height 395
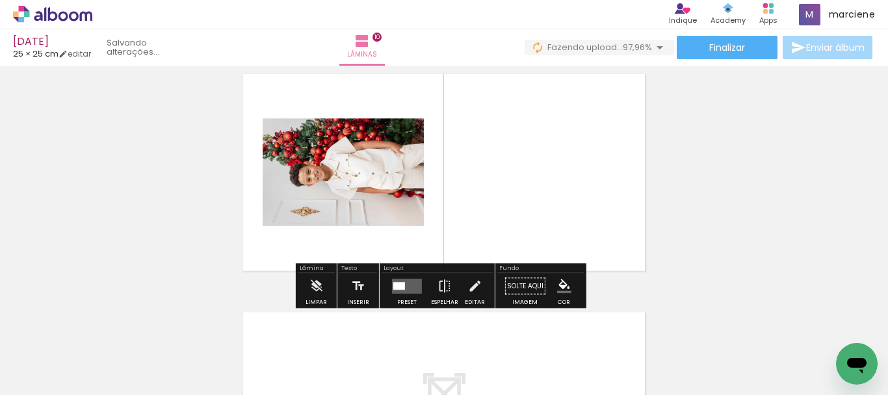
scroll to position [2159, 0]
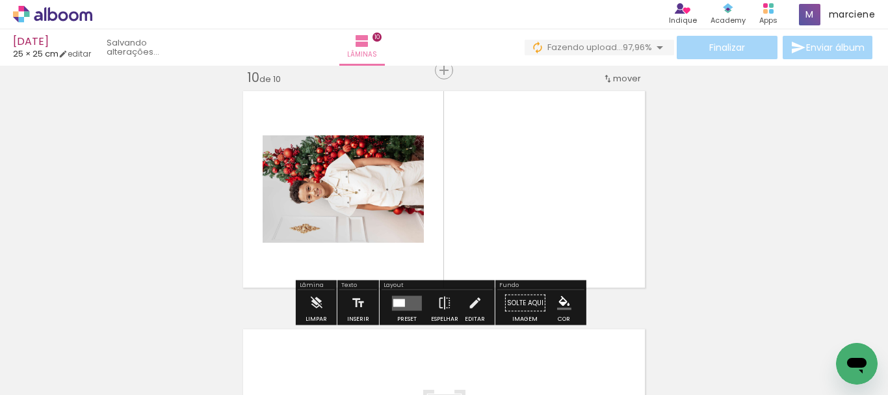
click at [399, 303] on div at bounding box center [399, 302] width 12 height 8
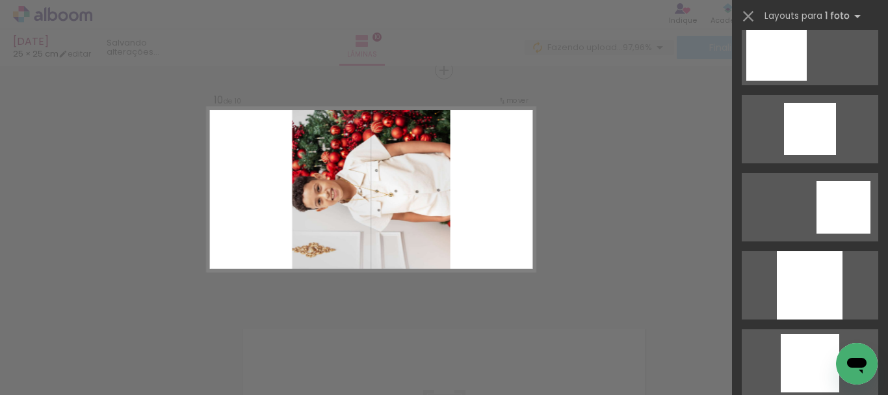
scroll to position [1121, 0]
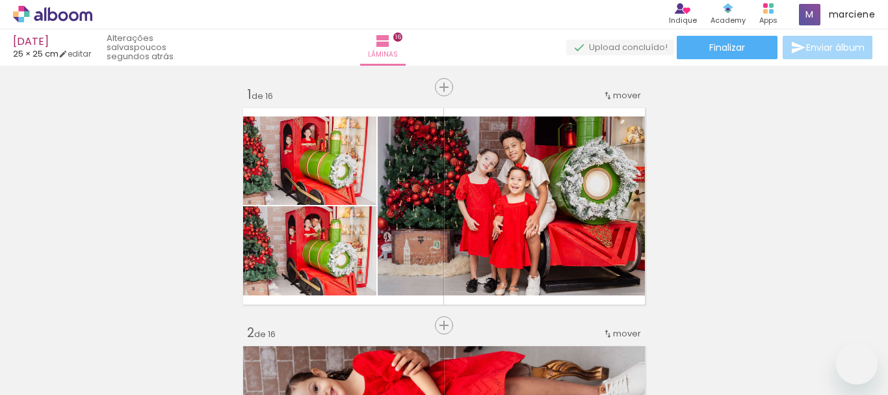
drag, startPoint x: 0, startPoint y: 0, endPoint x: 730, endPoint y: 393, distance: 829.2
click at [600, 223] on quentale-workspace at bounding box center [444, 197] width 888 height 395
click at [445, 219] on quentale-workspace at bounding box center [444, 197] width 888 height 395
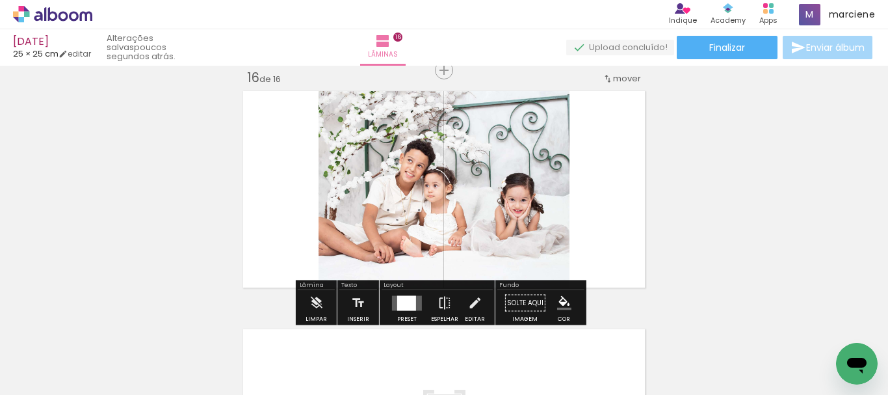
scroll to position [1106, 0]
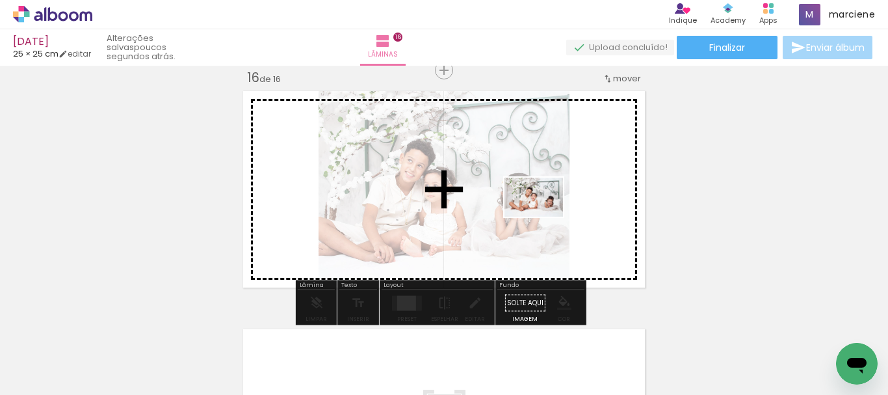
drag, startPoint x: 776, startPoint y: 360, endPoint x: 544, endPoint y: 217, distance: 273.3
click at [544, 217] on quentale-workspace at bounding box center [444, 197] width 888 height 395
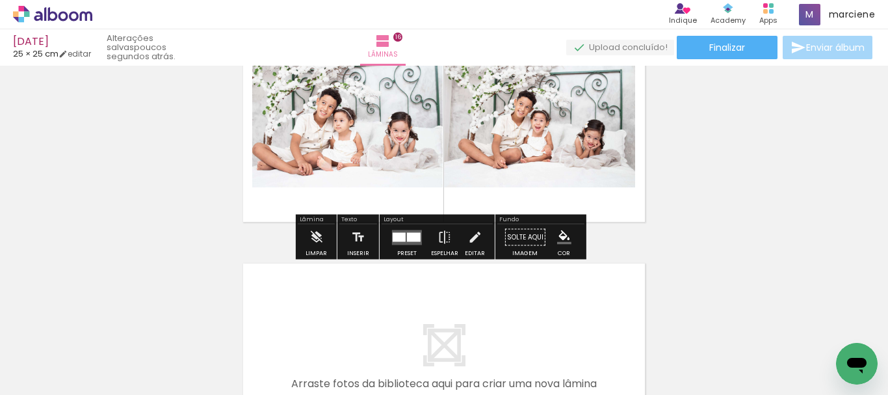
scroll to position [3652, 0]
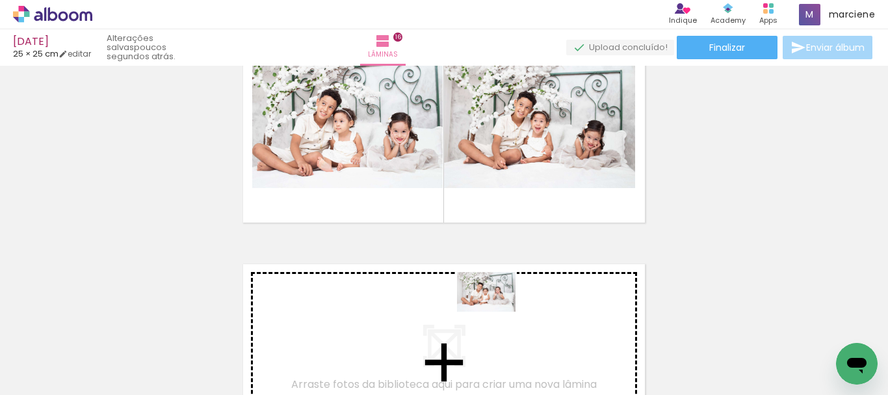
drag, startPoint x: 830, startPoint y: 346, endPoint x: 496, endPoint y: 311, distance: 336.1
click at [496, 311] on quentale-workspace at bounding box center [444, 197] width 888 height 395
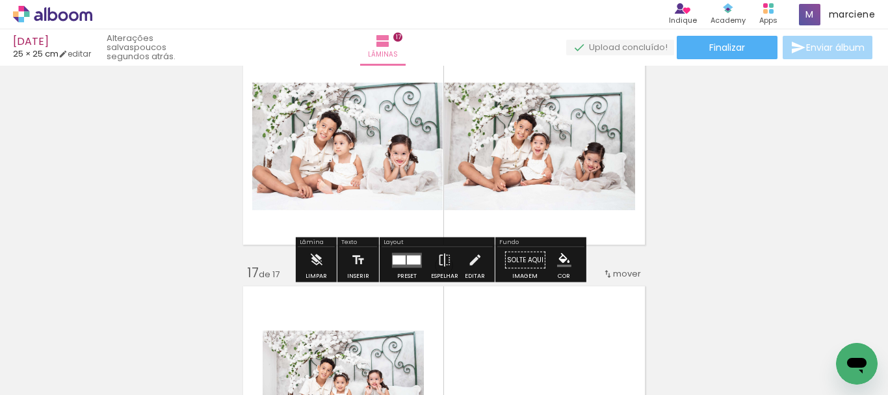
scroll to position [3695, 0]
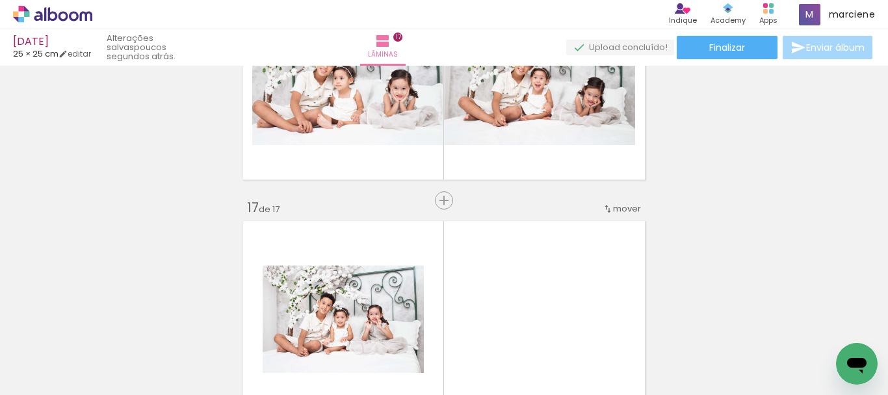
click at [391, 295] on paper-listbox at bounding box center [395, 320] width 23 height 62
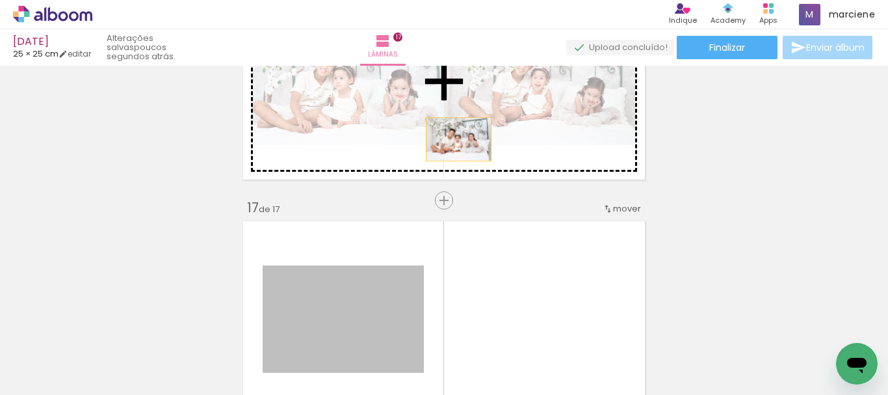
drag, startPoint x: 356, startPoint y: 301, endPoint x: 454, endPoint y: 139, distance: 189.0
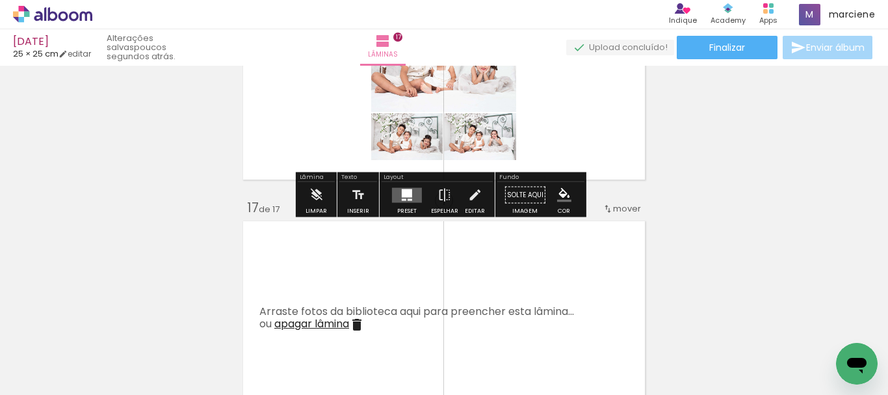
click at [395, 178] on div "Layout" at bounding box center [437, 178] width 111 height 8
click at [399, 187] on div at bounding box center [407, 195] width 35 height 26
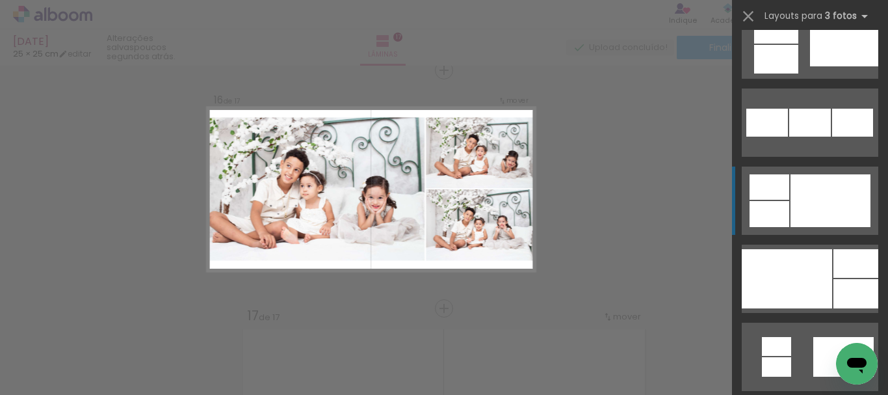
scroll to position [1366, 0]
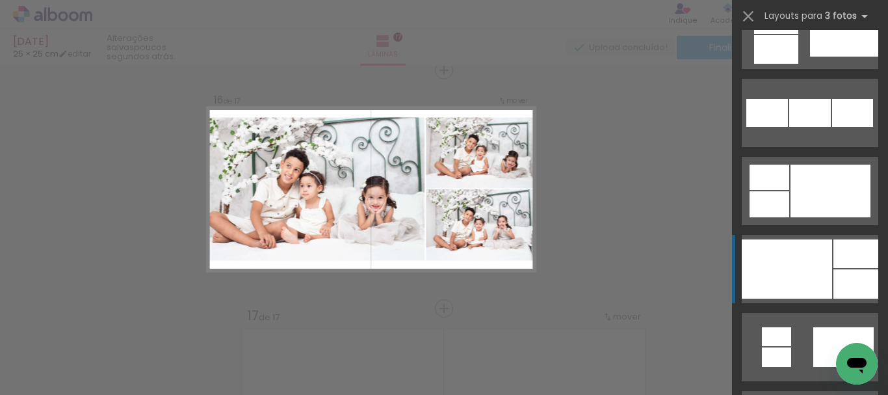
click at [826, 274] on div at bounding box center [787, 268] width 90 height 59
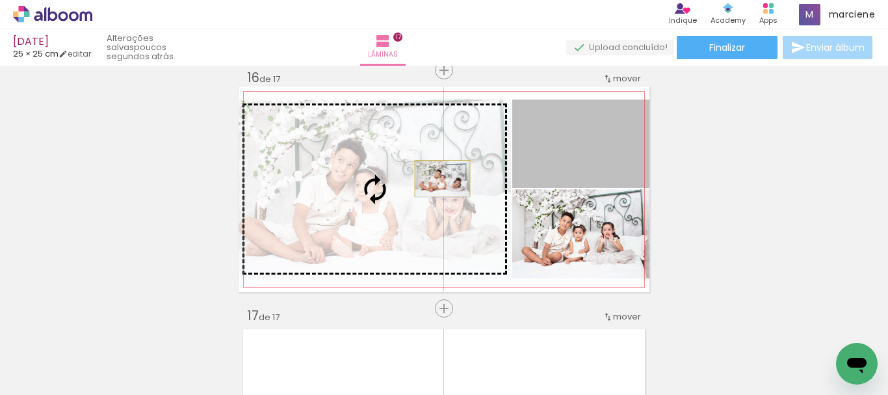
drag, startPoint x: 622, startPoint y: 168, endPoint x: 438, endPoint y: 178, distance: 184.3
click at [0, 0] on slot at bounding box center [0, 0] width 0 height 0
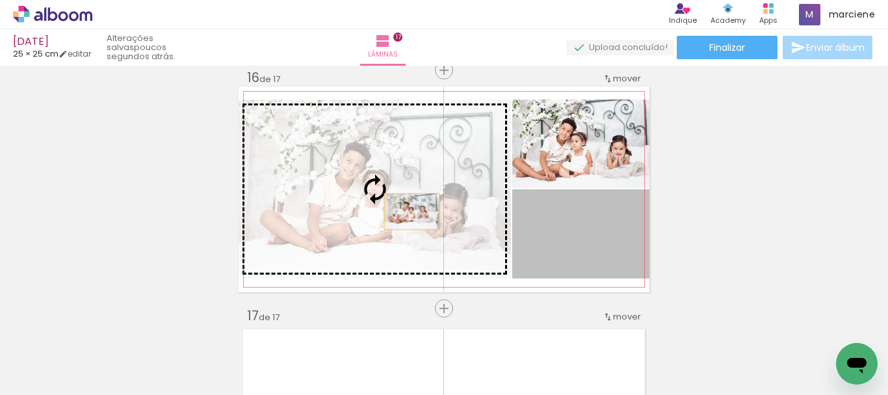
drag, startPoint x: 547, startPoint y: 250, endPoint x: 377, endPoint y: 204, distance: 175.7
click at [0, 0] on slot at bounding box center [0, 0] width 0 height 0
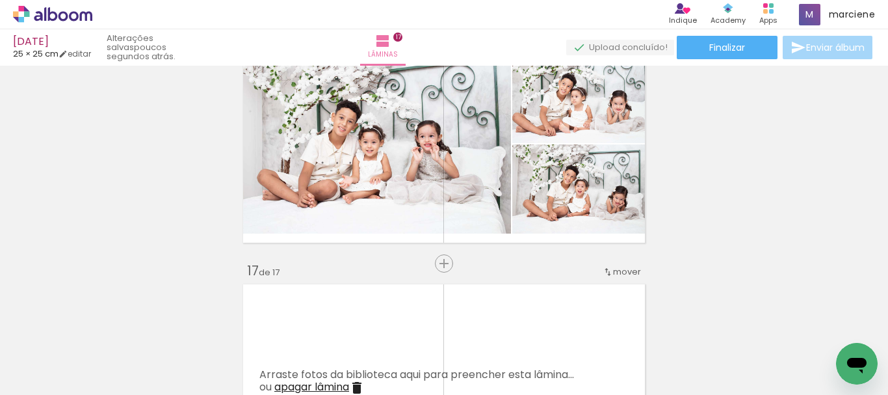
scroll to position [3652, 0]
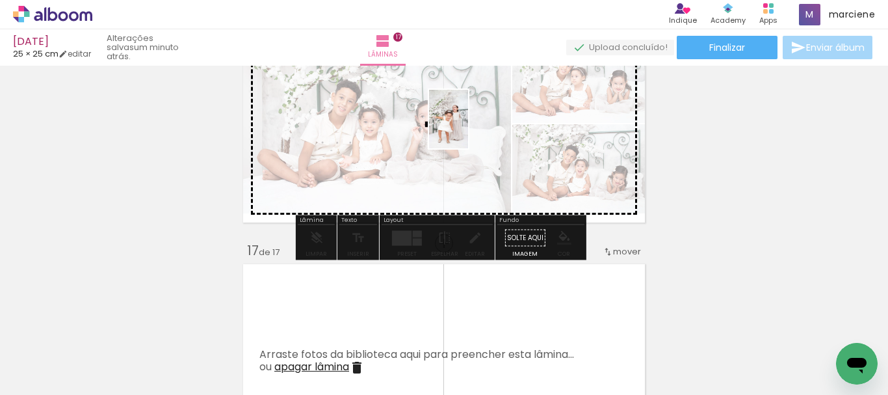
drag, startPoint x: 629, startPoint y: 365, endPoint x: 468, endPoint y: 129, distance: 286.1
click at [468, 129] on quentale-workspace at bounding box center [444, 197] width 888 height 395
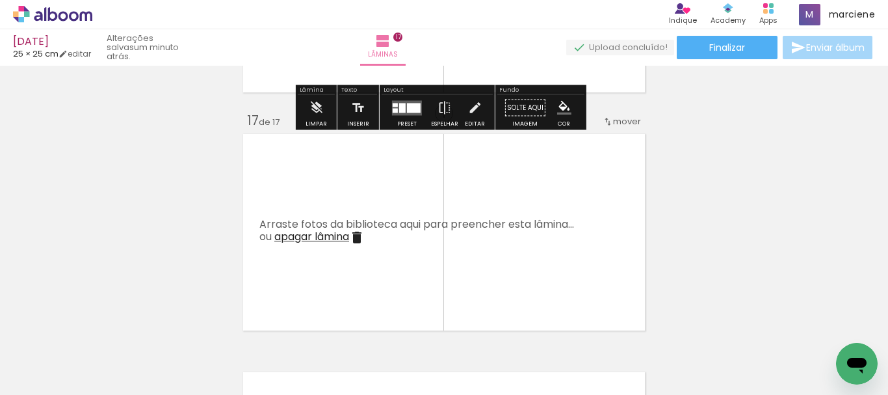
scroll to position [3847, 0]
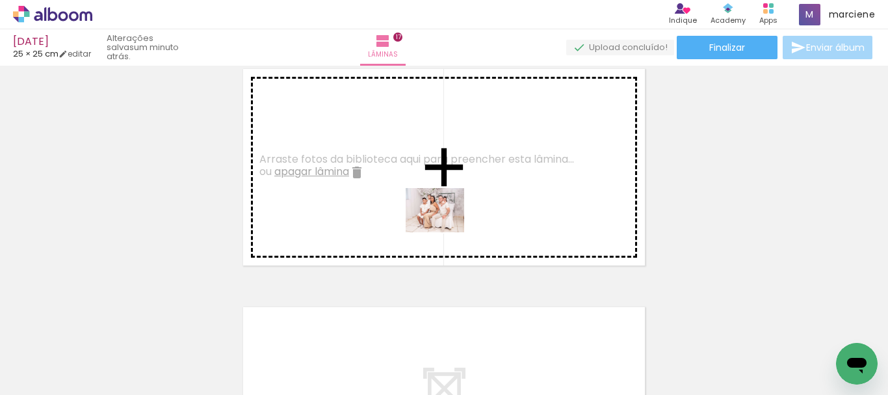
drag, startPoint x: 332, startPoint y: 369, endPoint x: 445, endPoint y: 227, distance: 181.5
click at [445, 227] on quentale-workspace at bounding box center [444, 197] width 888 height 395
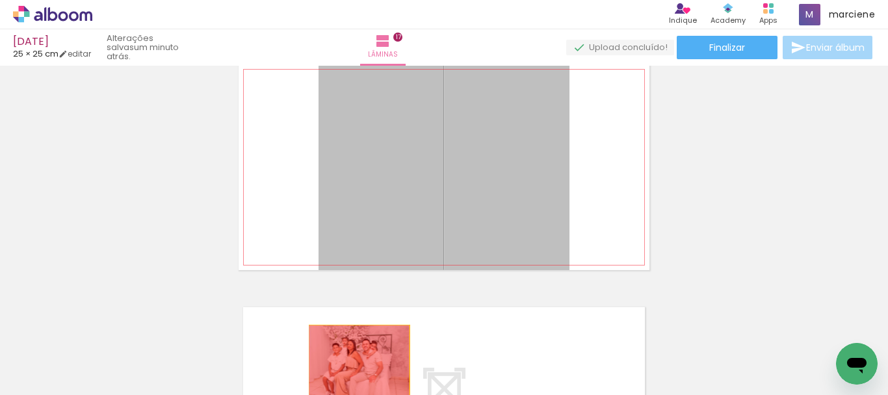
drag, startPoint x: 477, startPoint y: 190, endPoint x: 354, endPoint y: 366, distance: 215.2
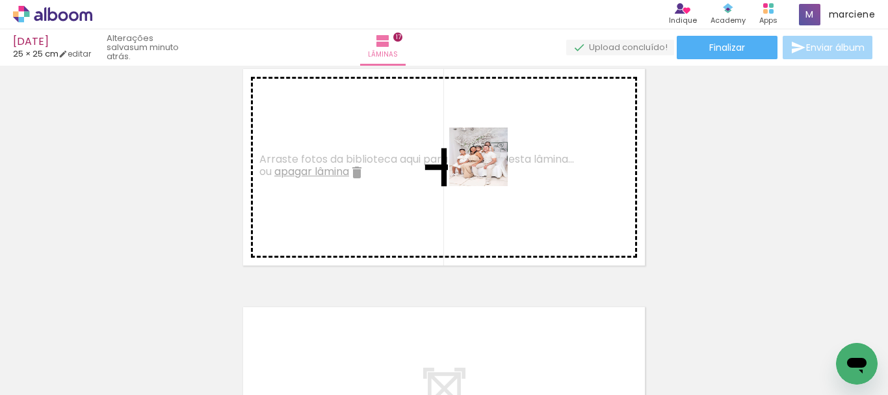
drag, startPoint x: 407, startPoint y: 363, endPoint x: 488, endPoint y: 166, distance: 212.6
click at [488, 166] on quentale-workspace at bounding box center [444, 197] width 888 height 395
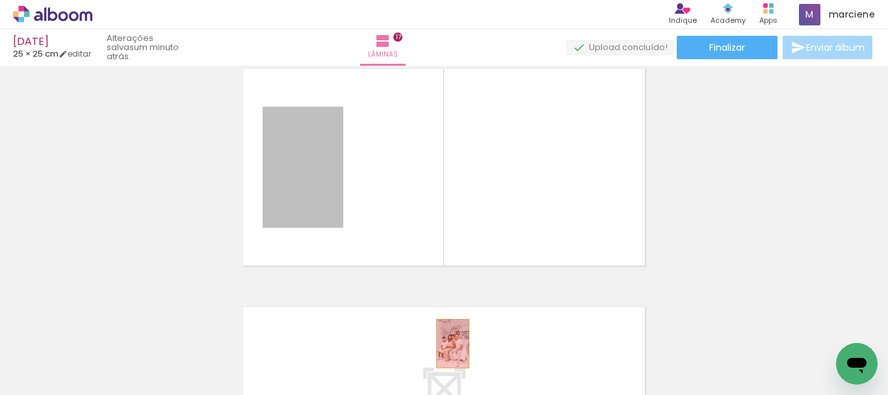
drag, startPoint x: 327, startPoint y: 197, endPoint x: 448, endPoint y: 343, distance: 189.8
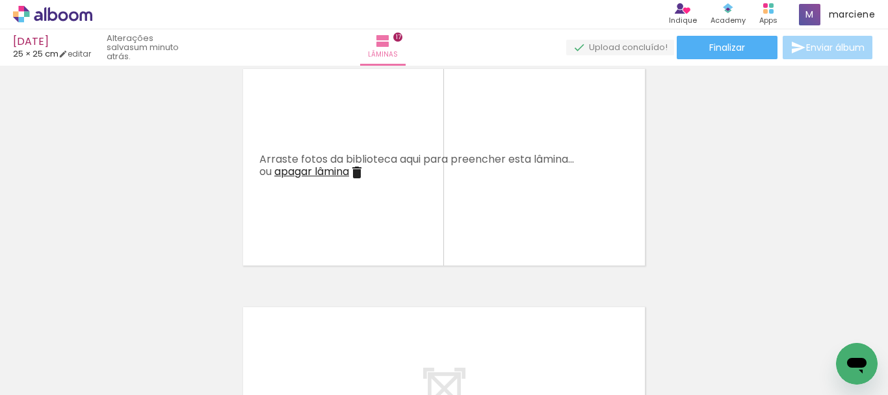
click at [40, 376] on span "Adicionar Fotos" at bounding box center [46, 377] width 39 height 14
click at [0, 0] on input "file" at bounding box center [0, 0] width 0 height 0
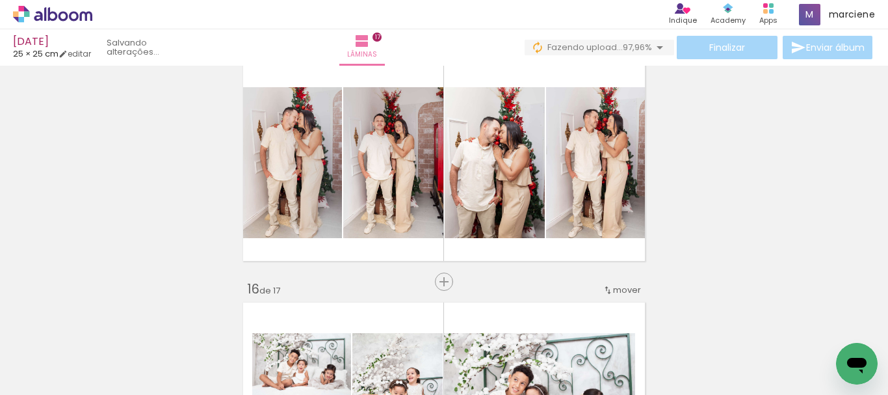
scroll to position [3392, 0]
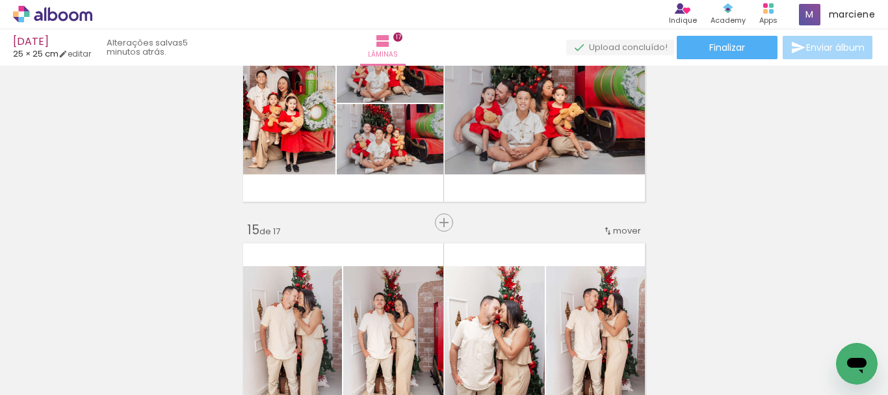
scroll to position [3327, 0]
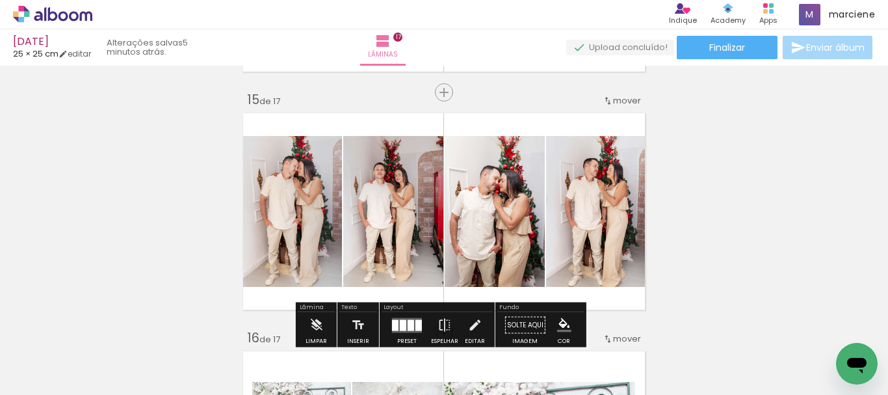
click at [68, 378] on paper-button "Adicionar Fotos" at bounding box center [39, 377] width 63 height 21
click at [0, 0] on input "file" at bounding box center [0, 0] width 0 height 0
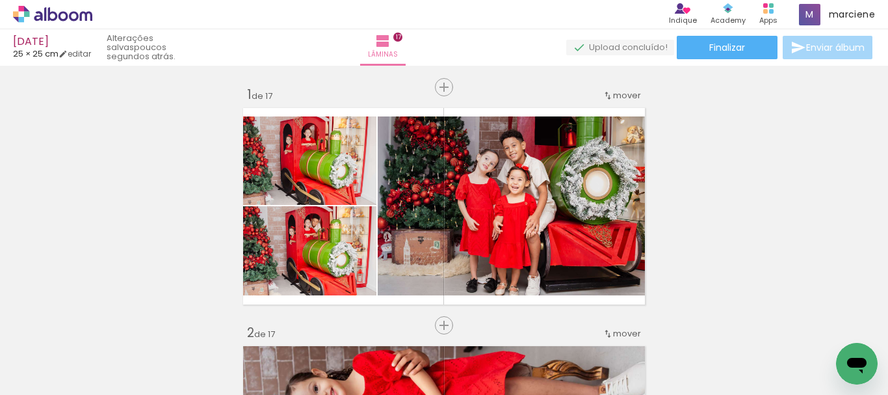
click at [63, 370] on span "Adicionar Fotos" at bounding box center [46, 377] width 39 height 14
click at [0, 0] on input "file" at bounding box center [0, 0] width 0 height 0
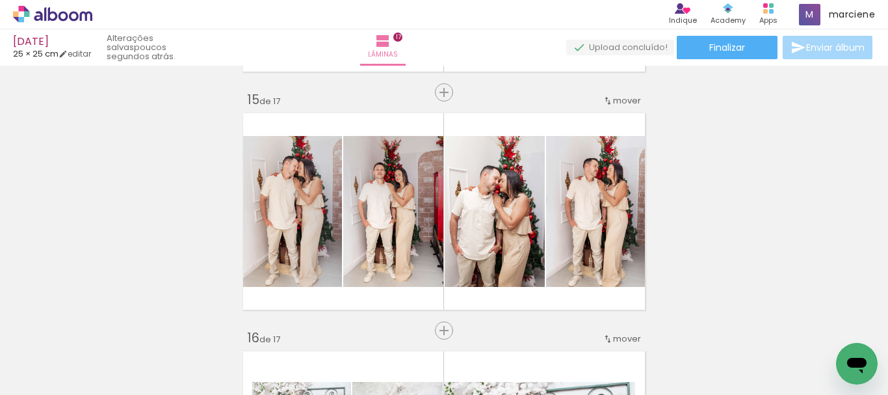
scroll to position [0, 2791]
click at [68, 380] on paper-button "Adicionar Fotos" at bounding box center [39, 377] width 63 height 21
click at [0, 0] on input "file" at bounding box center [0, 0] width 0 height 0
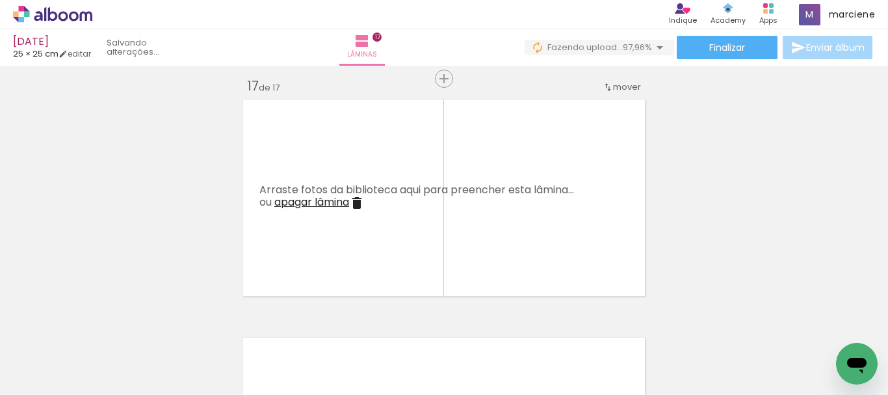
scroll to position [3847, 0]
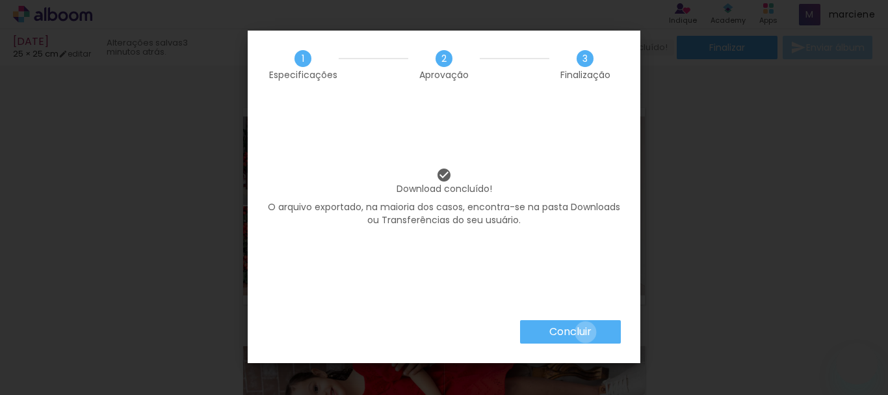
click at [0, 0] on slot "Concluir" at bounding box center [0, 0] width 0 height 0
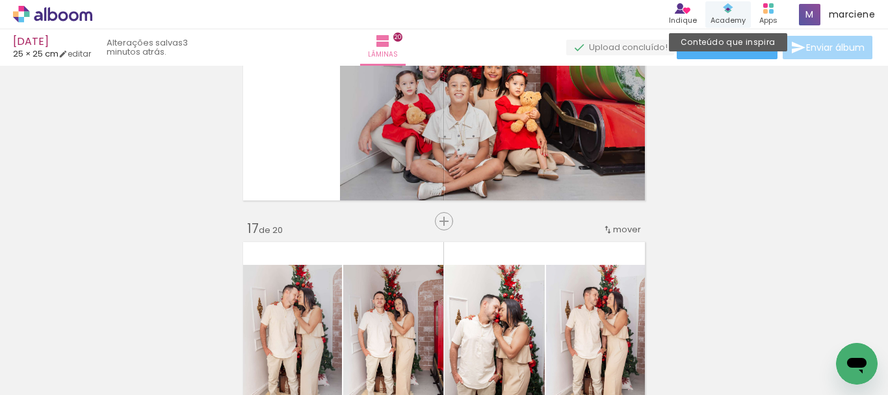
scroll to position [0, 1983]
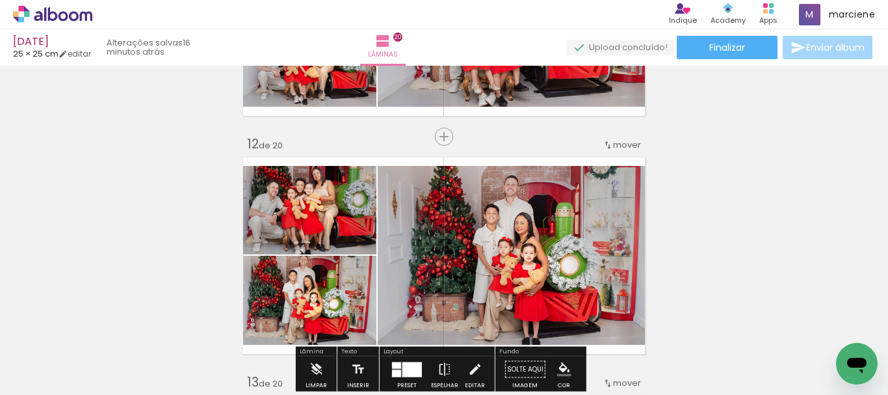
scroll to position [2634, 0]
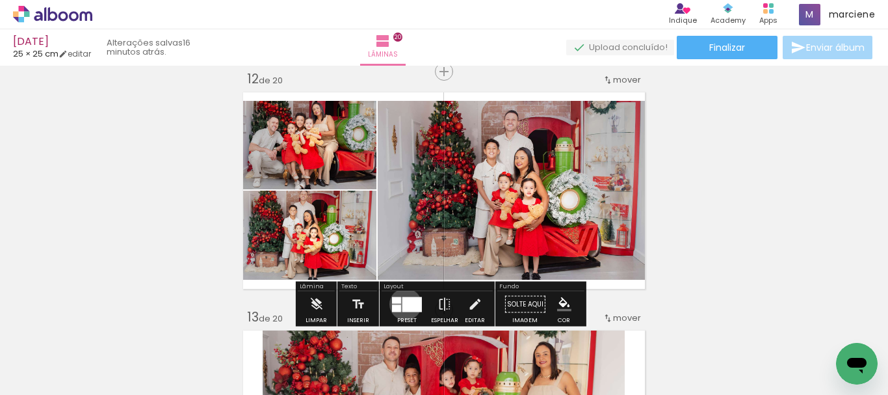
click at [403, 304] on div at bounding box center [413, 304] width 20 height 15
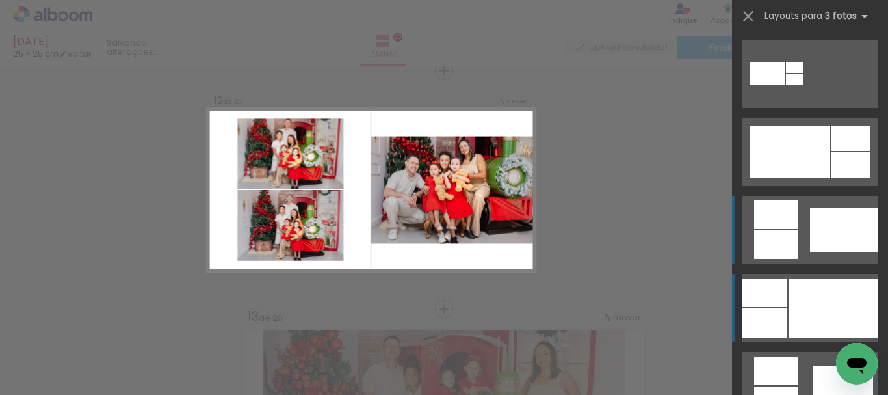
scroll to position [2635, 0]
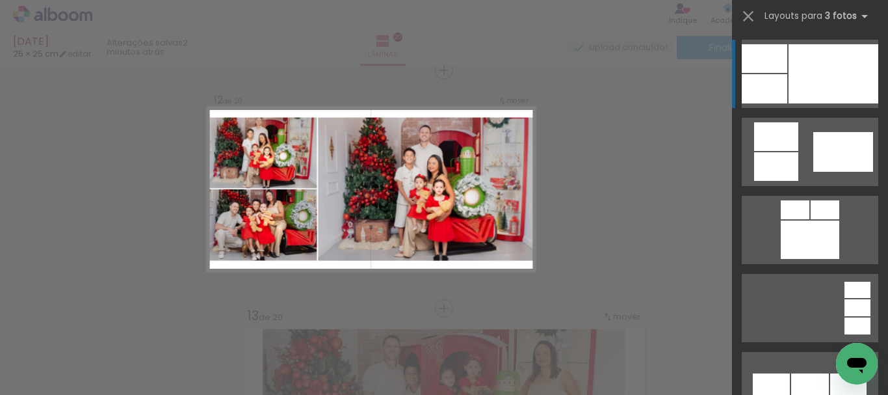
scroll to position [0, 1983]
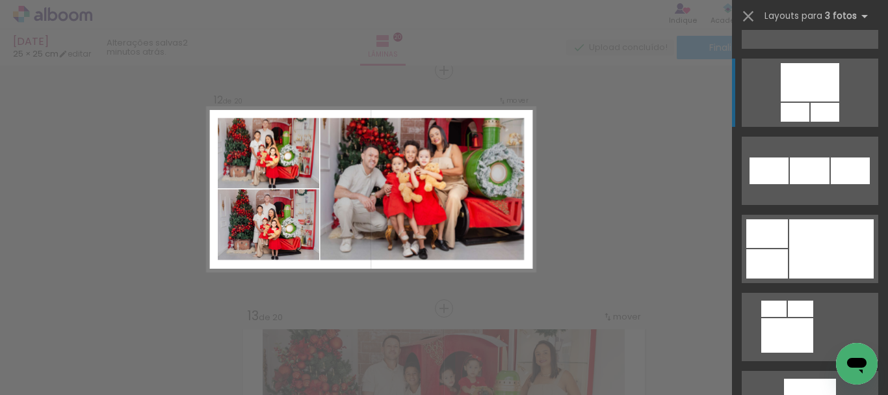
scroll to position [2744, 0]
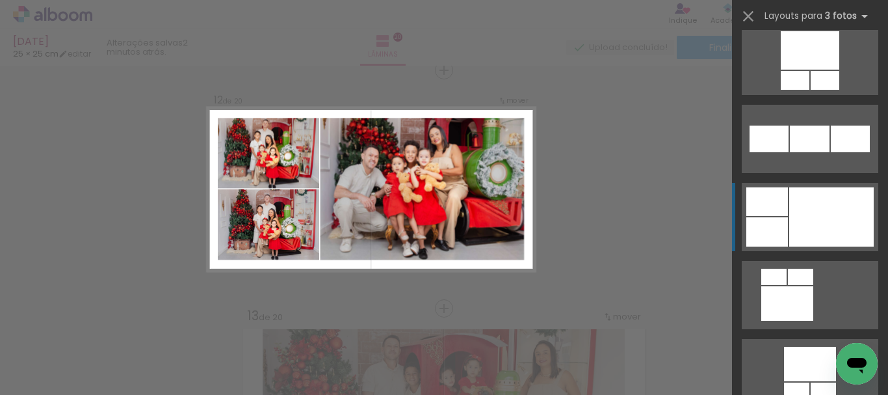
click at [822, 216] on div at bounding box center [831, 216] width 85 height 59
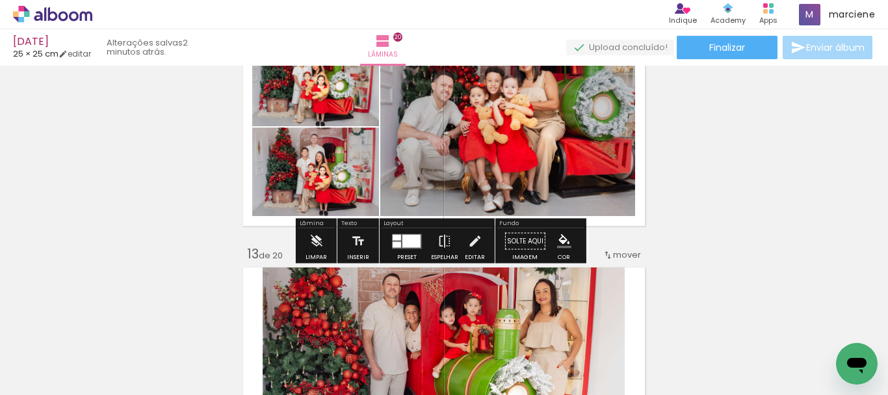
scroll to position [2700, 0]
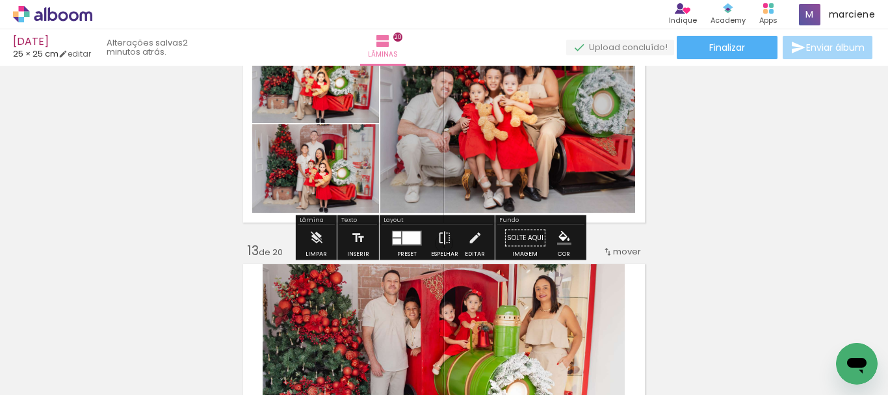
click at [407, 241] on div at bounding box center [412, 237] width 18 height 13
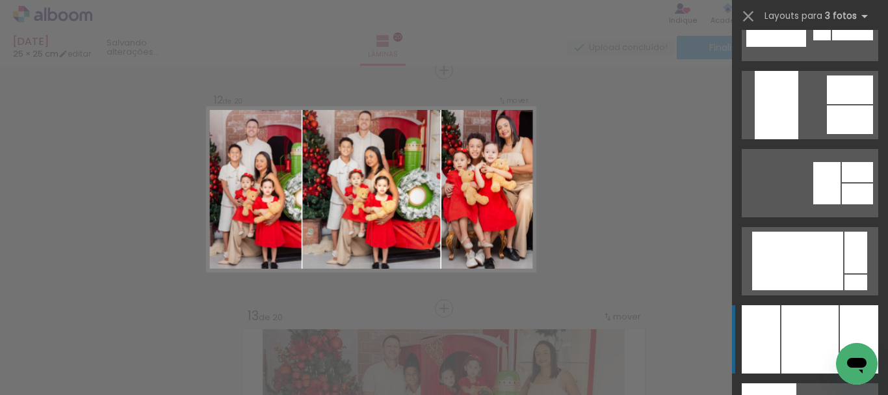
scroll to position [6529, 0]
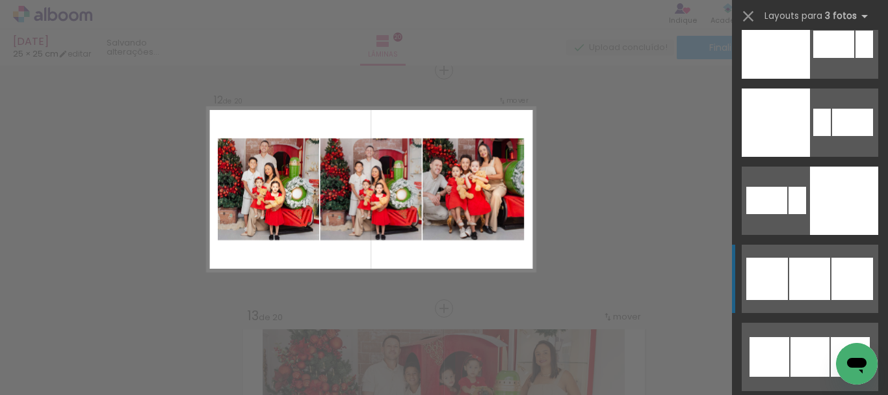
scroll to position [7635, 0]
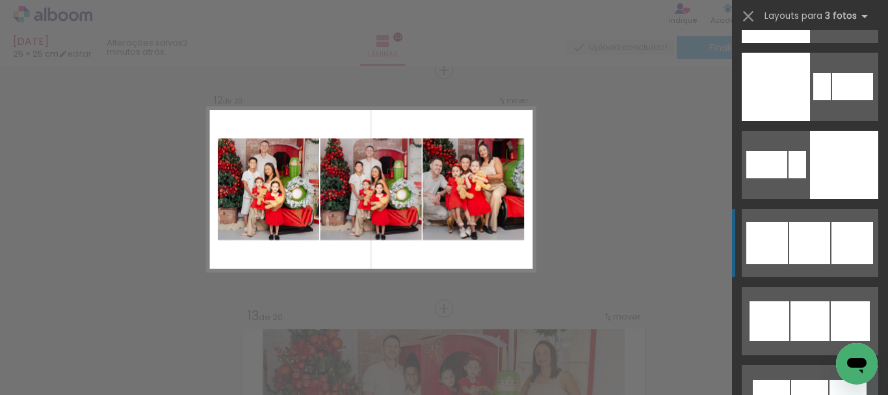
click at [832, 228] on div at bounding box center [853, 243] width 42 height 42
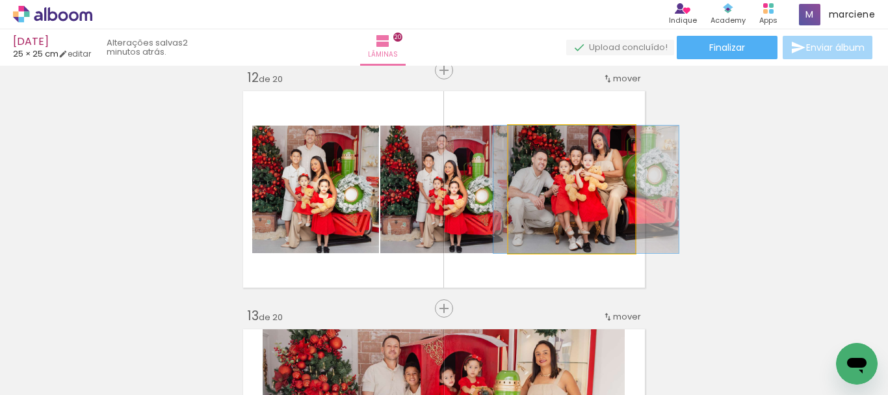
drag, startPoint x: 554, startPoint y: 189, endPoint x: 568, endPoint y: 188, distance: 14.4
click at [577, 192] on quentale-photo at bounding box center [572, 189] width 127 height 127
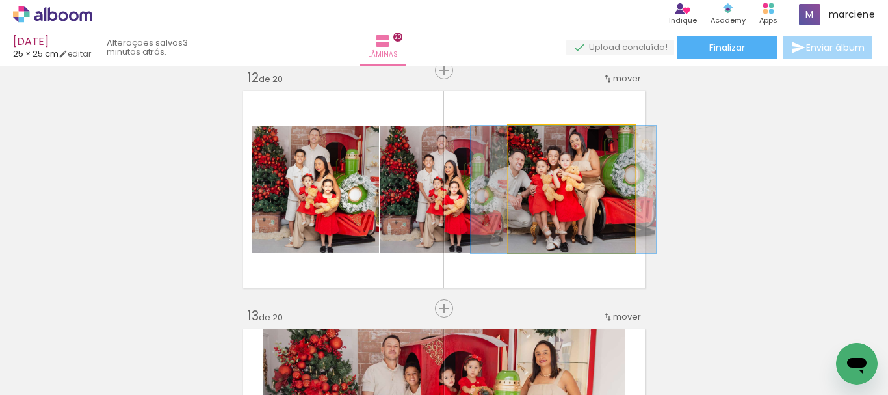
drag, startPoint x: 595, startPoint y: 197, endPoint x: 498, endPoint y: 199, distance: 96.9
click at [0, 0] on slot at bounding box center [0, 0] width 0 height 0
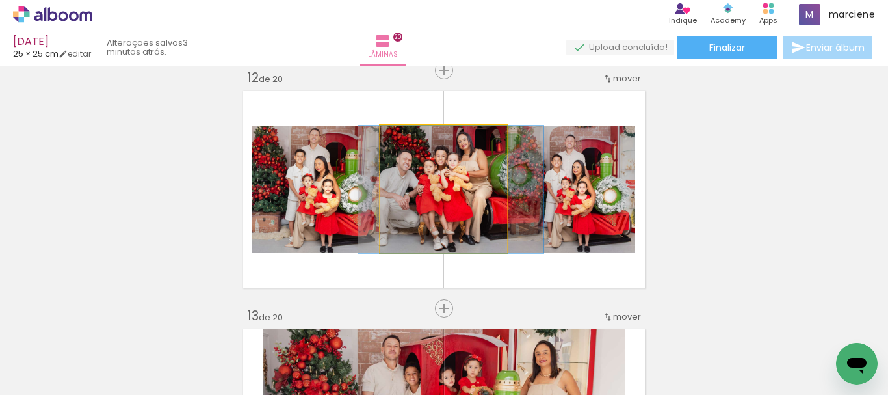
drag, startPoint x: 475, startPoint y: 202, endPoint x: 483, endPoint y: 201, distance: 7.3
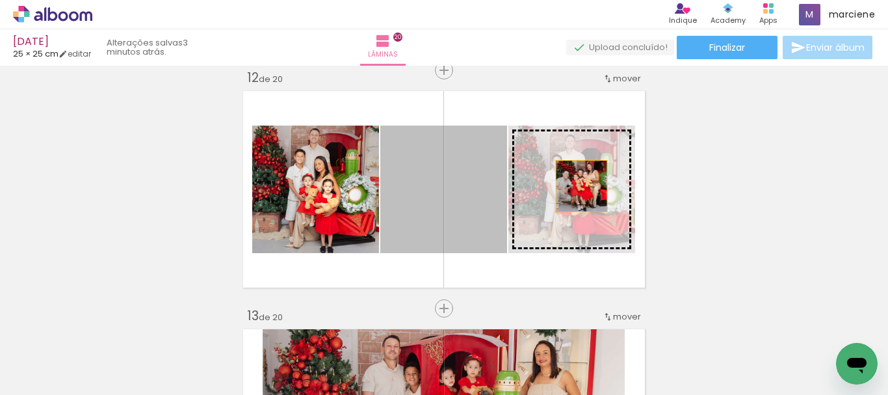
drag, startPoint x: 480, startPoint y: 201, endPoint x: 577, endPoint y: 186, distance: 98.0
click at [0, 0] on slot at bounding box center [0, 0] width 0 height 0
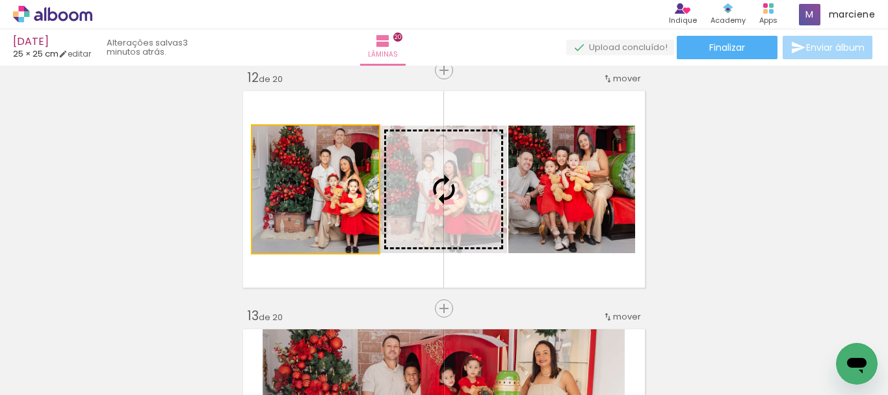
drag, startPoint x: 323, startPoint y: 207, endPoint x: 381, endPoint y: 193, distance: 60.3
click at [0, 0] on slot at bounding box center [0, 0] width 0 height 0
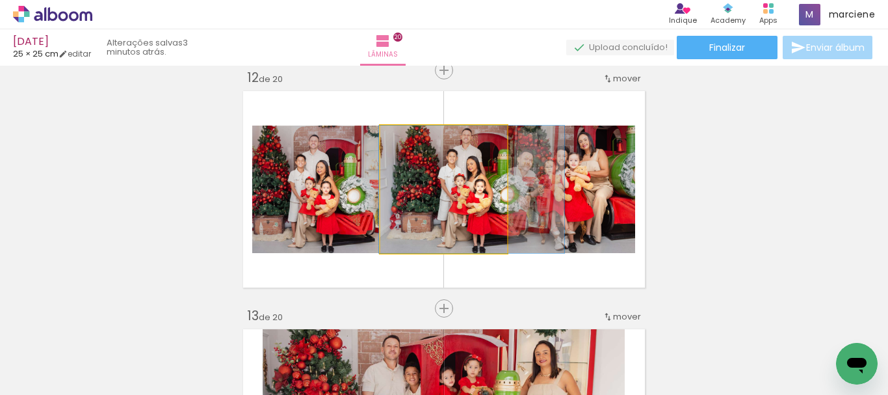
drag, startPoint x: 461, startPoint y: 186, endPoint x: 489, endPoint y: 189, distance: 28.1
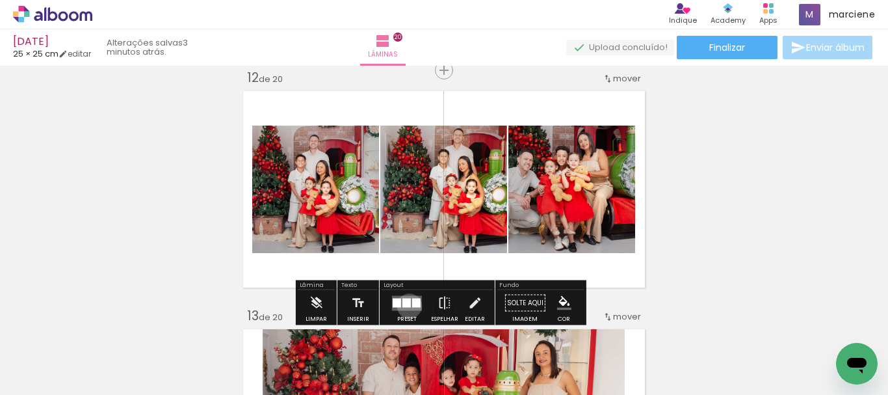
drag, startPoint x: 406, startPoint y: 306, endPoint x: 754, endPoint y: 229, distance: 355.6
click at [406, 305] on div at bounding box center [407, 302] width 8 height 9
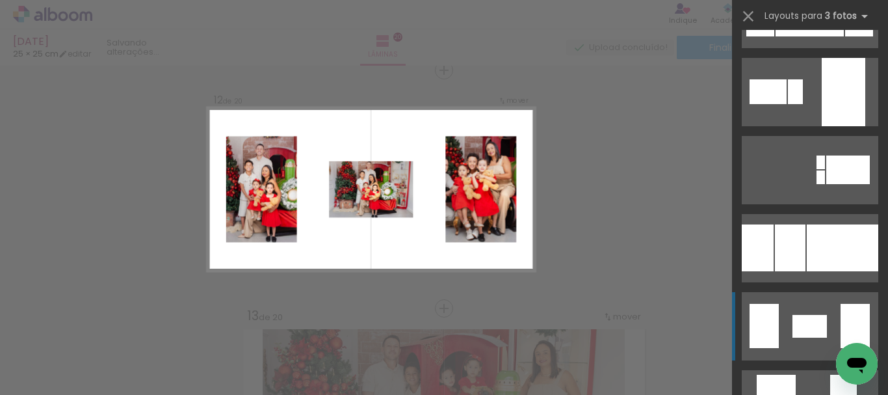
scroll to position [11706, 0]
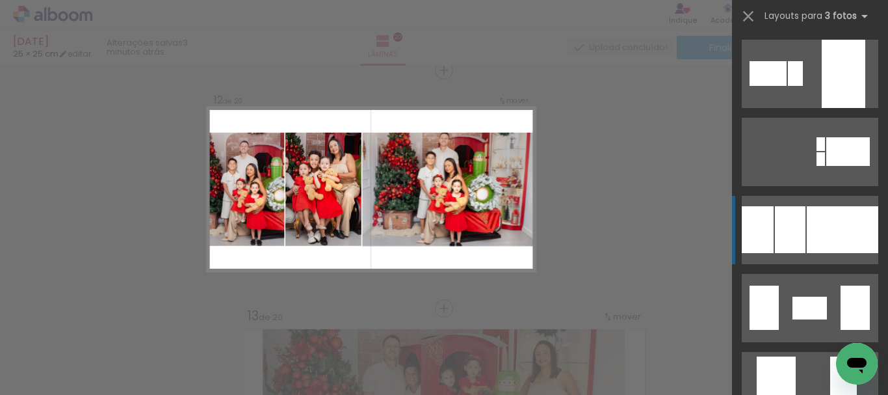
click at [795, 226] on div at bounding box center [790, 229] width 31 height 47
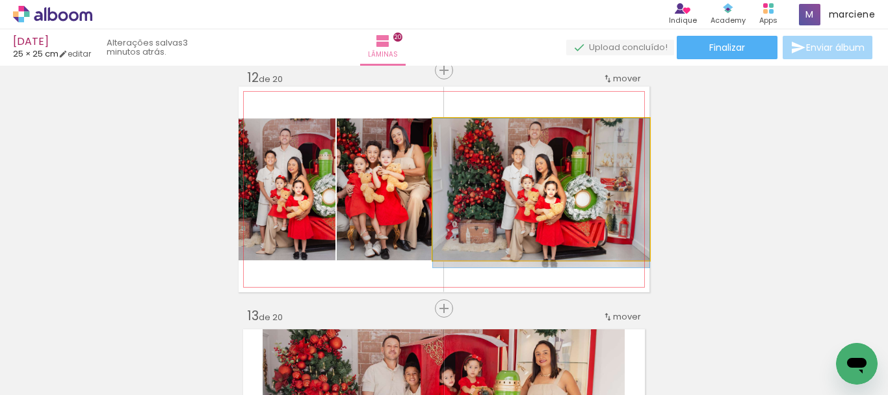
drag, startPoint x: 500, startPoint y: 190, endPoint x: 499, endPoint y: 200, distance: 9.8
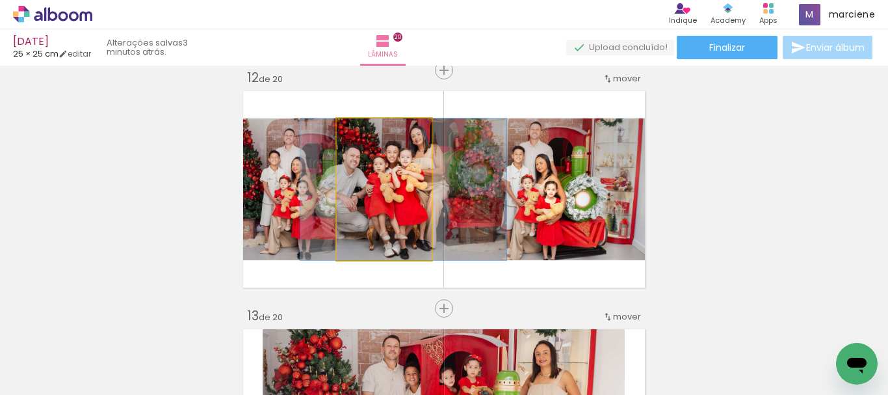
drag, startPoint x: 396, startPoint y: 203, endPoint x: 416, endPoint y: 198, distance: 20.0
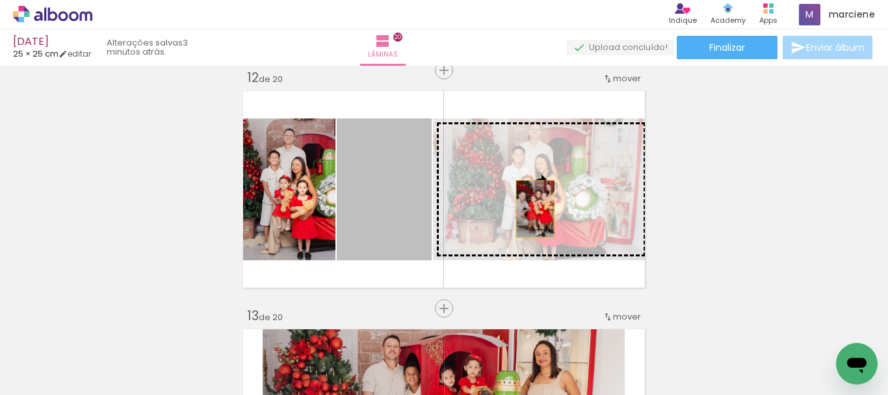
drag, startPoint x: 408, startPoint y: 200, endPoint x: 533, endPoint y: 209, distance: 125.2
click at [0, 0] on slot at bounding box center [0, 0] width 0 height 0
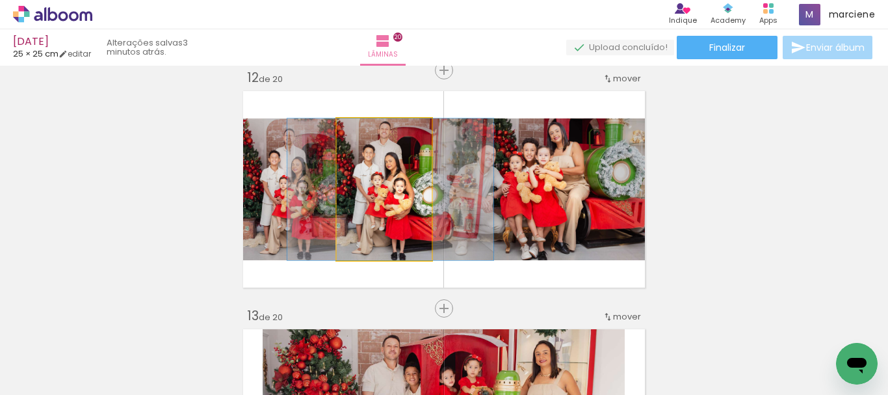
drag, startPoint x: 390, startPoint y: 208, endPoint x: 397, endPoint y: 209, distance: 6.5
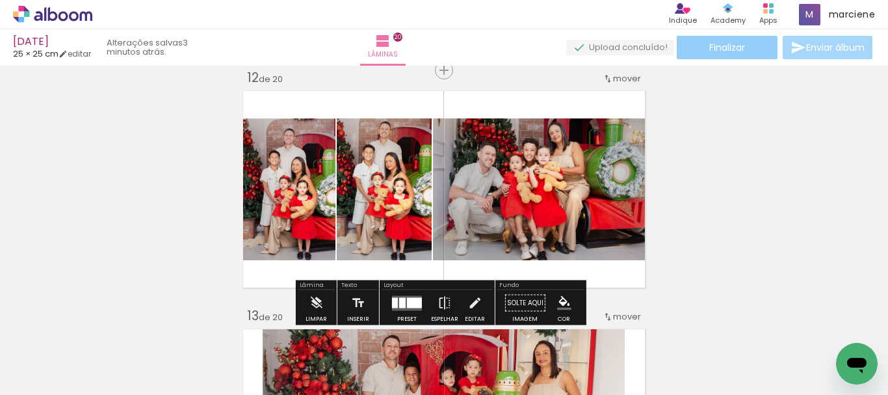
click at [724, 43] on span "Finalizar" at bounding box center [727, 47] width 36 height 9
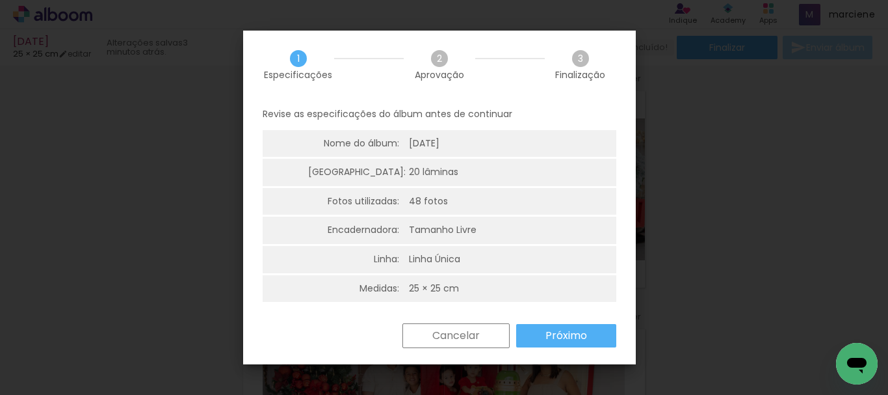
click at [540, 332] on paper-button "Próximo" at bounding box center [566, 335] width 100 height 23
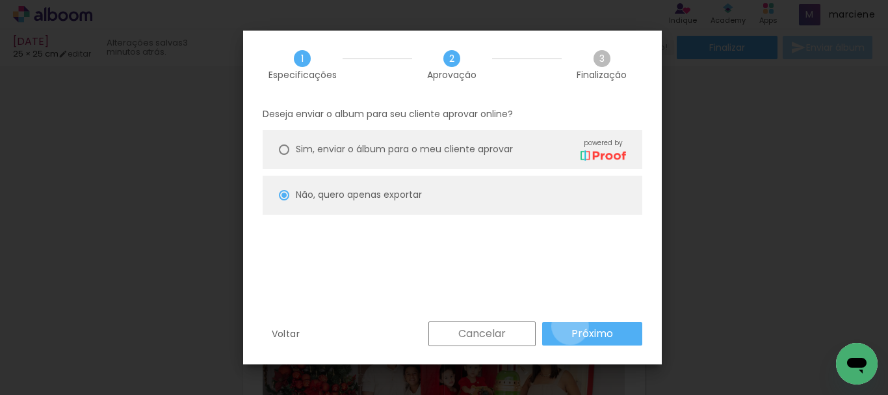
click at [570, 326] on paper-button "Próximo" at bounding box center [592, 333] width 100 height 23
type input "Alta, 300 DPI"
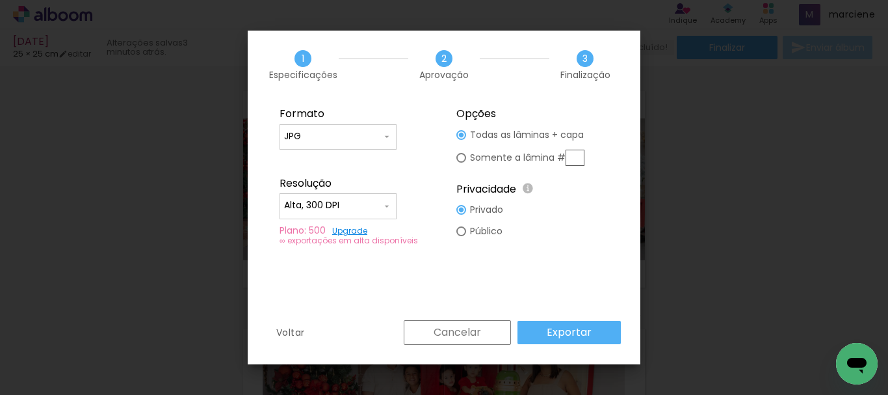
click at [581, 152] on input "text" at bounding box center [575, 158] width 19 height 16
type paper-radio-button "on"
type input "12"
click at [0, 0] on slot "Exportar" at bounding box center [0, 0] width 0 height 0
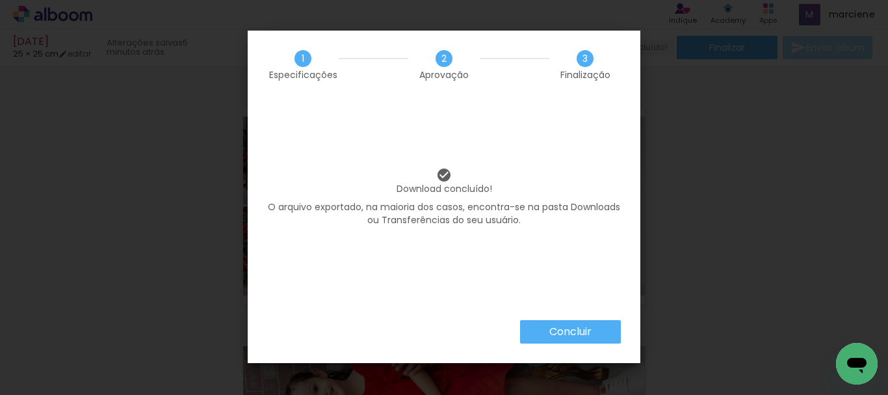
scroll to position [2635, 0]
